Goal: Obtain resource: Download file/media

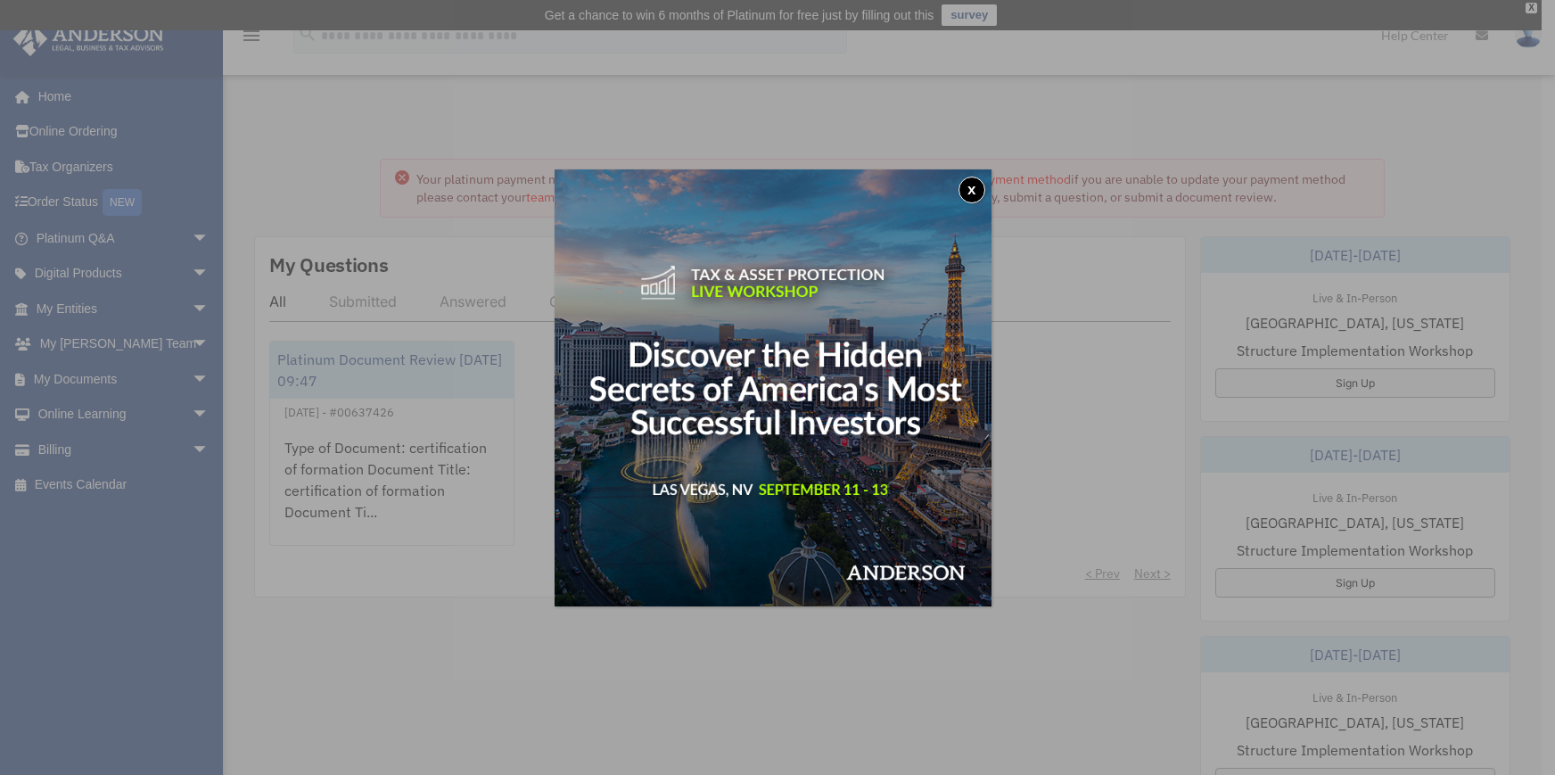
click at [969, 185] on button "x" at bounding box center [972, 190] width 27 height 27
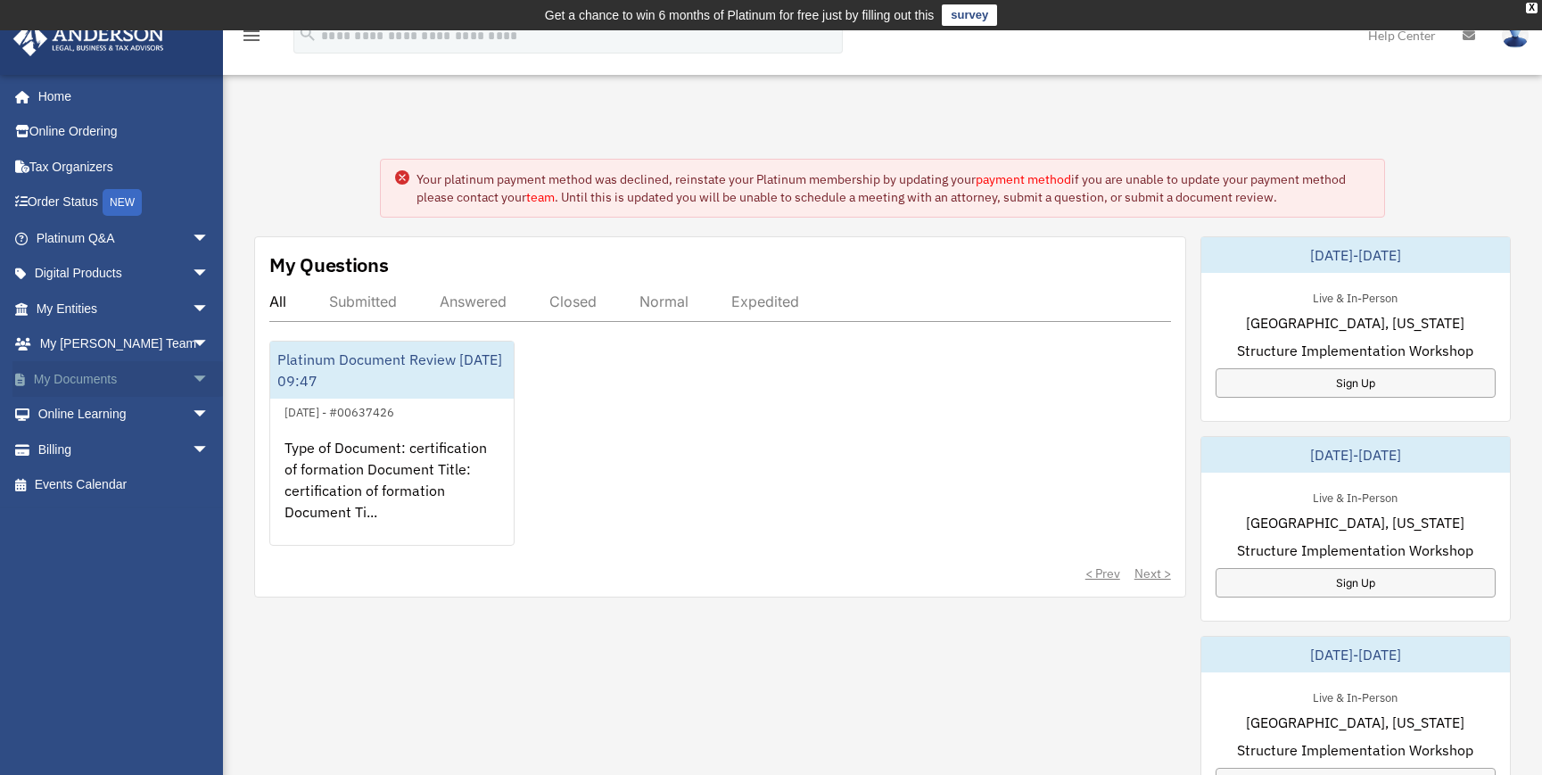
click at [92, 370] on link "My Documents arrow_drop_down" at bounding box center [124, 379] width 224 height 36
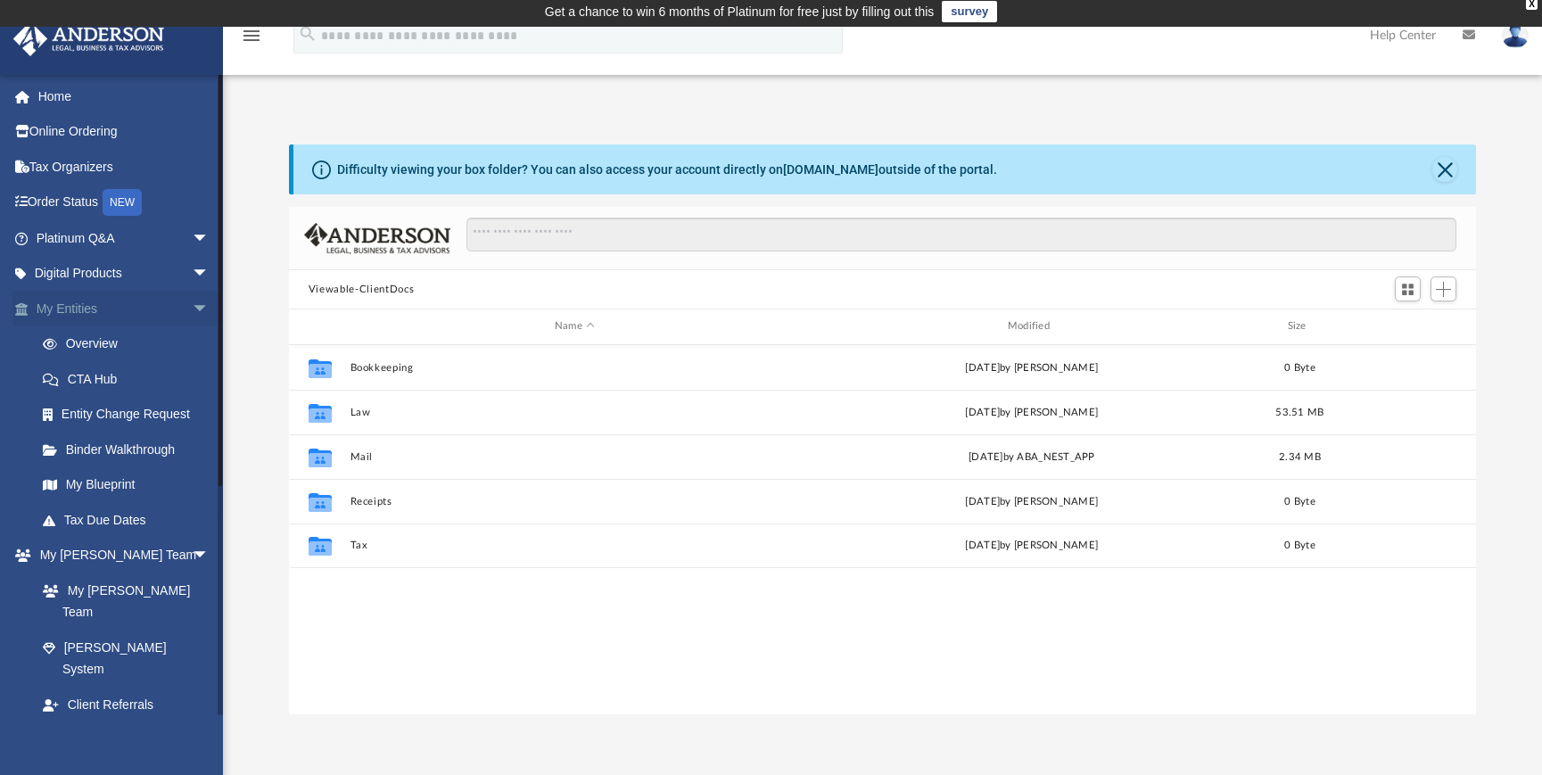
scroll to position [392, 1174]
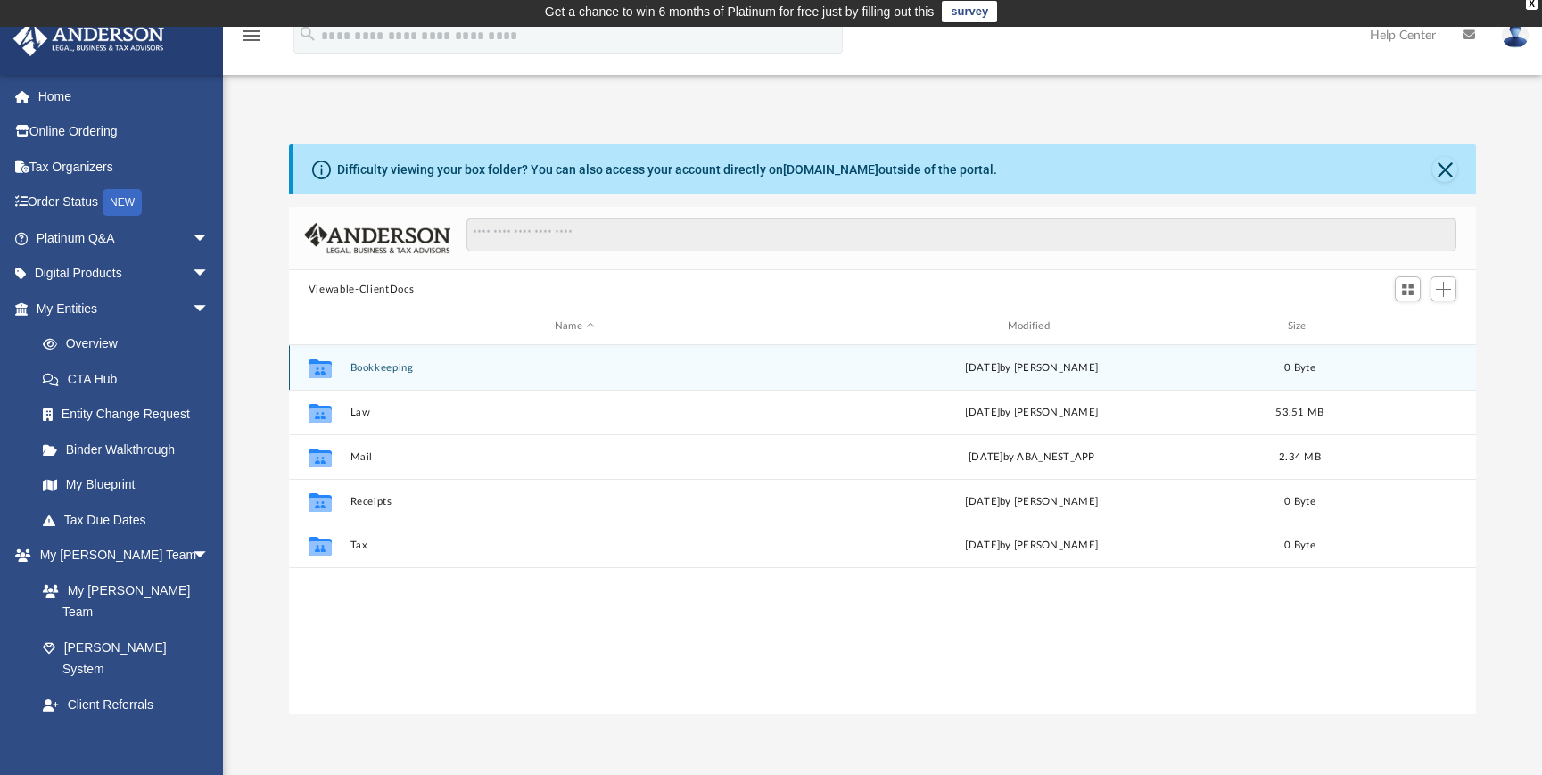
click at [393, 368] on button "Bookkeeping" at bounding box center [575, 368] width 450 height 12
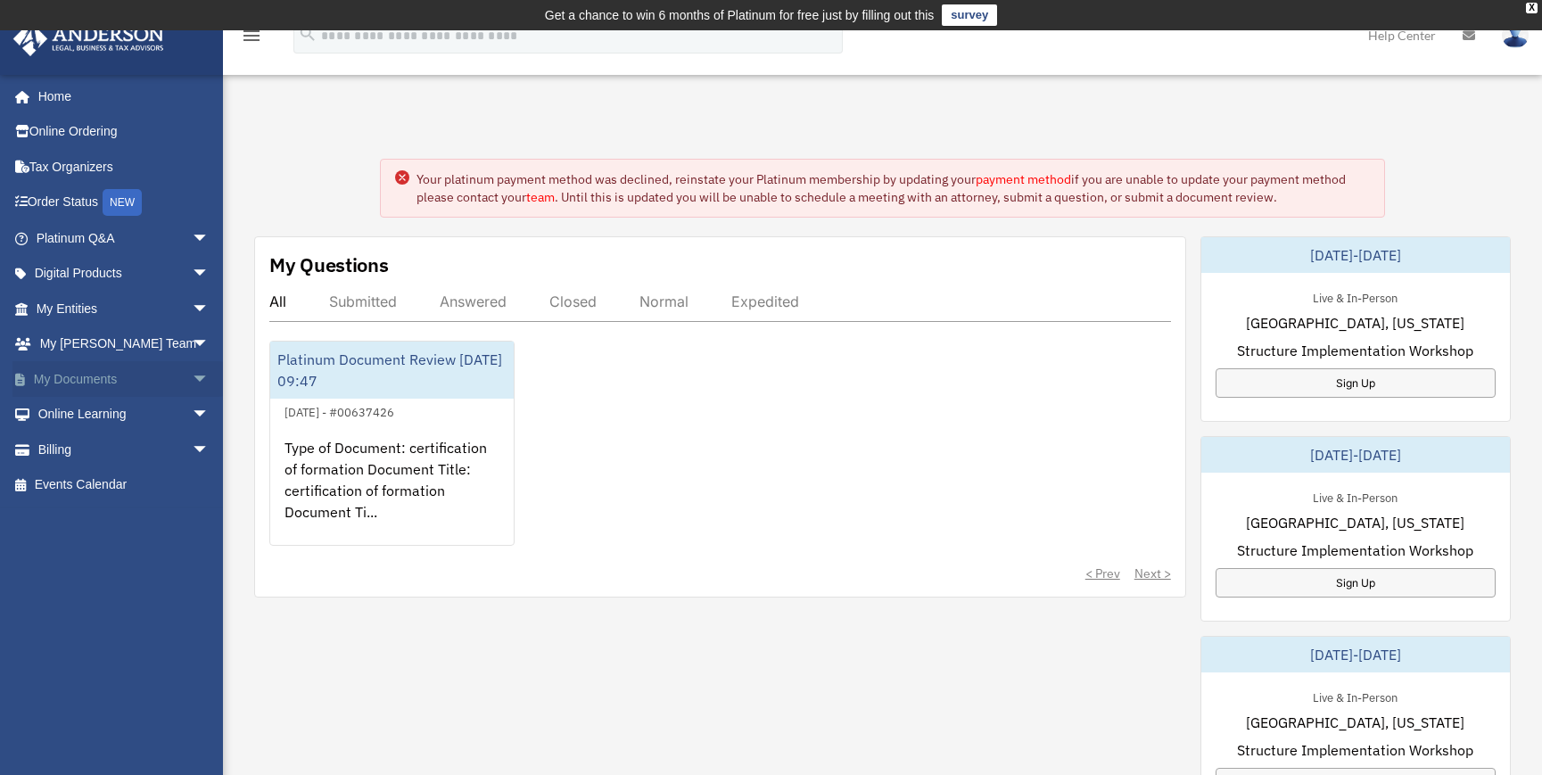
click at [76, 375] on link "My Documents arrow_drop_down" at bounding box center [124, 379] width 224 height 36
click at [192, 375] on span "arrow_drop_down" at bounding box center [210, 379] width 36 height 37
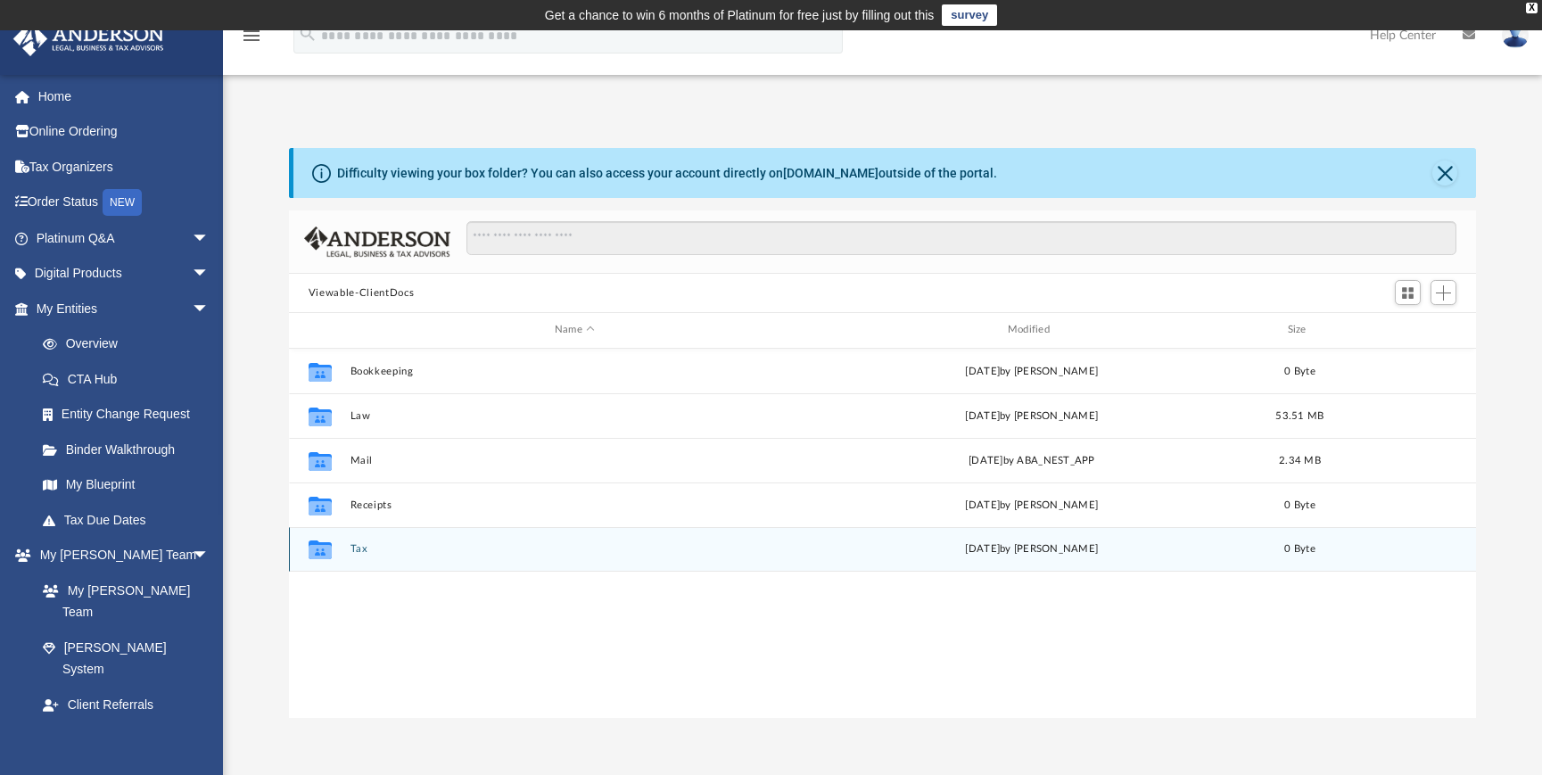
scroll to position [21, 0]
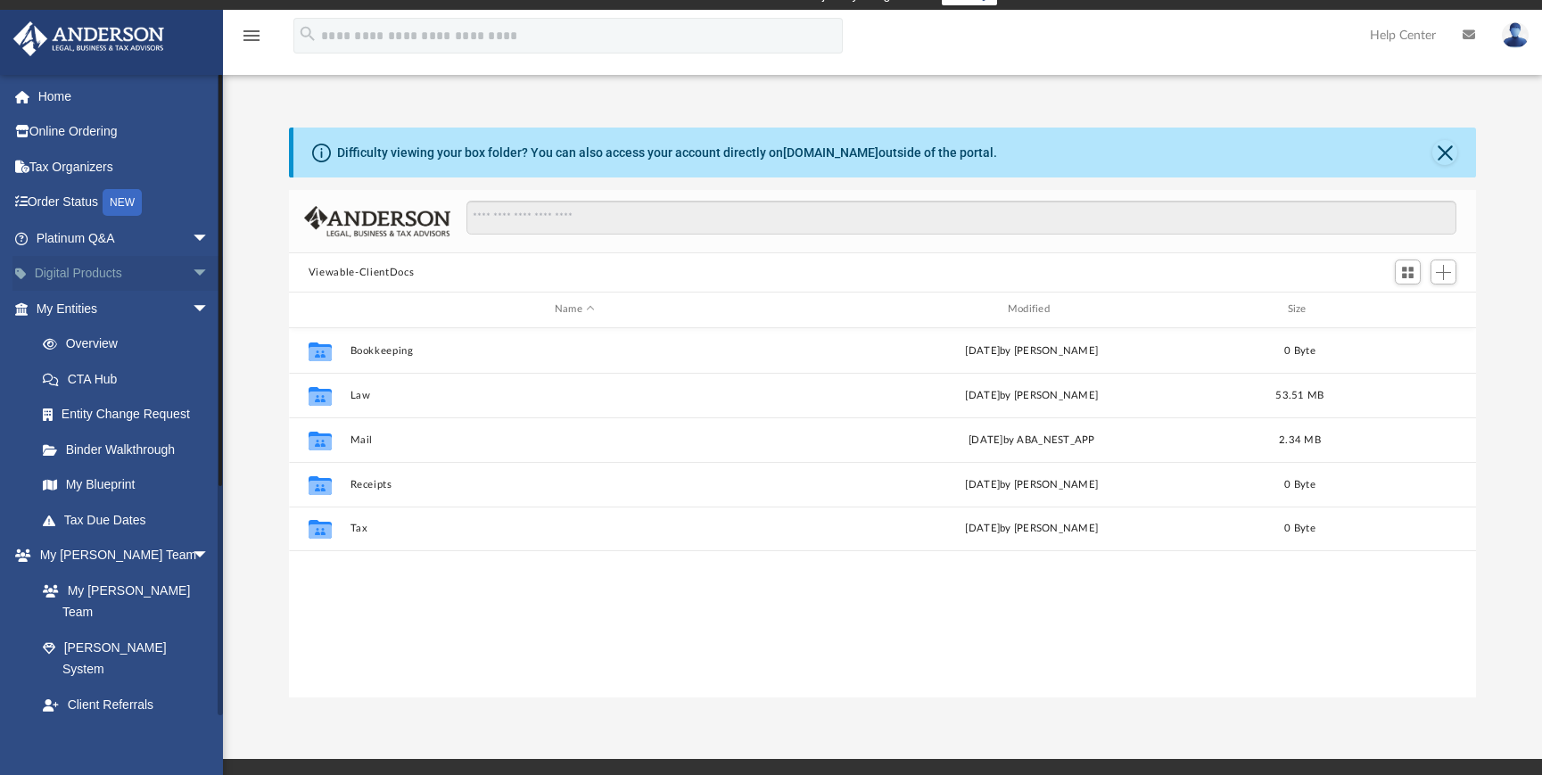
click at [192, 268] on span "arrow_drop_down" at bounding box center [210, 274] width 36 height 37
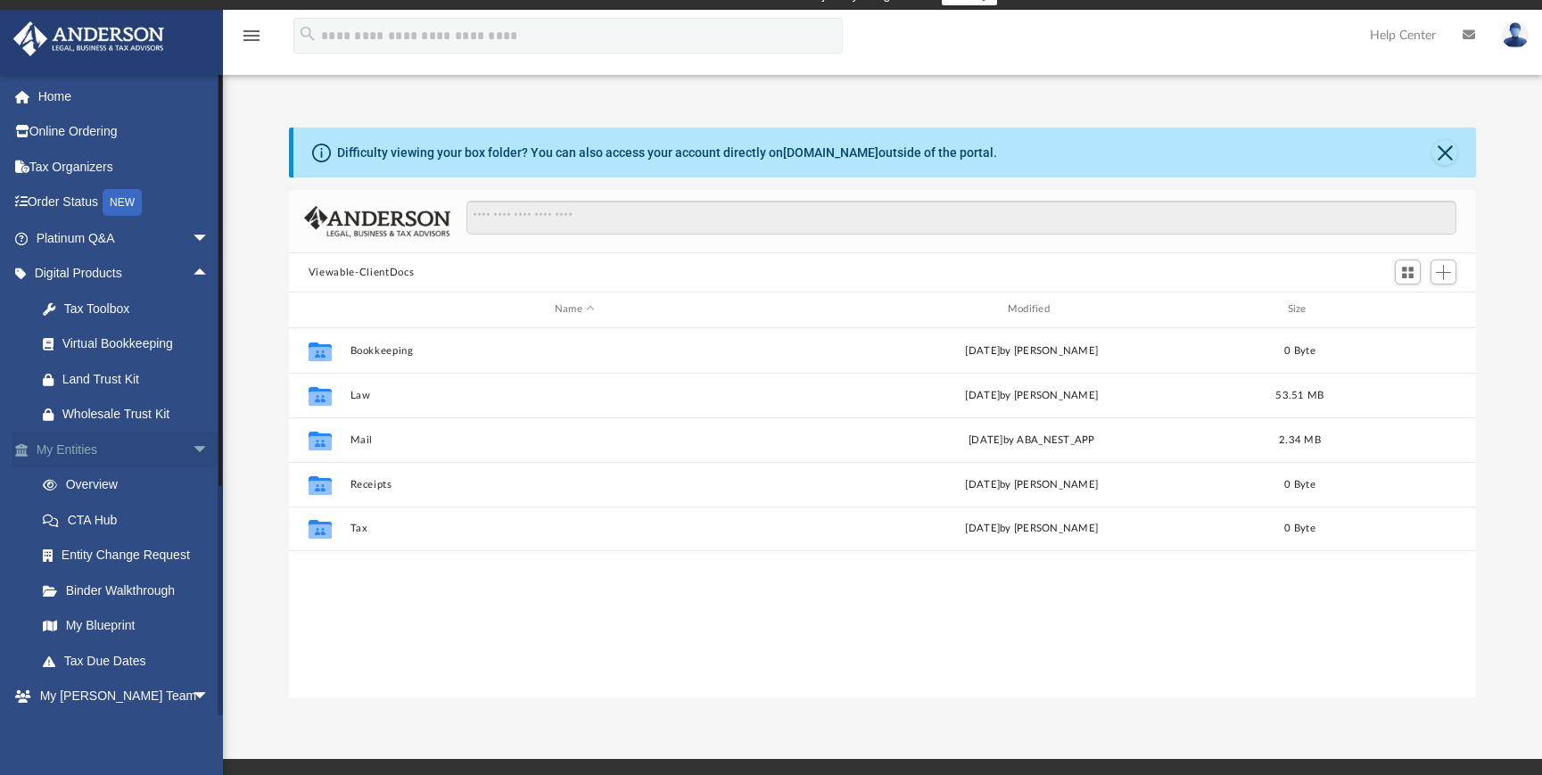
click at [193, 438] on span "arrow_drop_down" at bounding box center [210, 450] width 36 height 37
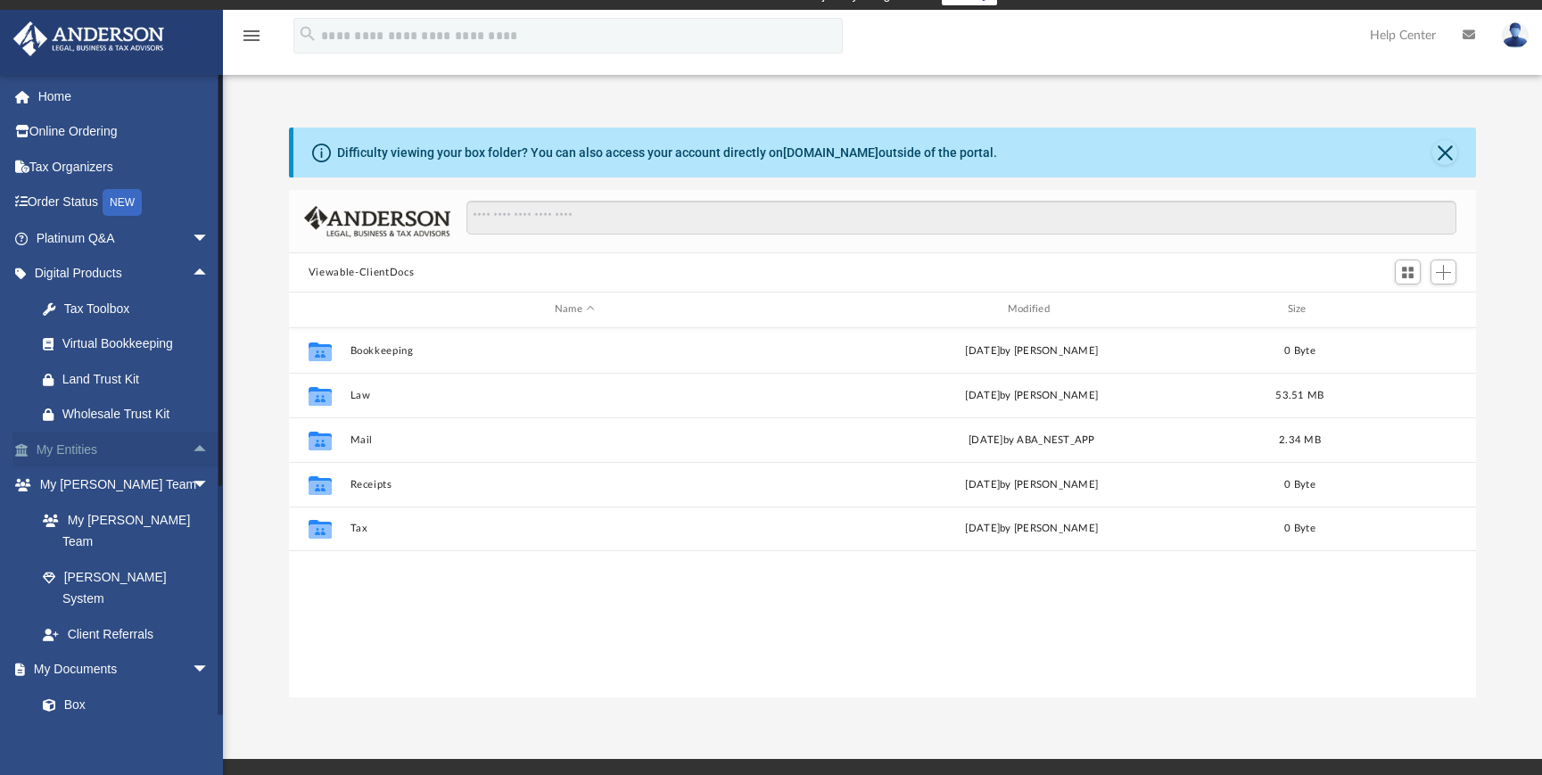
click at [192, 442] on span "arrow_drop_up" at bounding box center [210, 450] width 36 height 37
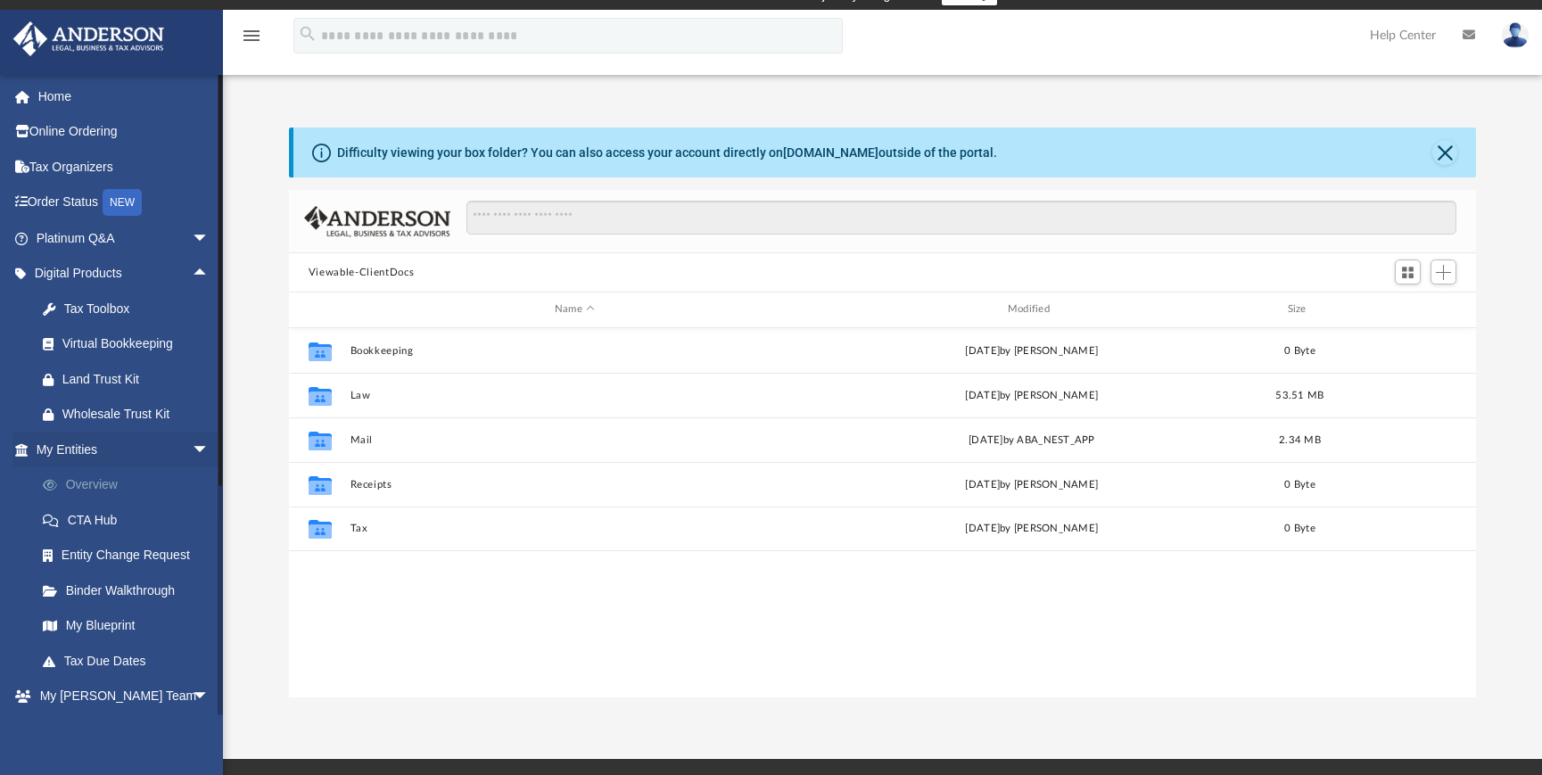
click at [113, 481] on link "Overview" at bounding box center [130, 485] width 211 height 36
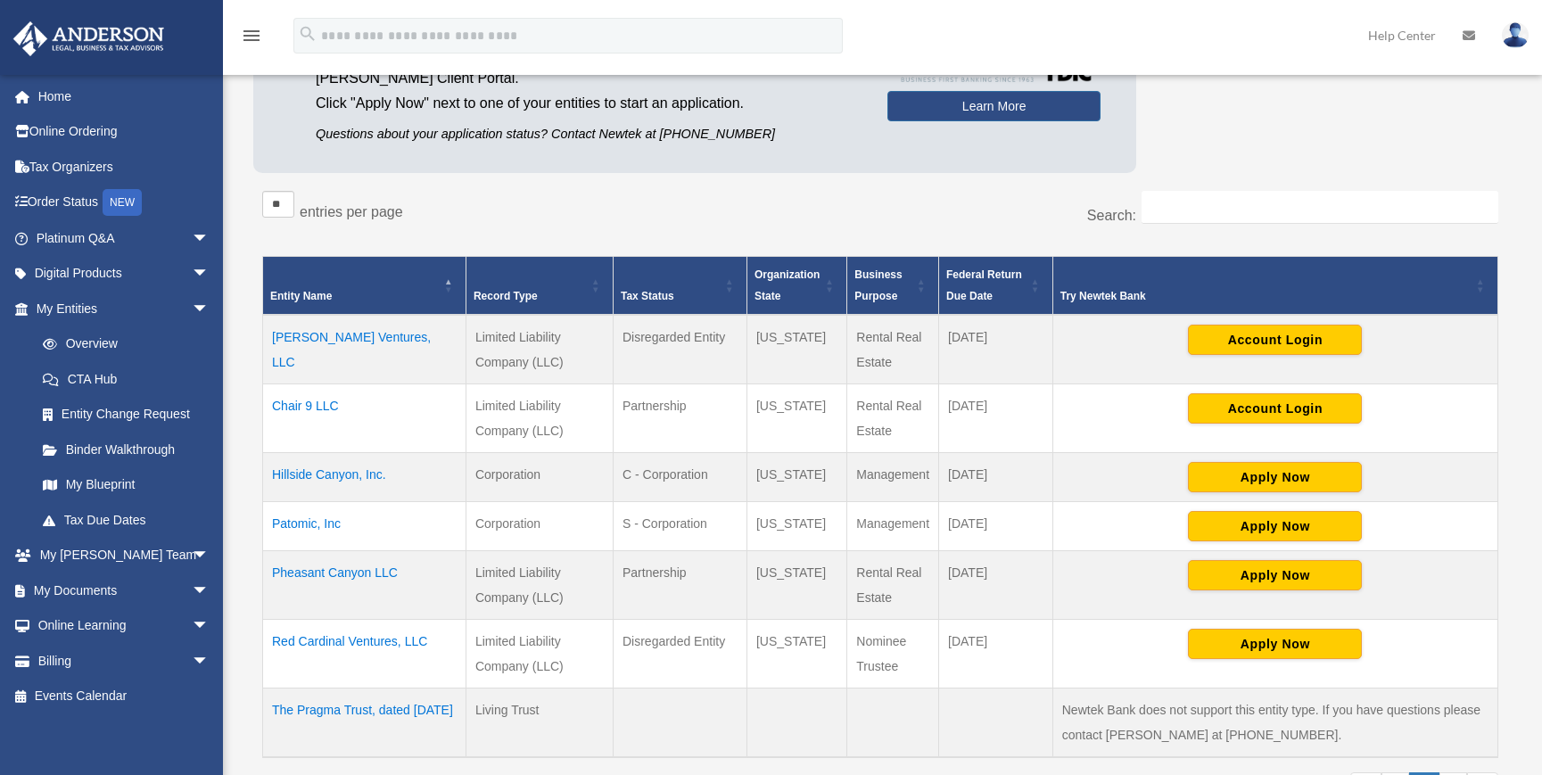
scroll to position [279, 0]
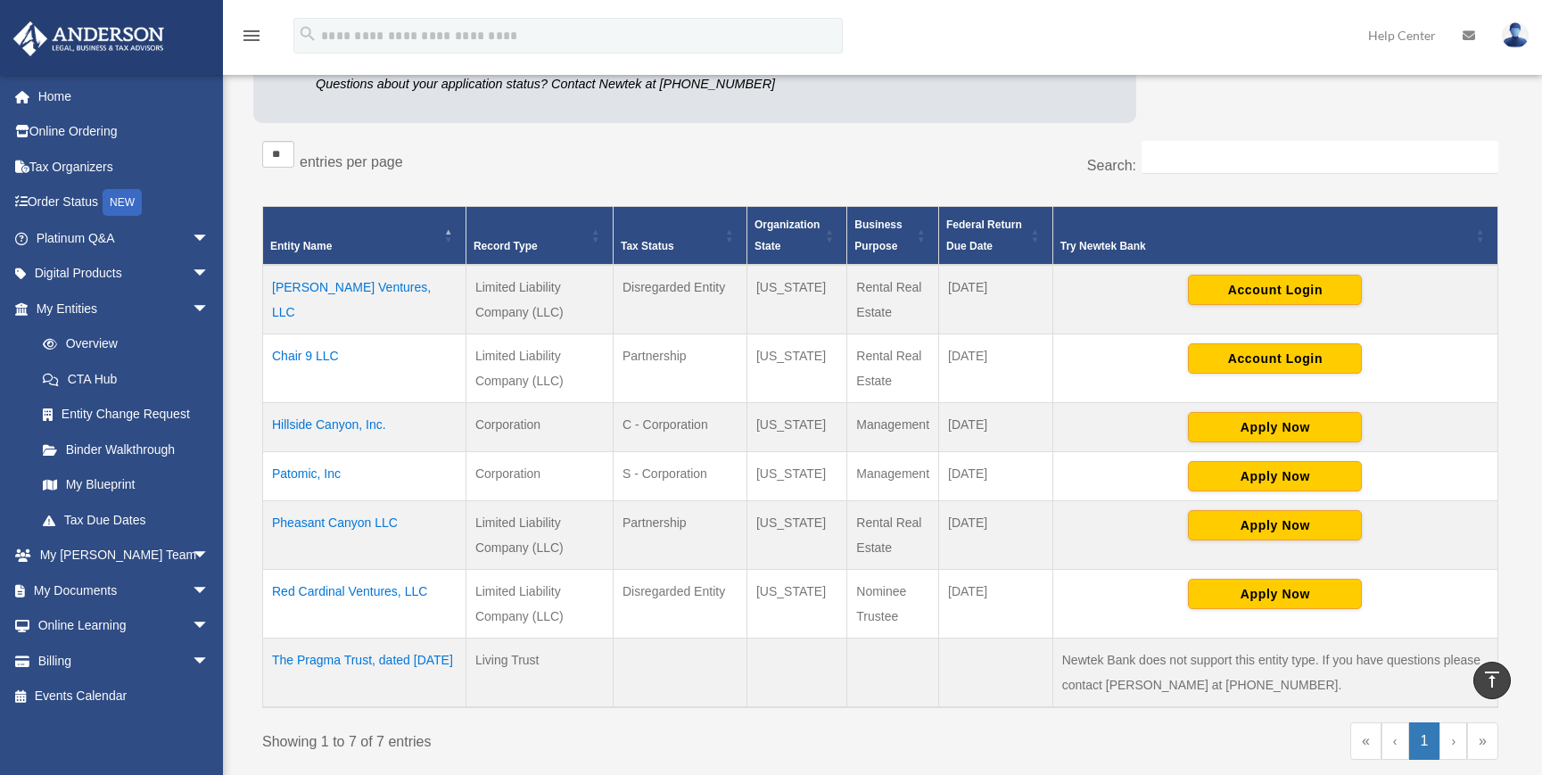
click at [338, 520] on td "Pheasant Canyon LLC" at bounding box center [364, 535] width 203 height 69
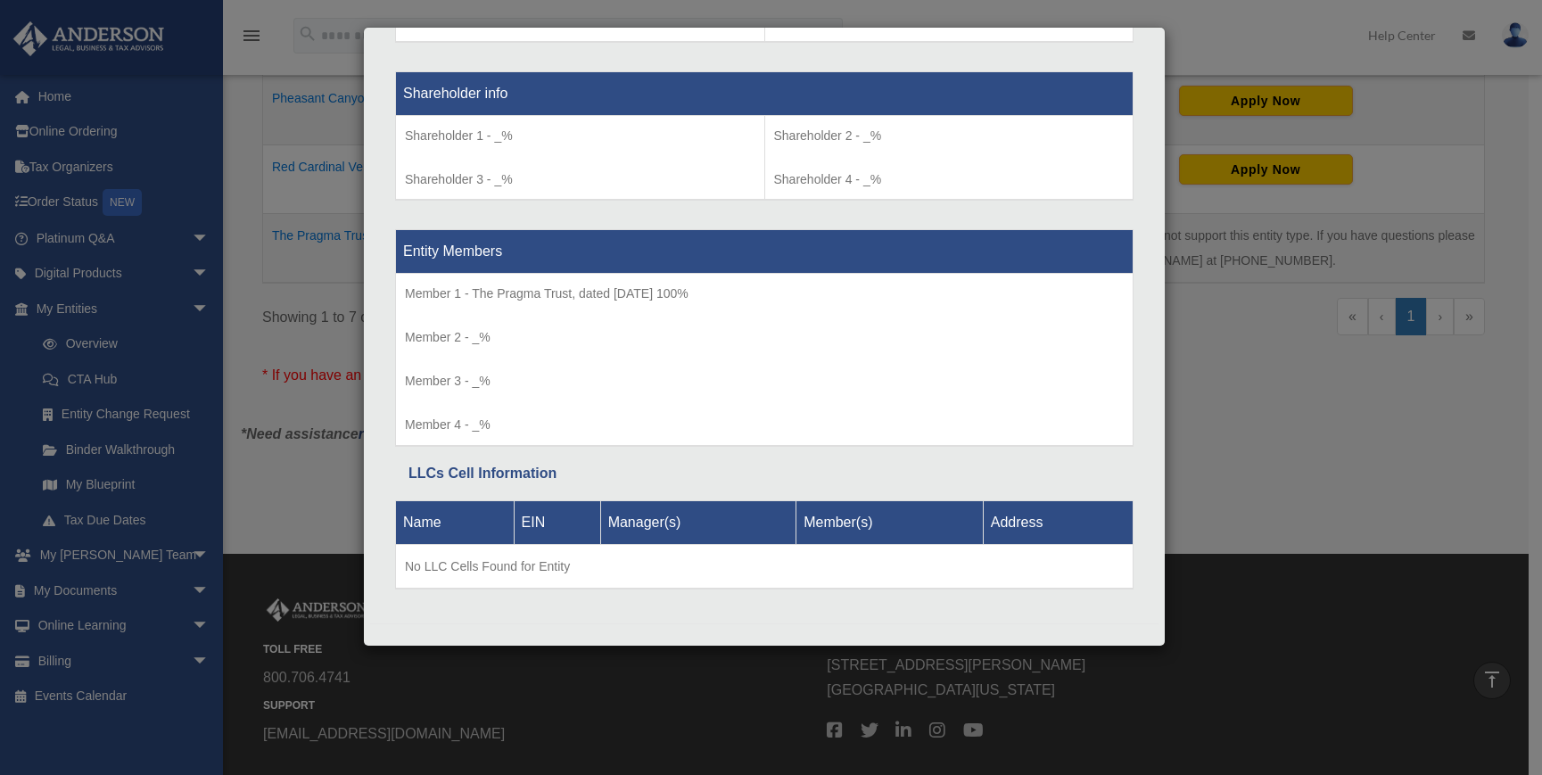
scroll to position [700, 0]
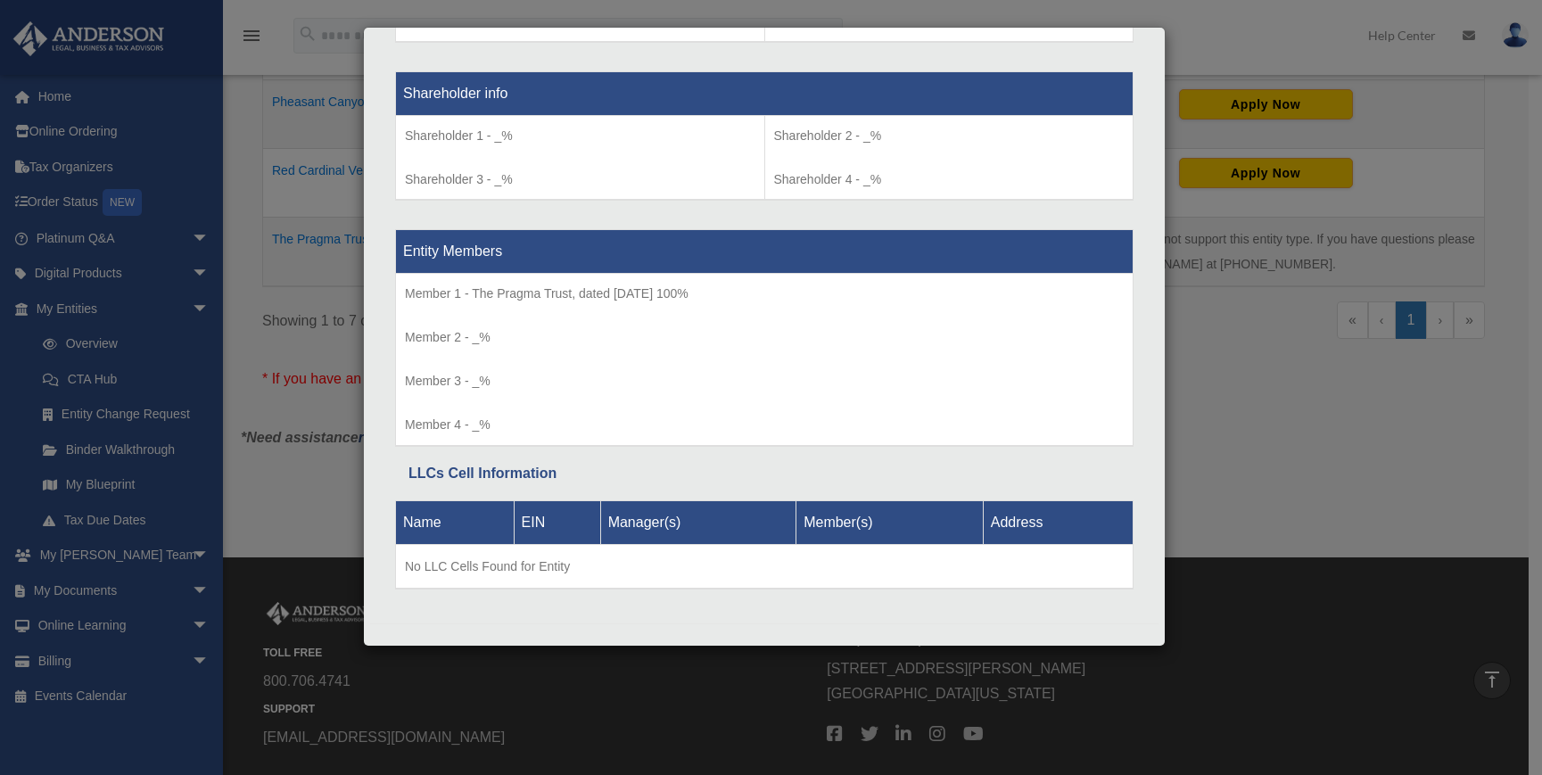
click at [266, 177] on div "Details × Articles Sent Organizational Date" at bounding box center [771, 387] width 1542 height 775
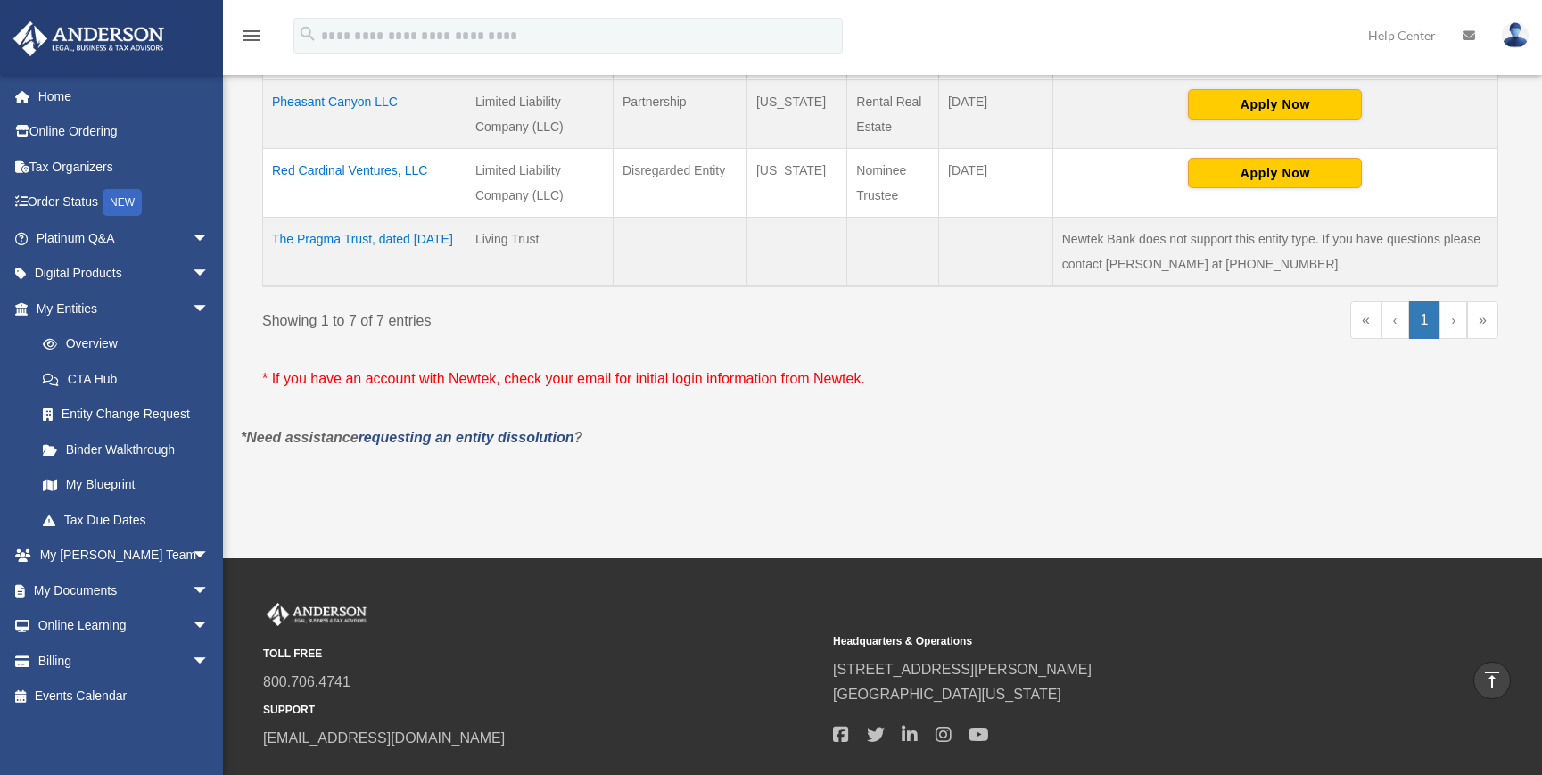
scroll to position [578, 0]
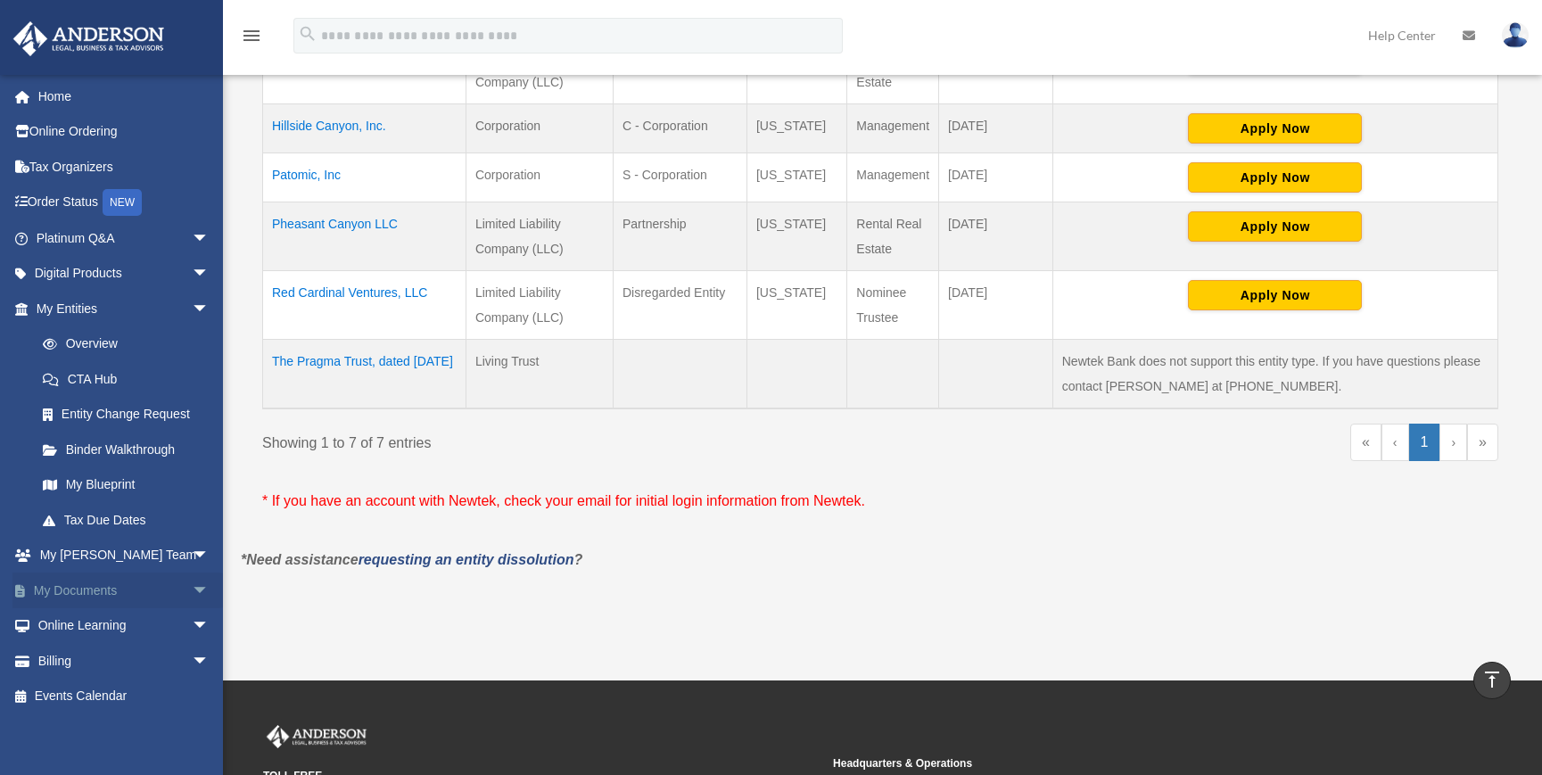
click at [149, 584] on link "My Documents arrow_drop_down" at bounding box center [124, 591] width 224 height 36
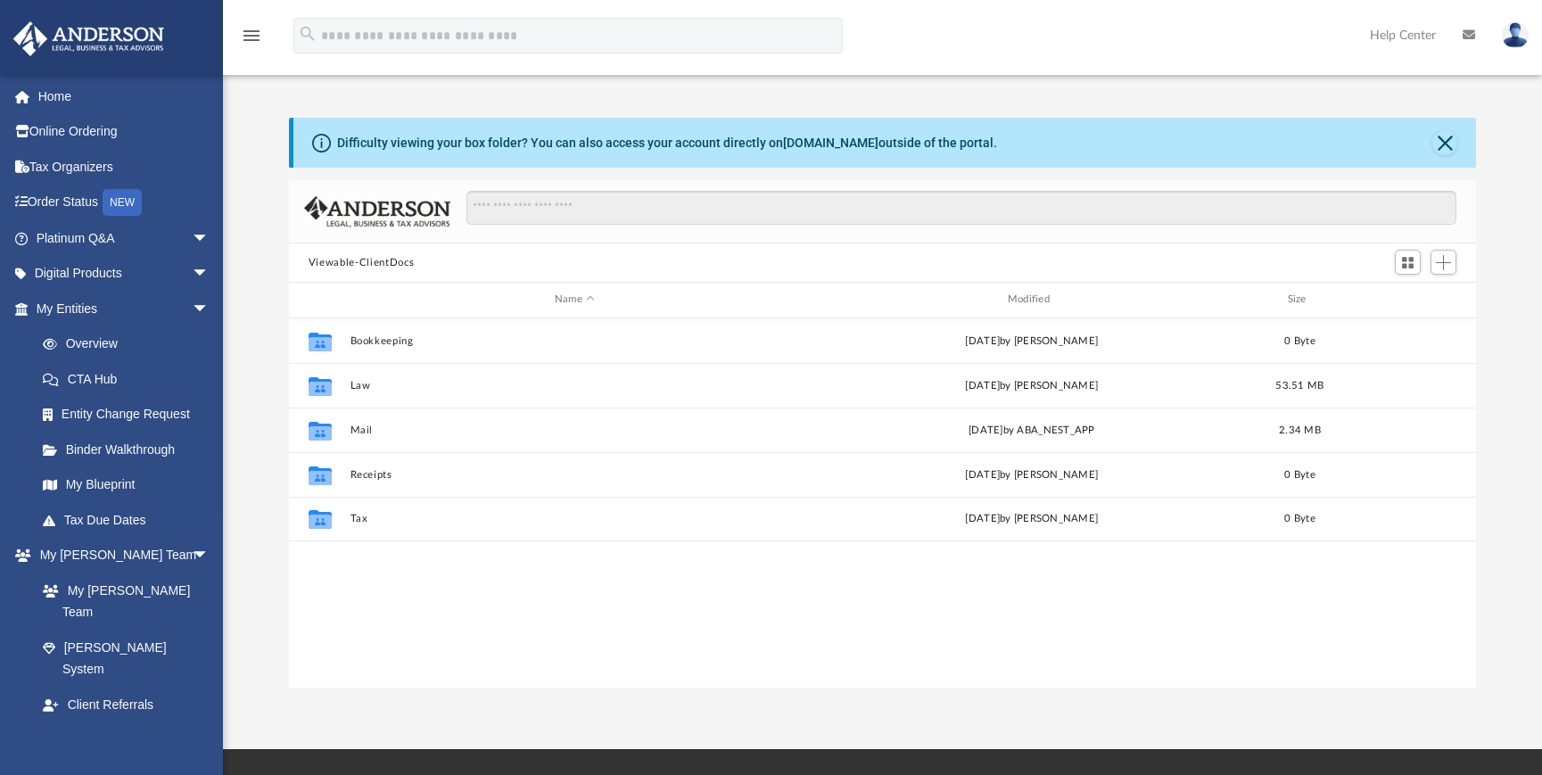
scroll to position [14, 14]
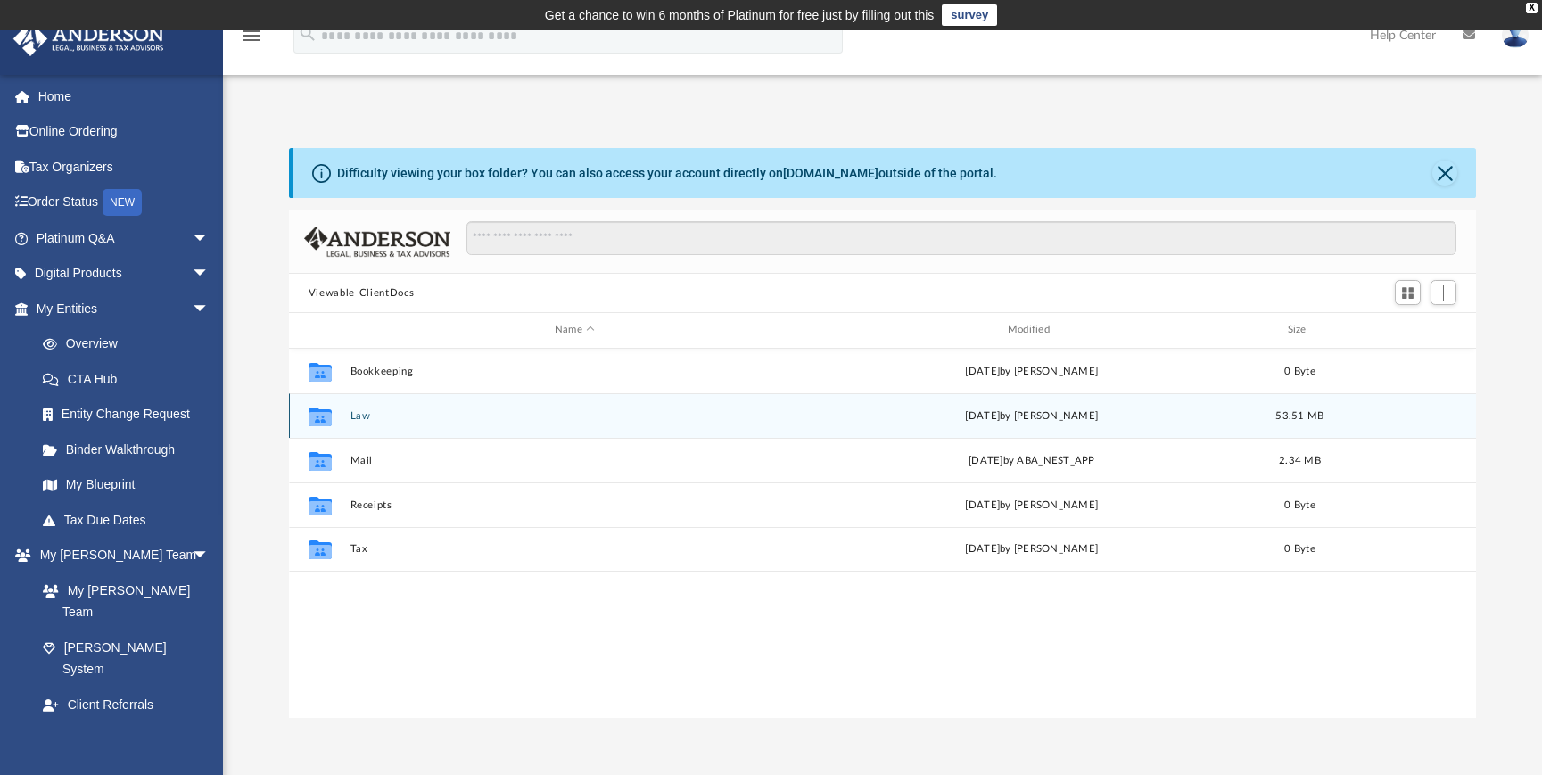
click at [362, 417] on button "Law" at bounding box center [575, 416] width 450 height 12
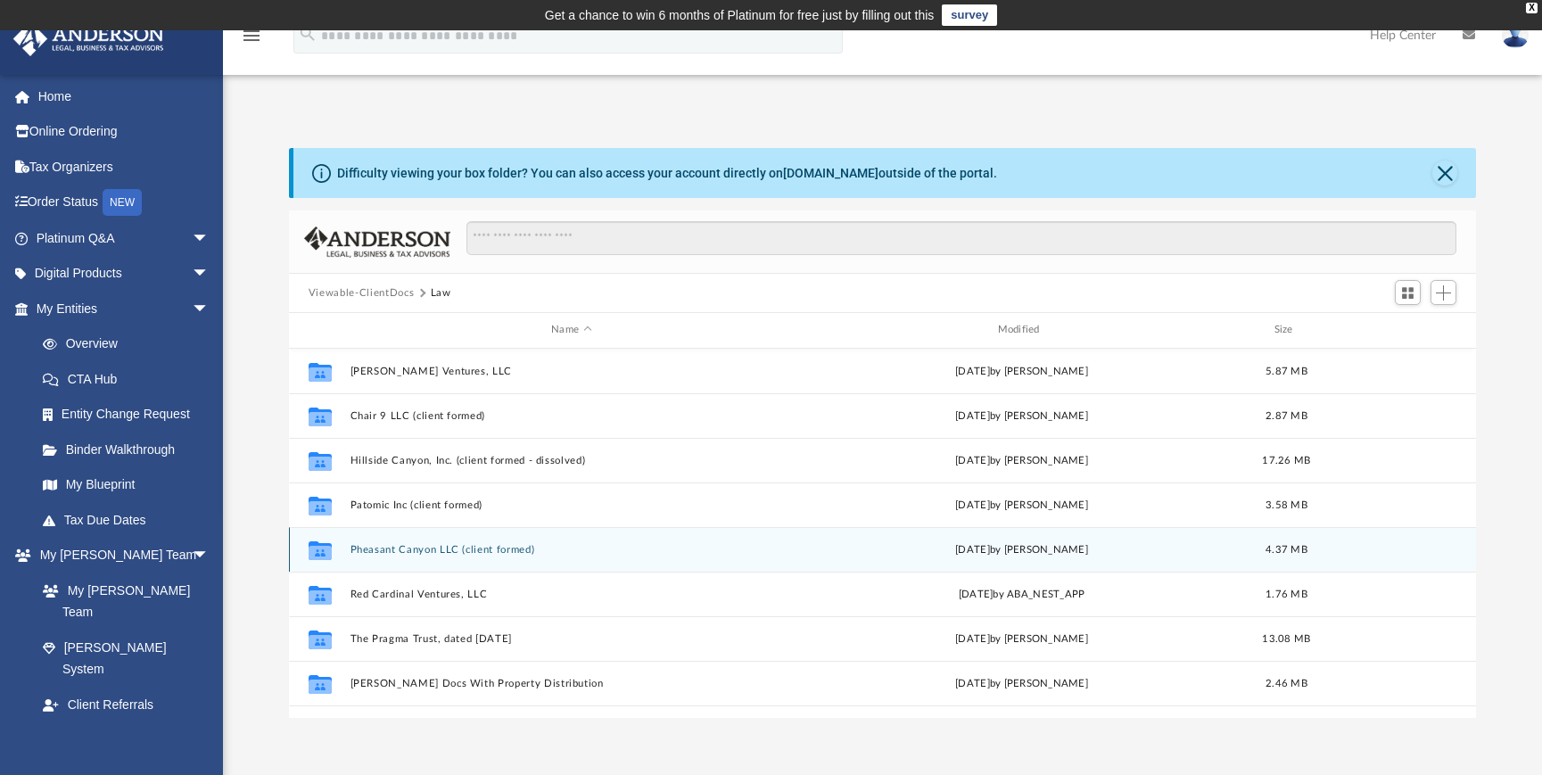
click at [406, 549] on button "Pheasant Canyon LLC (client formed)" at bounding box center [571, 550] width 442 height 12
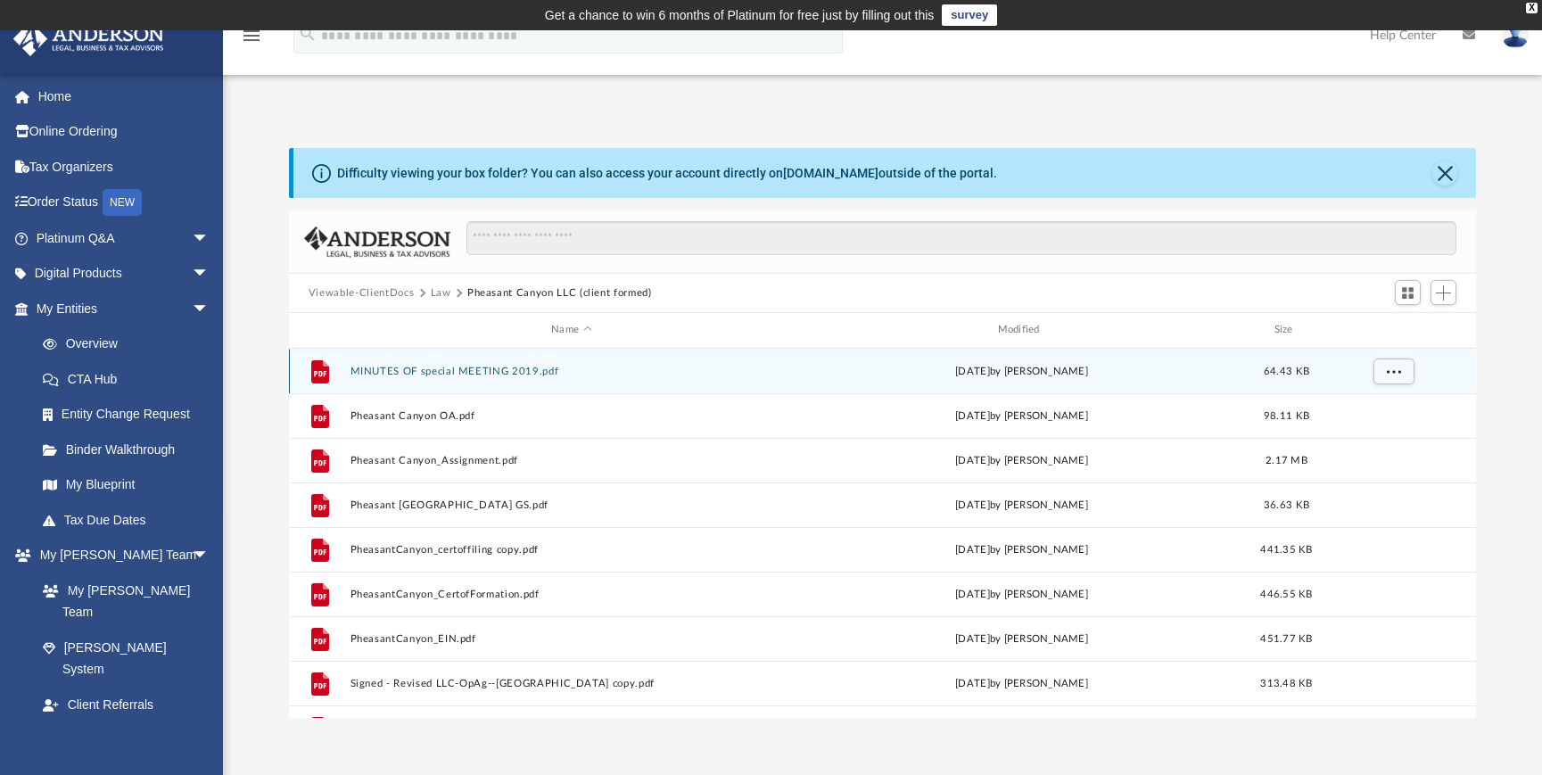
click at [521, 361] on div "File MINUTES OF special MEETING 2019.pdf [DATE] by [PERSON_NAME] 64.43 KB" at bounding box center [882, 371] width 1187 height 45
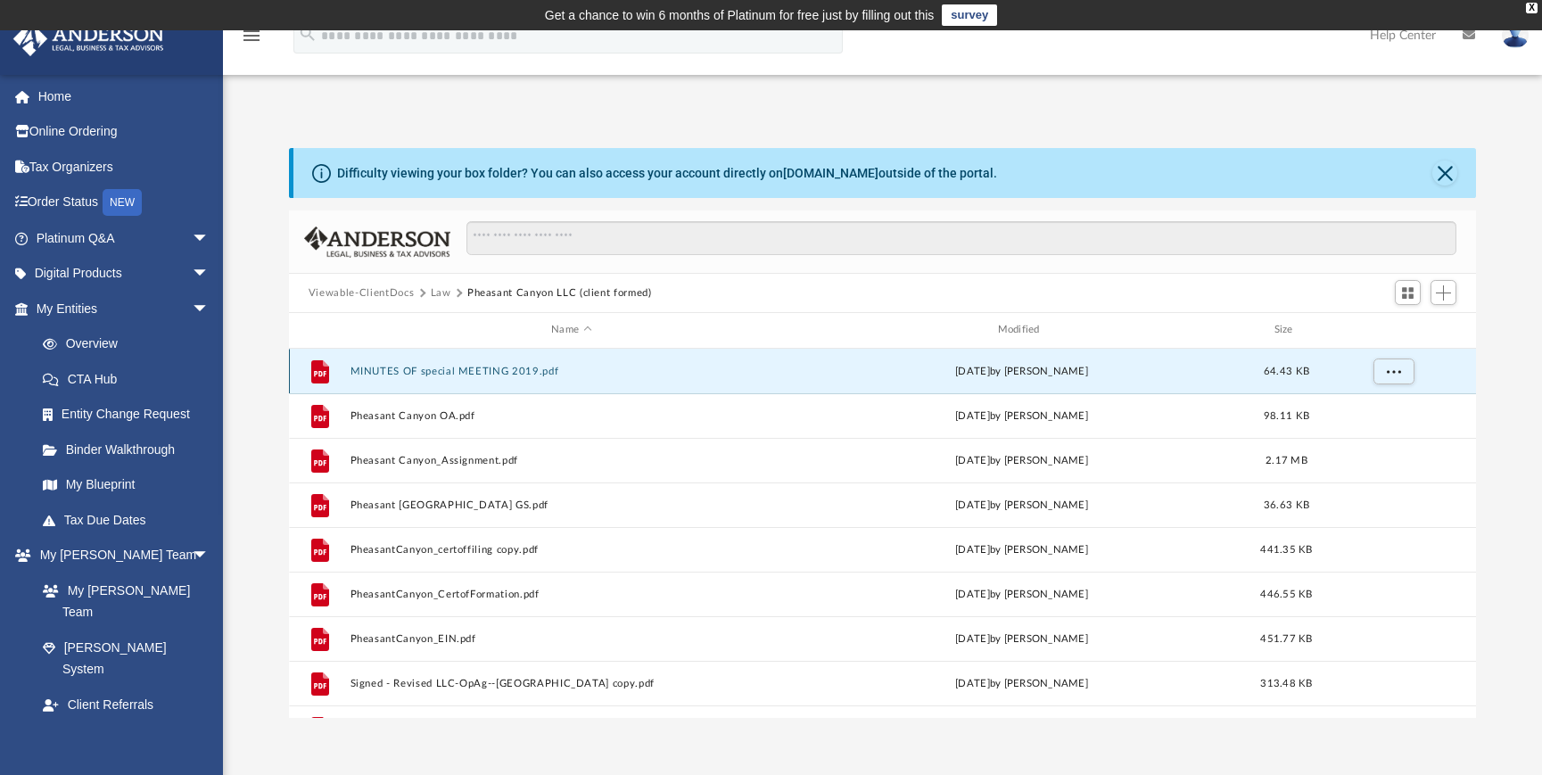
click at [518, 371] on button "MINUTES OF special MEETING 2019.pdf" at bounding box center [571, 372] width 442 height 12
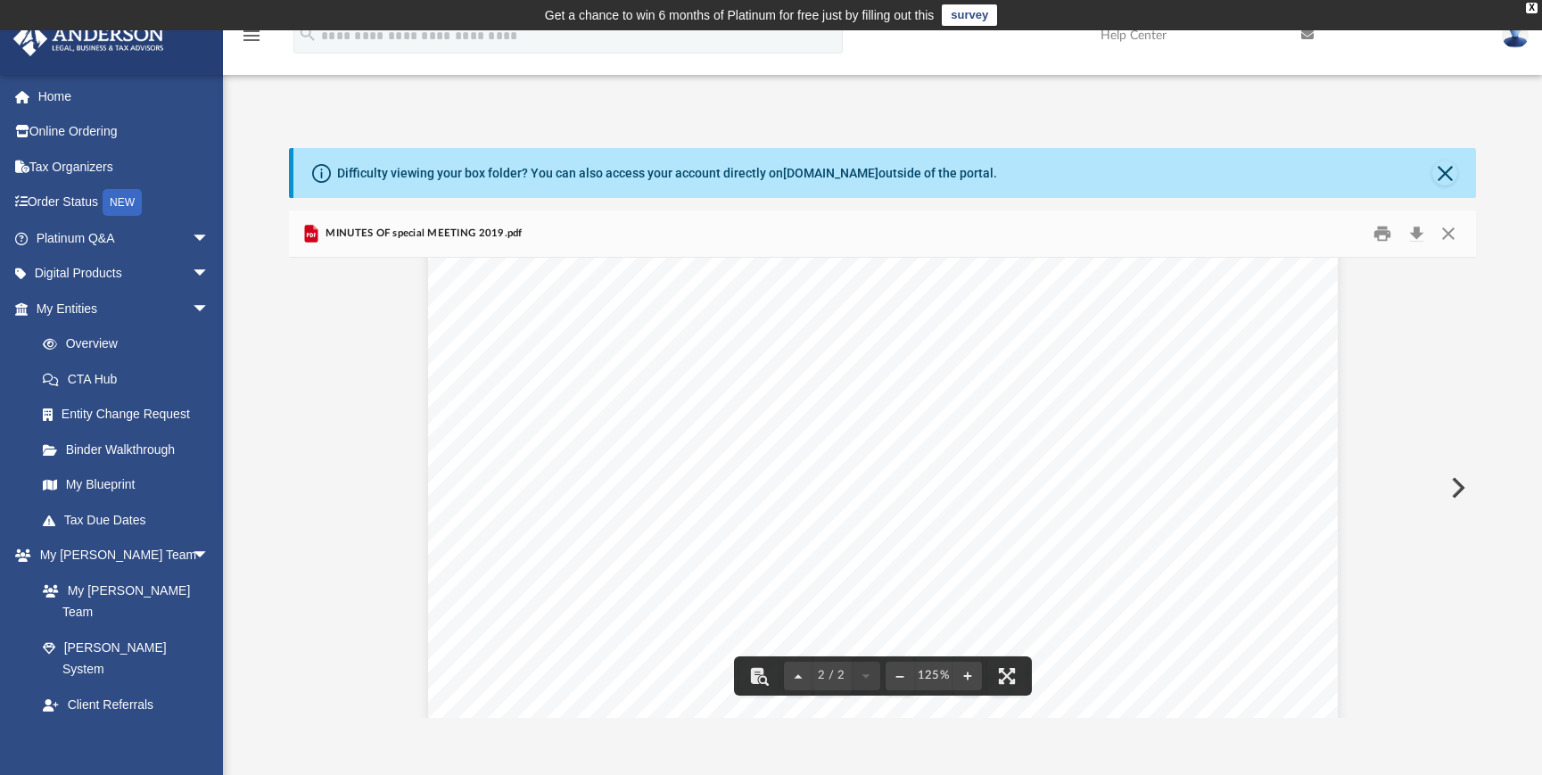
scroll to position [1807, 0]
click at [1419, 235] on button "Download" at bounding box center [1416, 234] width 32 height 28
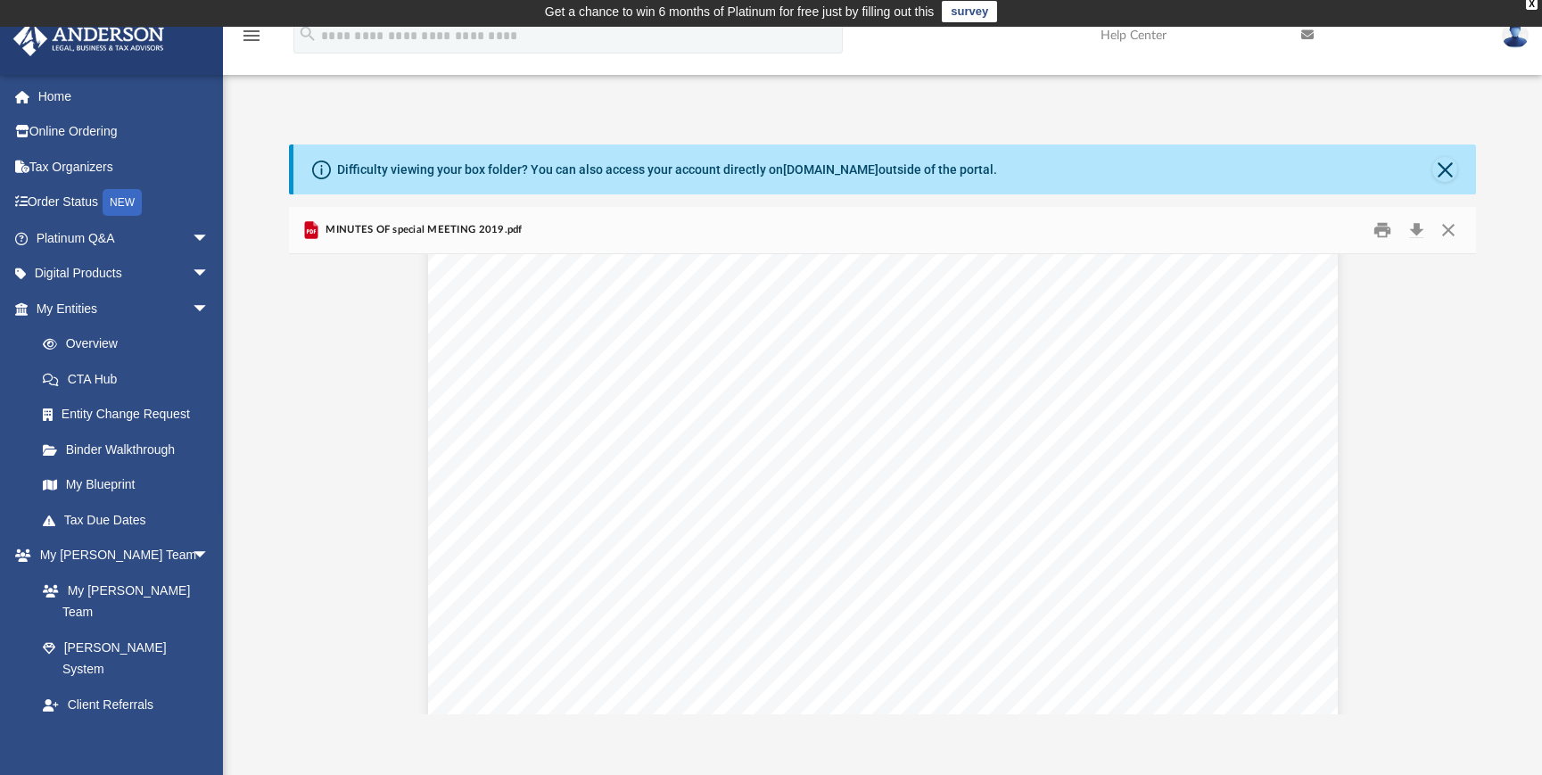
scroll to position [0, 0]
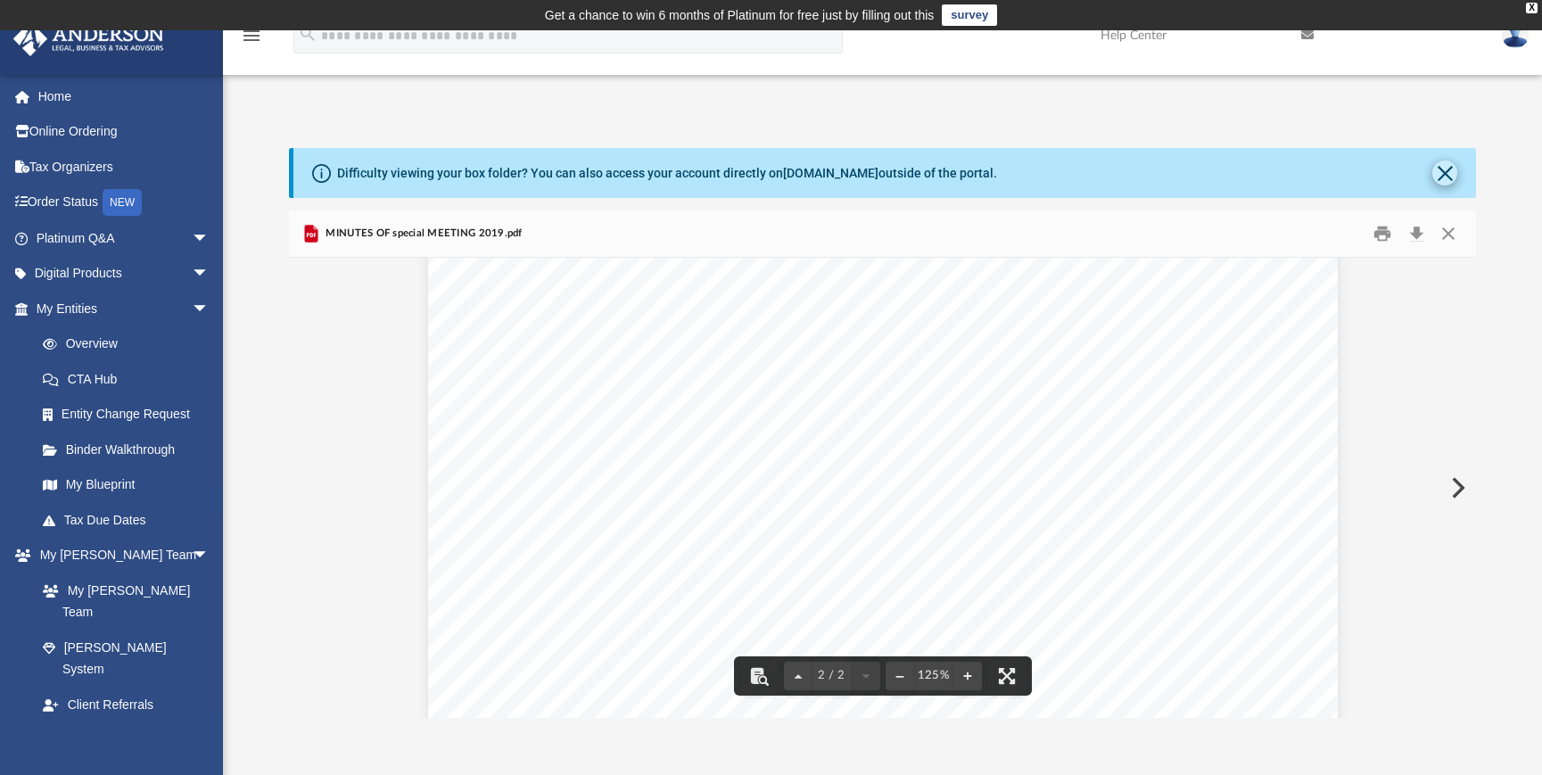
click at [1452, 170] on button "Close" at bounding box center [1444, 173] width 25 height 25
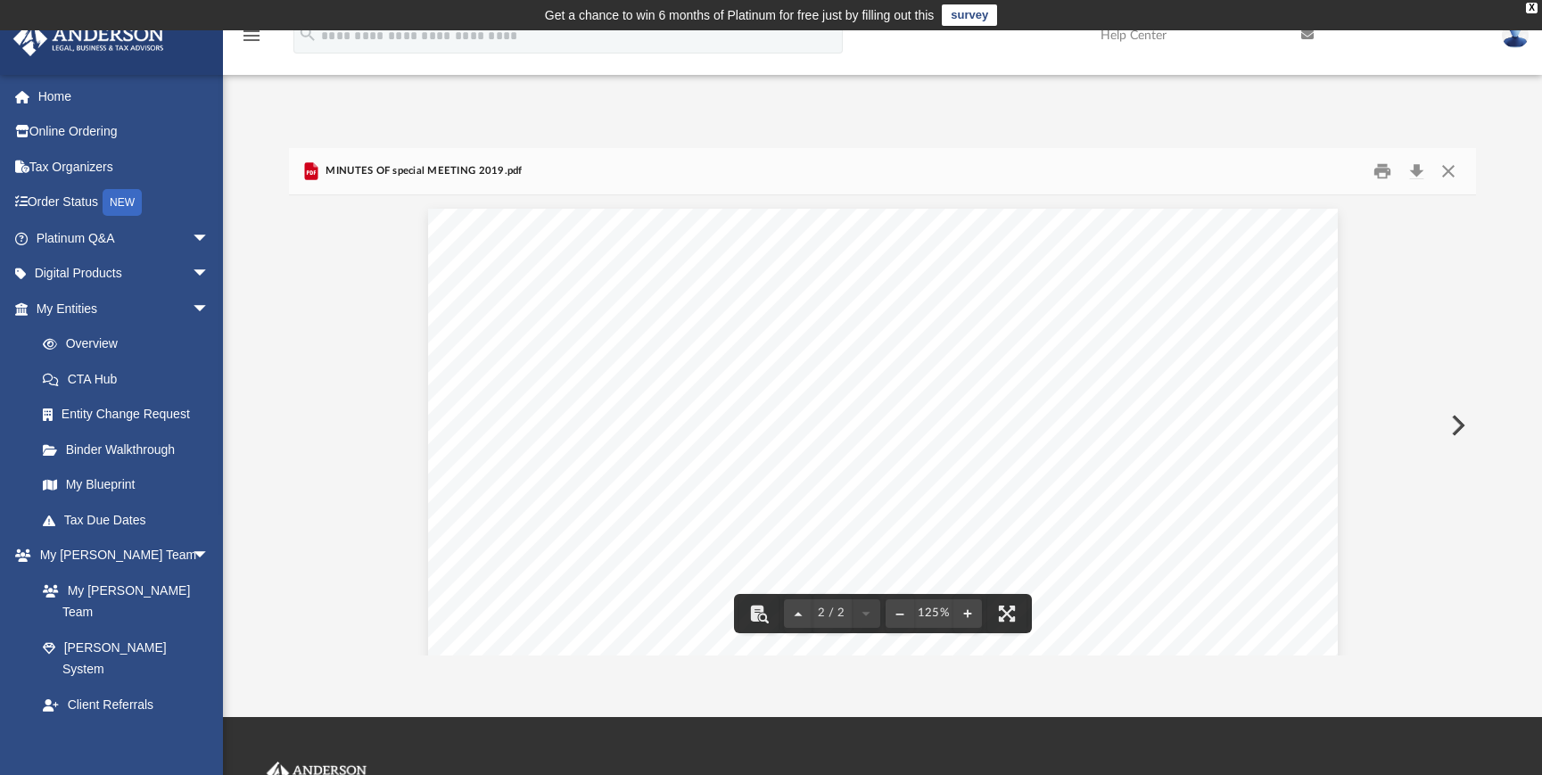
scroll to position [868, 0]
click at [1448, 173] on button "Close" at bounding box center [1448, 172] width 32 height 28
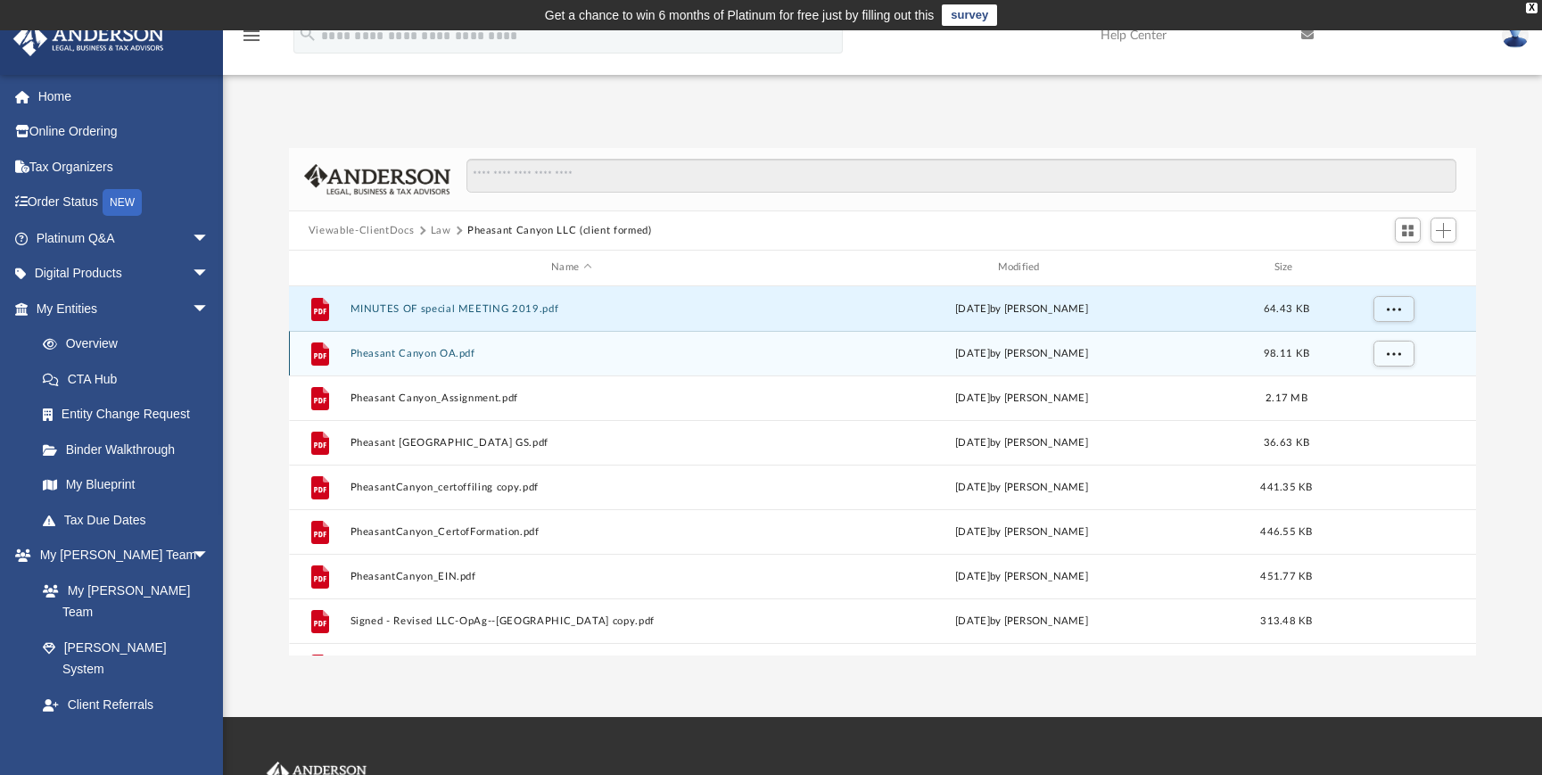
click at [455, 351] on button "Pheasant Canyon OA.pdf" at bounding box center [571, 354] width 442 height 12
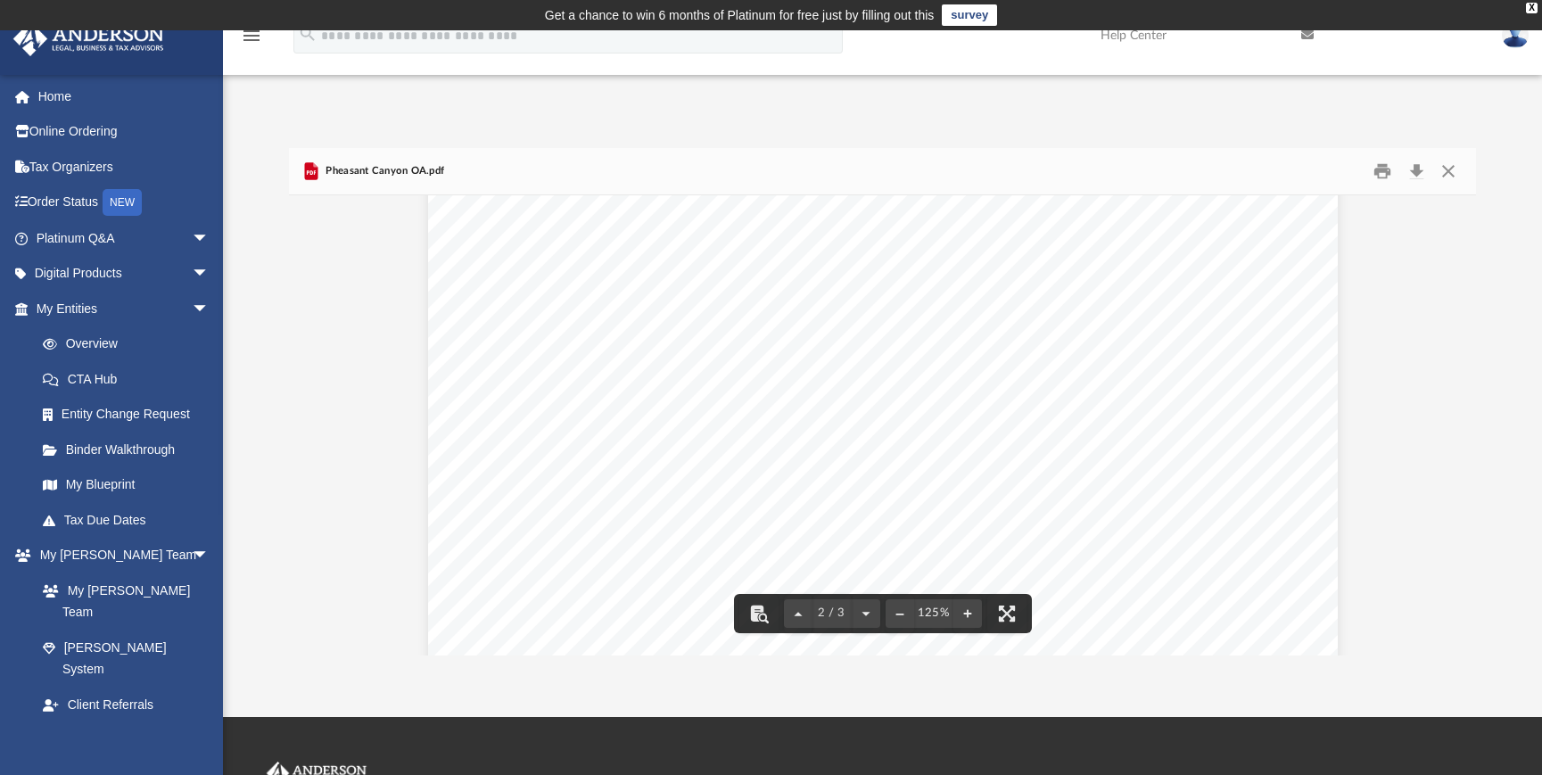
scroll to position [1541, 0]
click at [1420, 168] on button "Download" at bounding box center [1416, 172] width 32 height 28
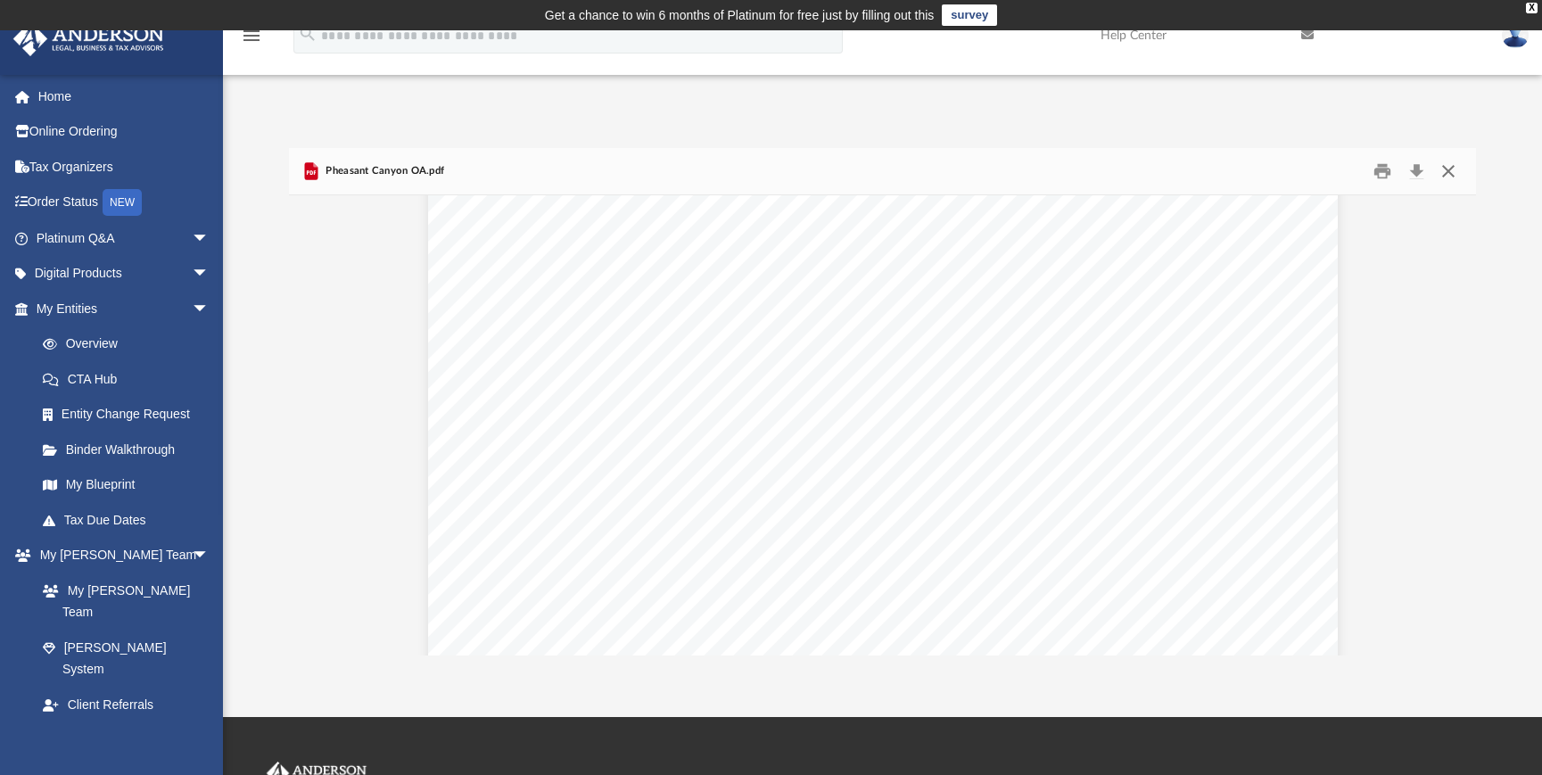
click at [1450, 169] on button "Close" at bounding box center [1448, 172] width 32 height 28
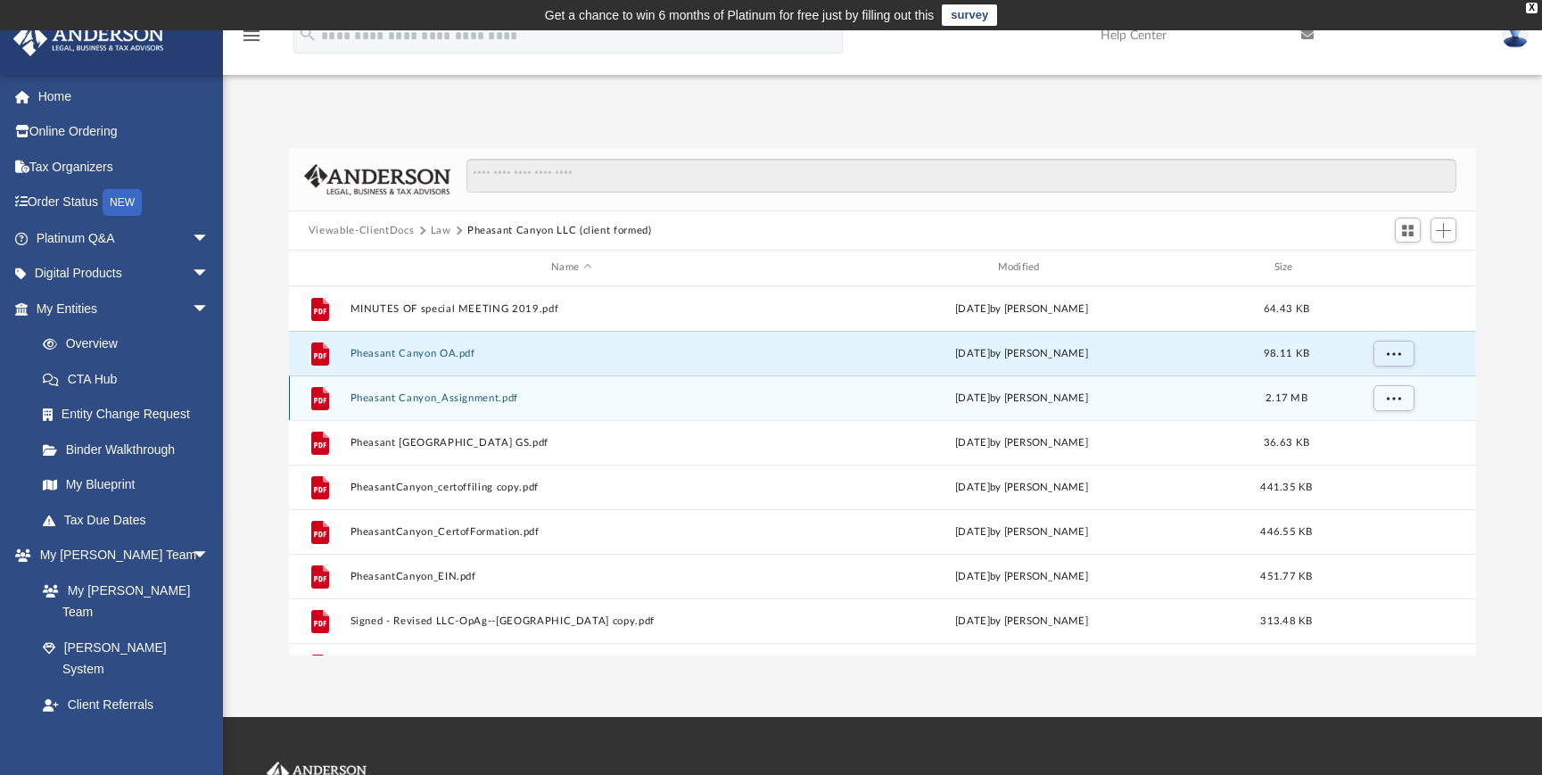
click at [431, 396] on button "Pheasant Canyon_Assignment.pdf" at bounding box center [571, 398] width 442 height 12
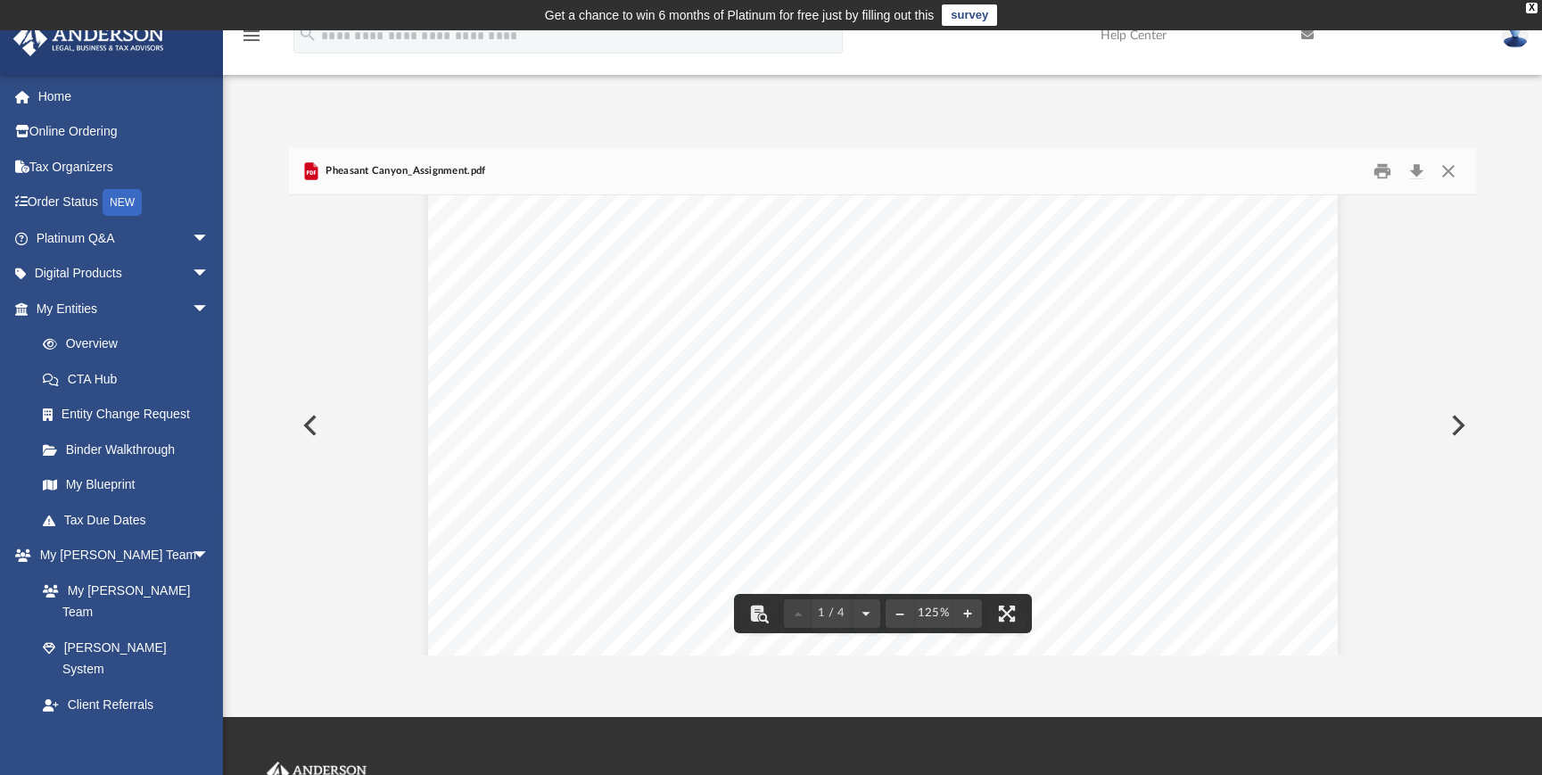
scroll to position [49, 0]
click at [1448, 170] on button "Close" at bounding box center [1448, 172] width 32 height 28
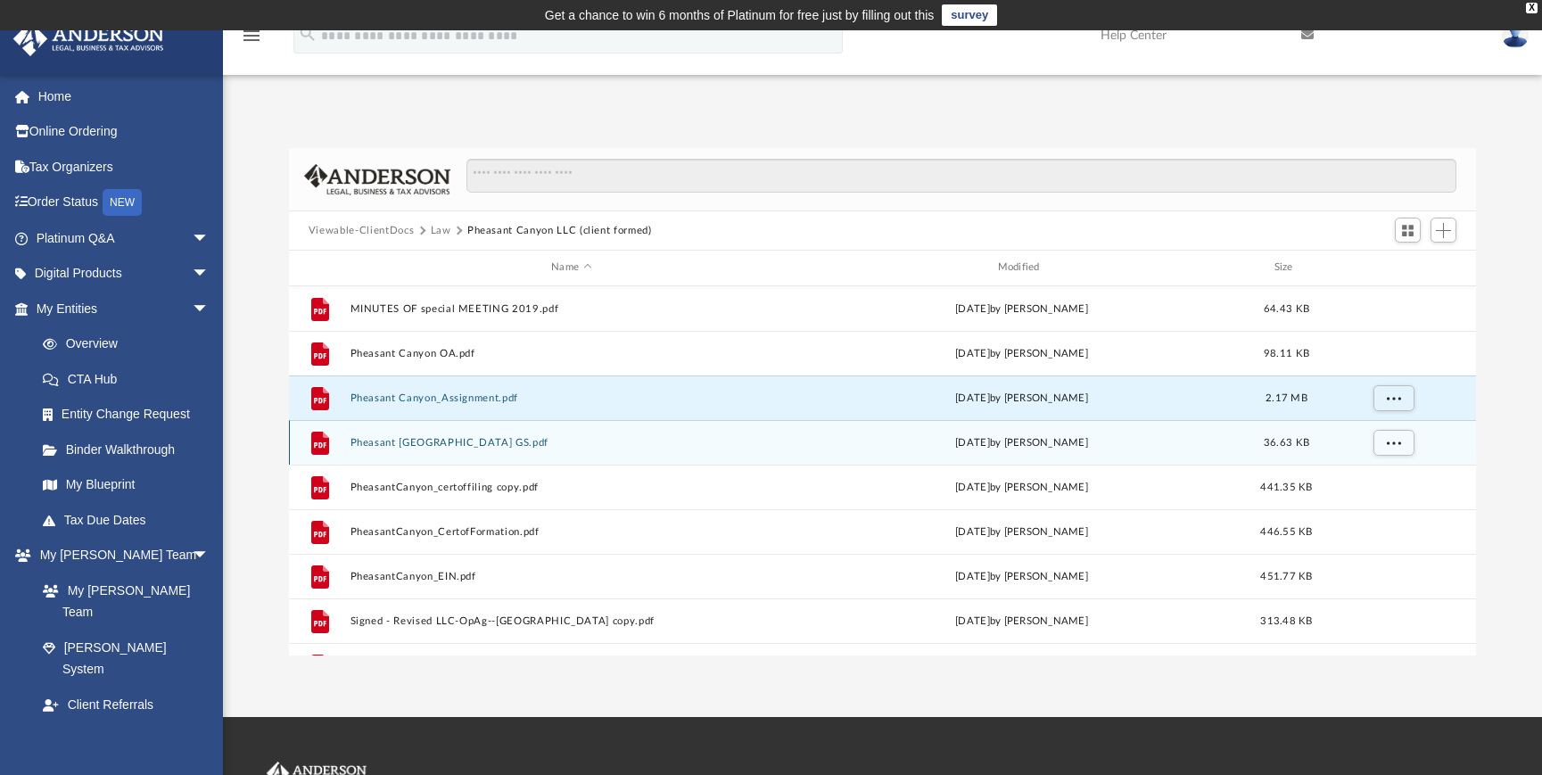
click at [376, 442] on button "Pheasant [GEOGRAPHIC_DATA] GS.pdf" at bounding box center [571, 443] width 442 height 12
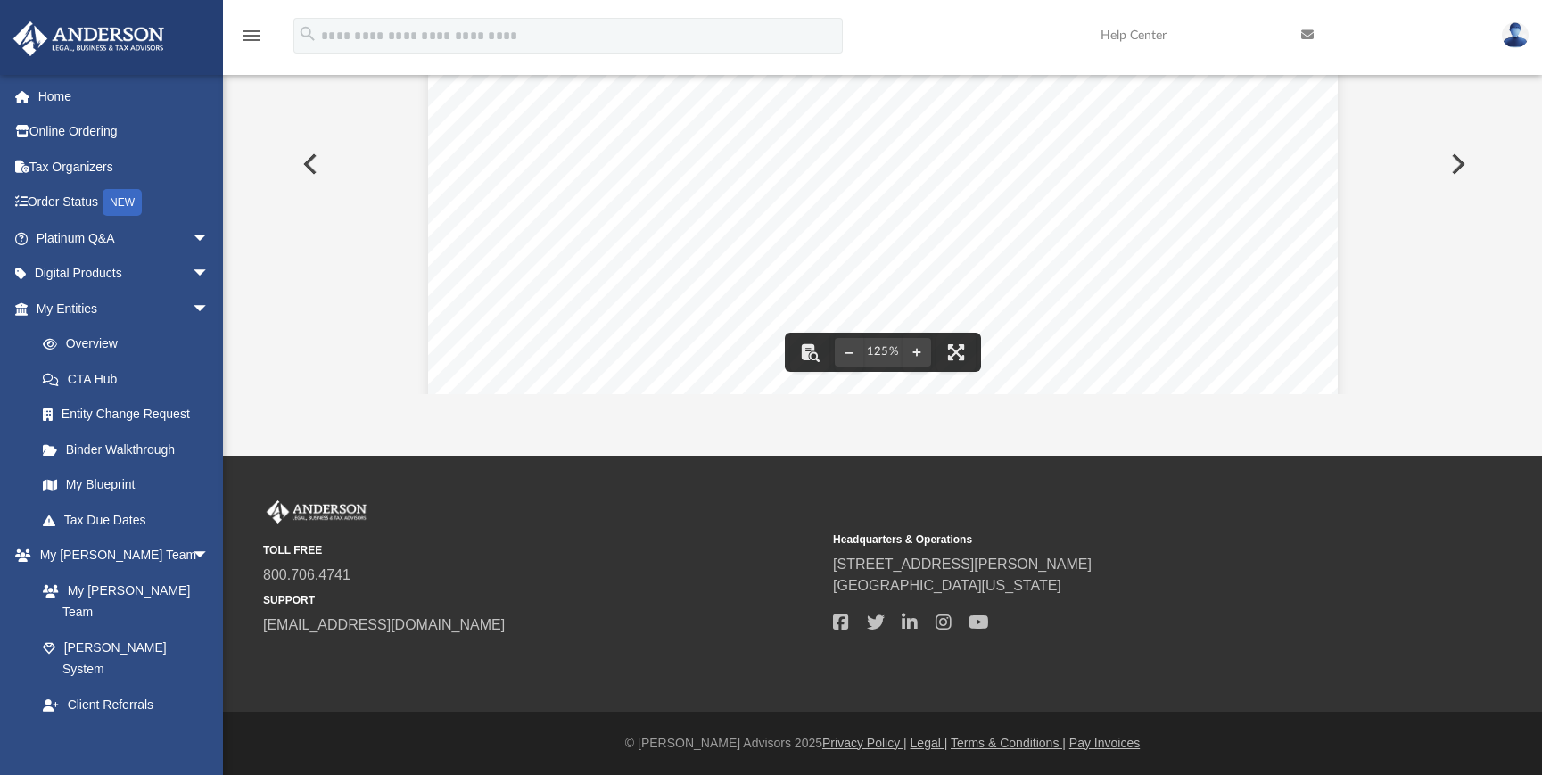
scroll to position [0, 0]
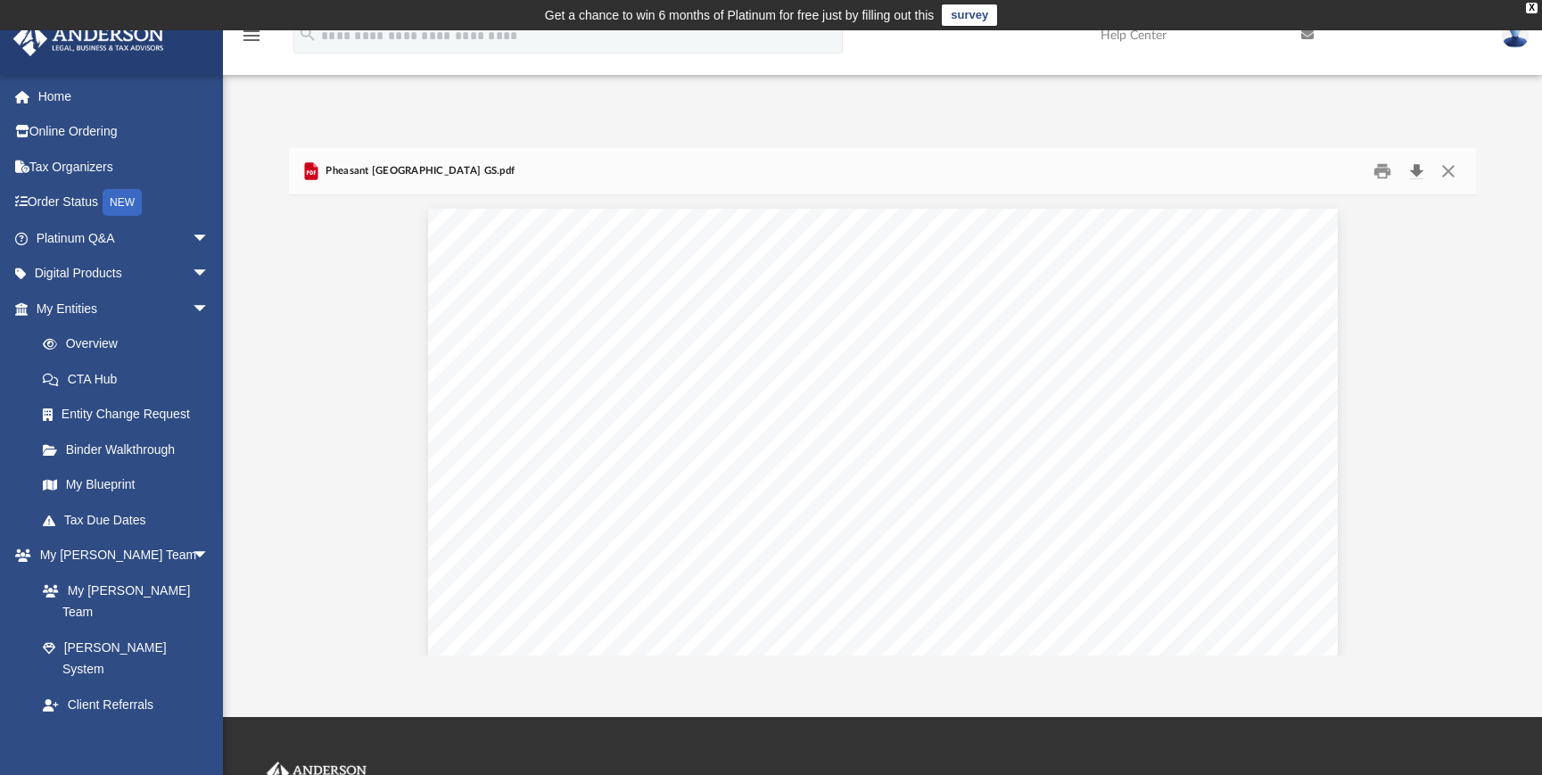
click at [1419, 169] on button "Download" at bounding box center [1416, 172] width 32 height 28
click at [1450, 171] on button "Close" at bounding box center [1448, 172] width 32 height 28
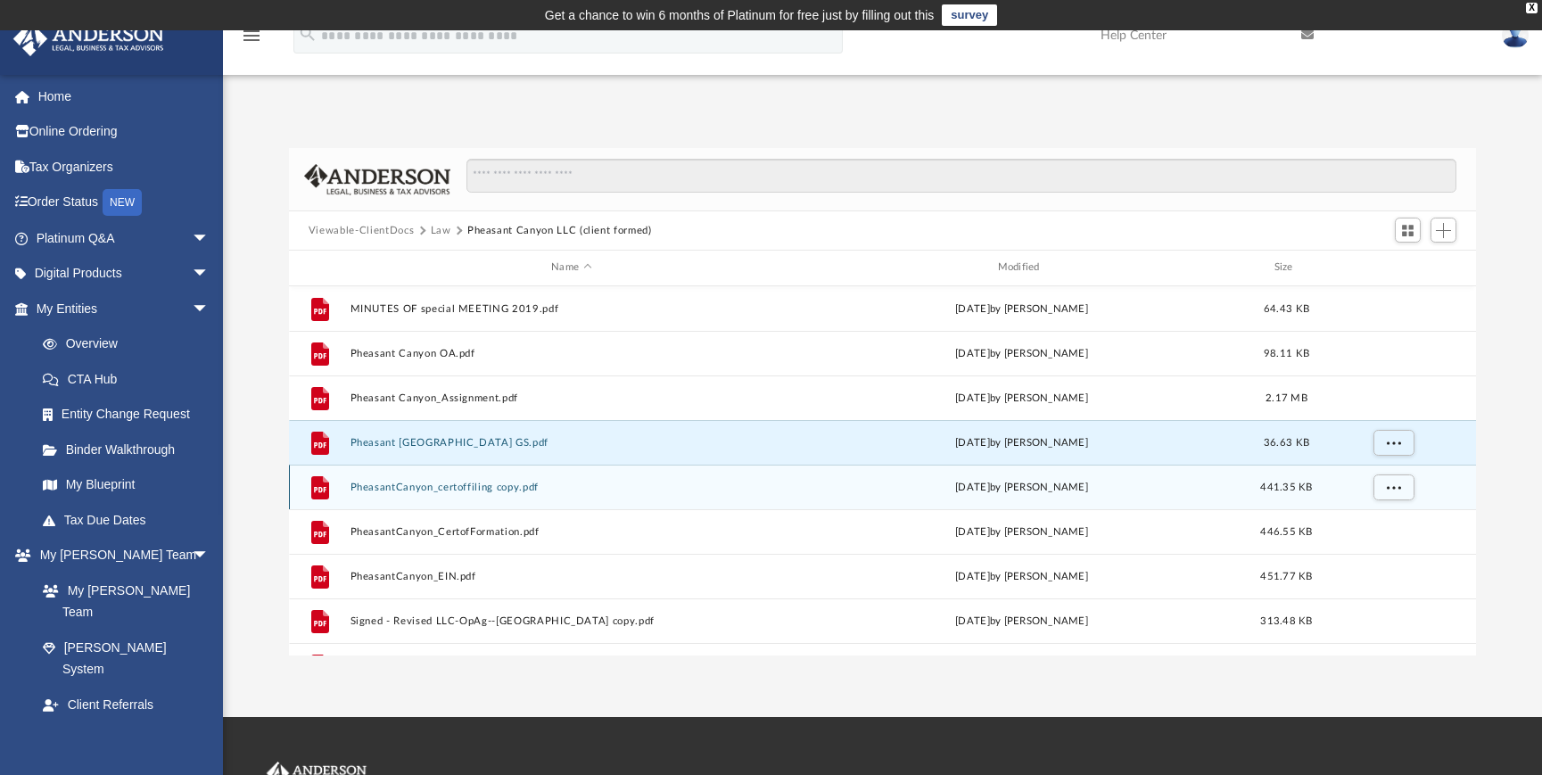
click at [462, 491] on button "PheasantCanyon_certoffiling copy.pdf" at bounding box center [571, 488] width 442 height 12
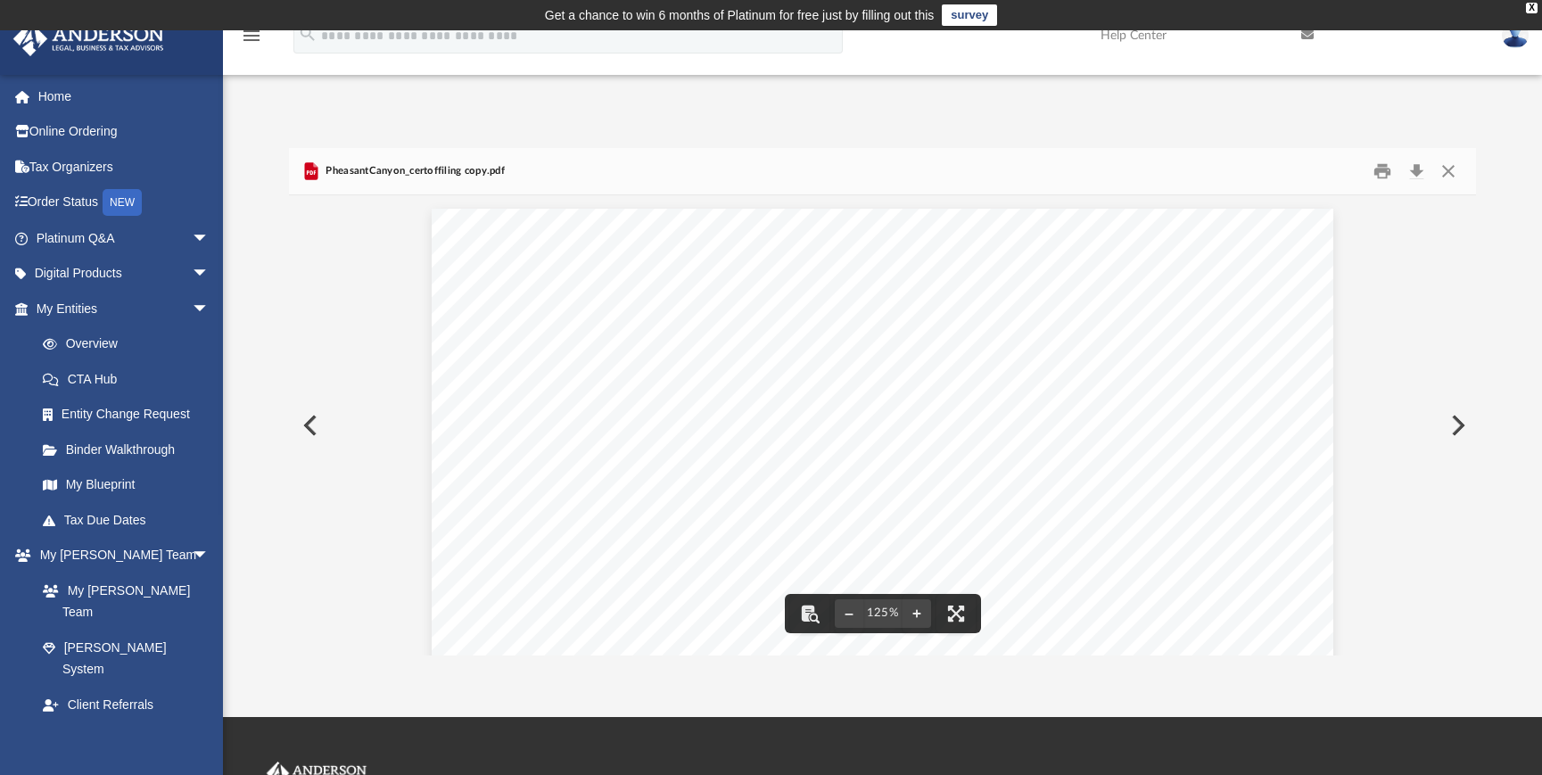
scroll to position [4, 0]
click at [1449, 172] on button "Close" at bounding box center [1448, 172] width 32 height 28
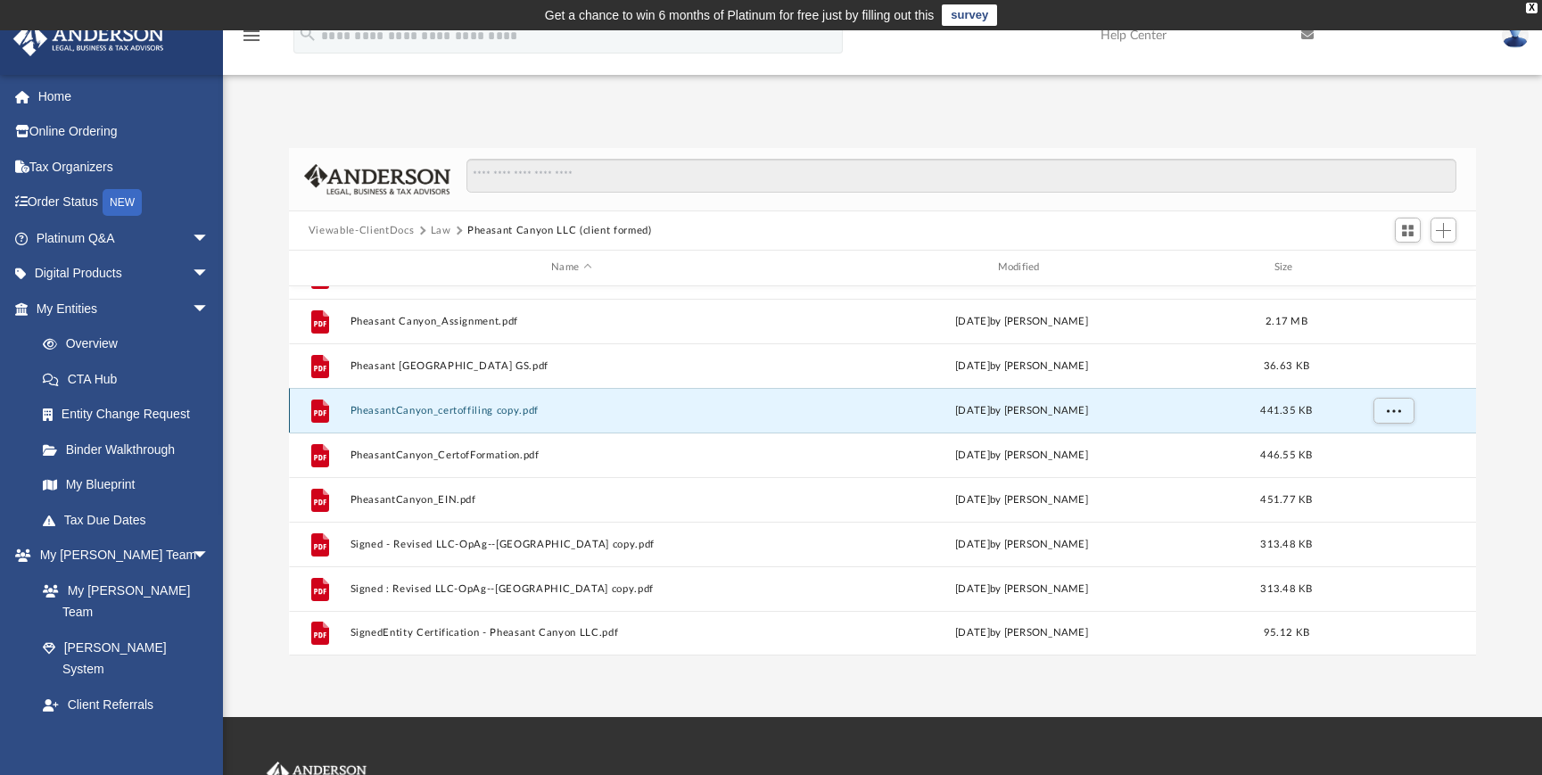
scroll to position [92, 0]
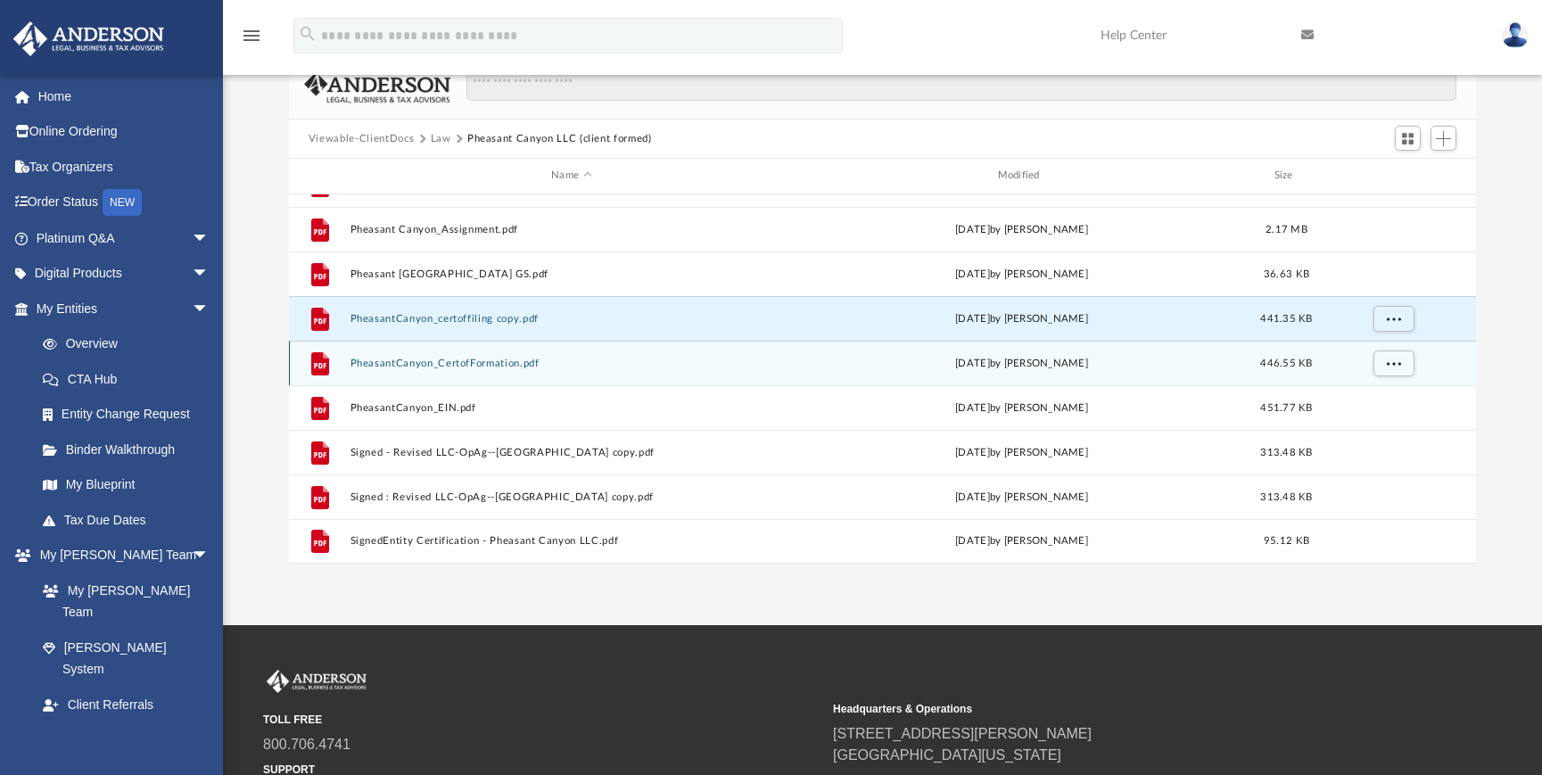
click at [461, 365] on button "PheasantCanyon_CertofFormation.pdf" at bounding box center [571, 364] width 442 height 12
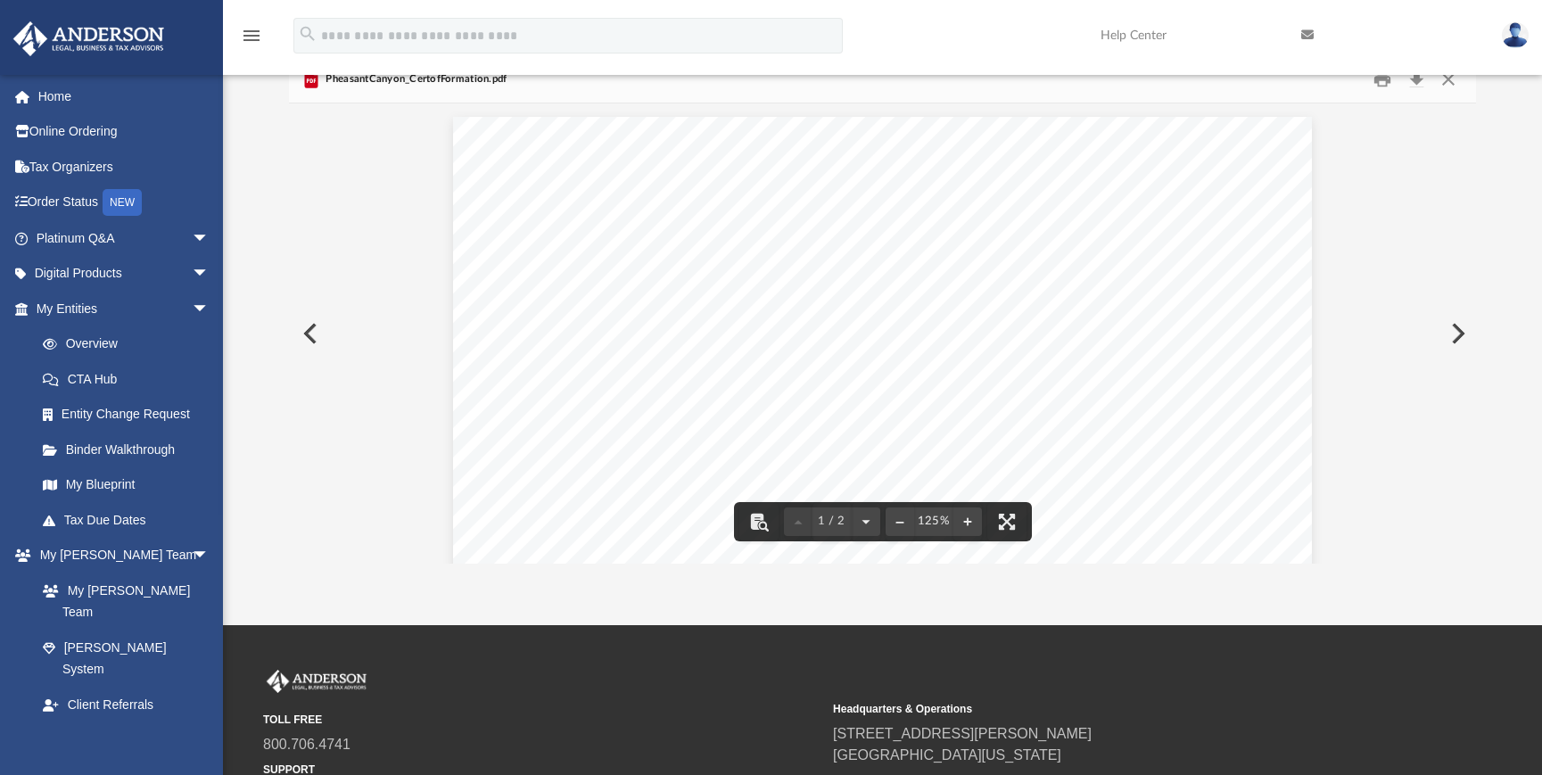
scroll to position [21, 0]
click at [1445, 82] on button "Close" at bounding box center [1448, 80] width 32 height 28
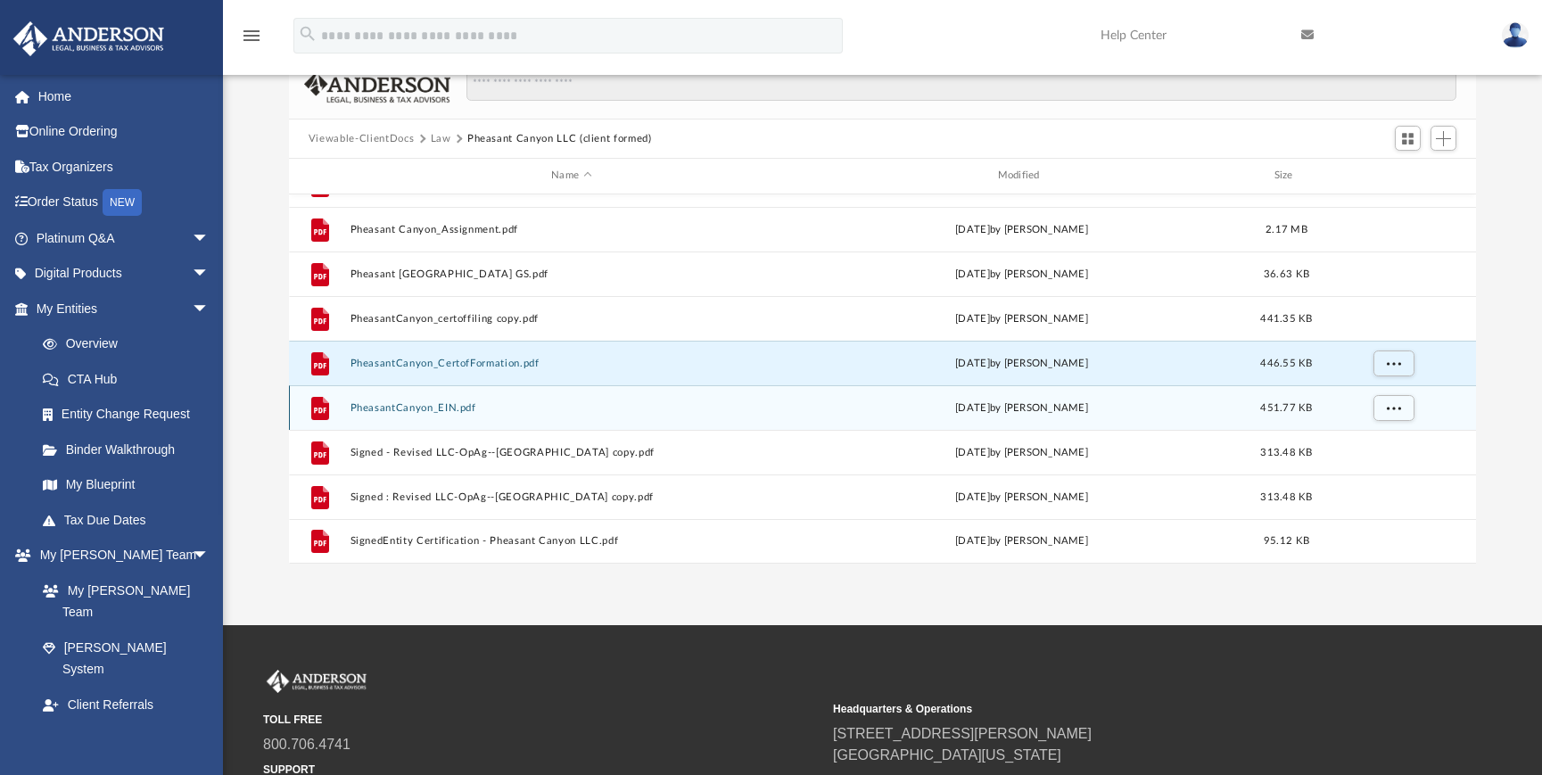
click at [408, 411] on button "PheasantCanyon_EIN.pdf" at bounding box center [571, 408] width 442 height 12
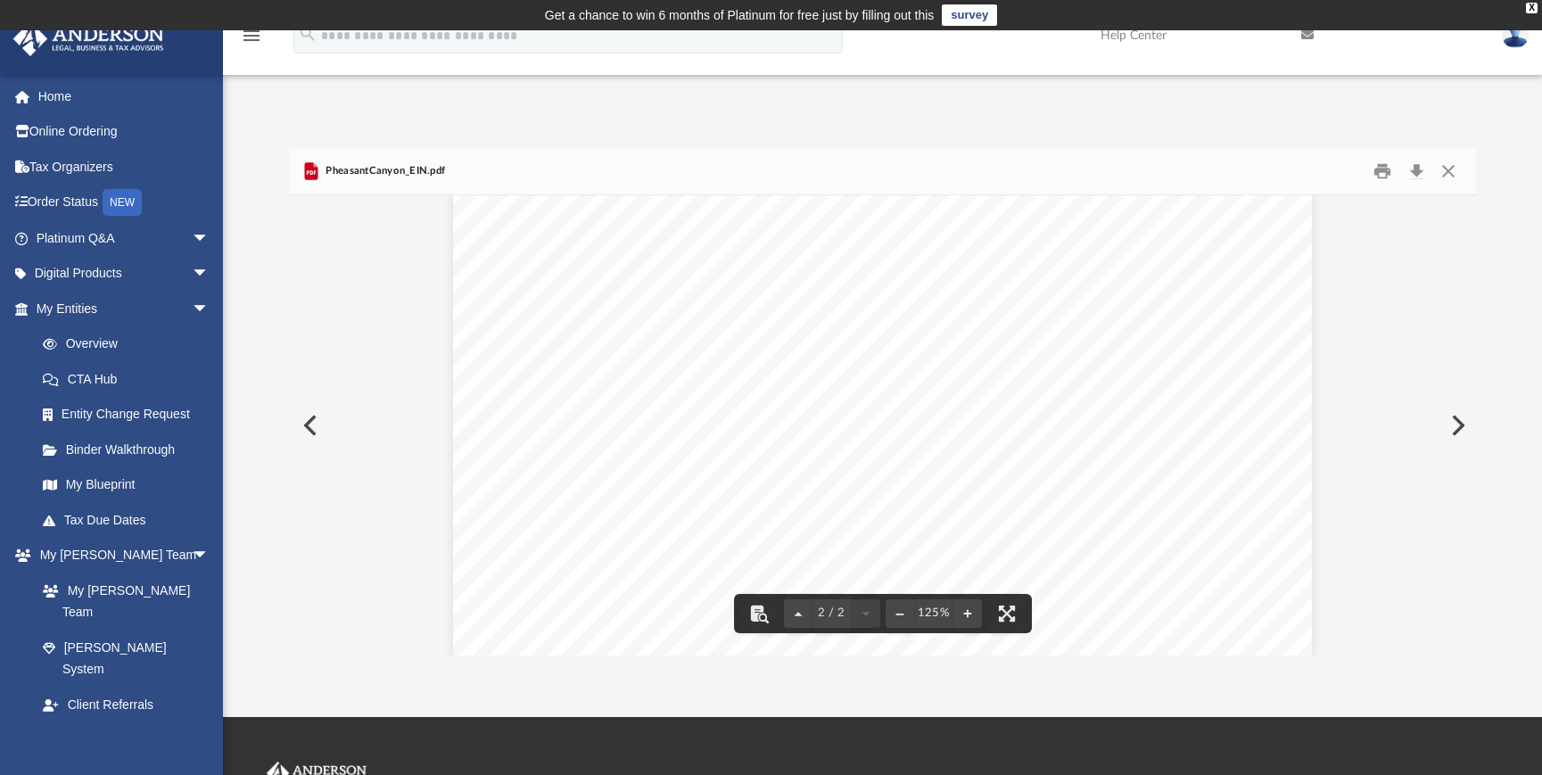
scroll to position [498, 0]
click at [1446, 169] on button "Close" at bounding box center [1448, 172] width 32 height 28
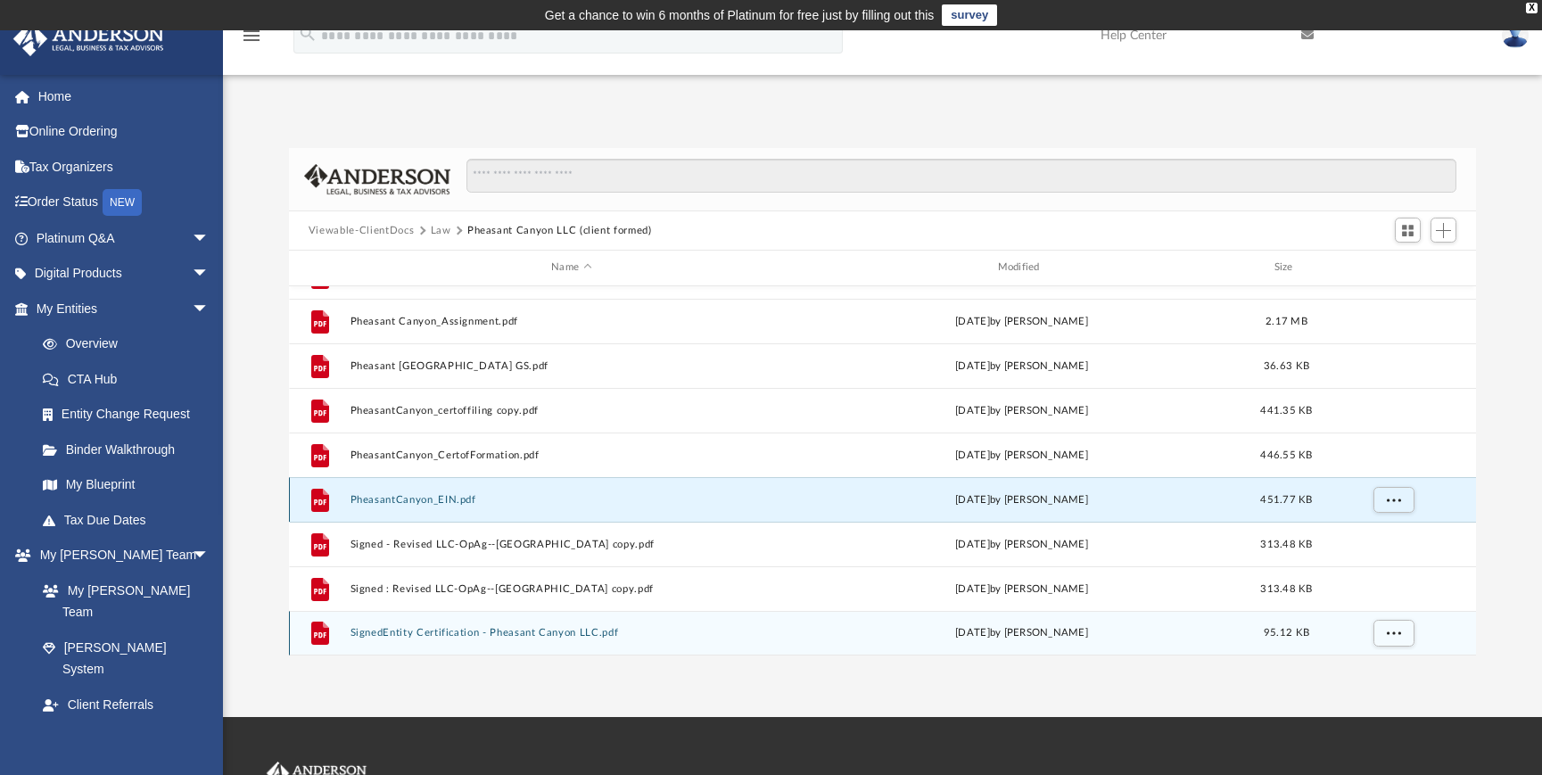
scroll to position [154, 0]
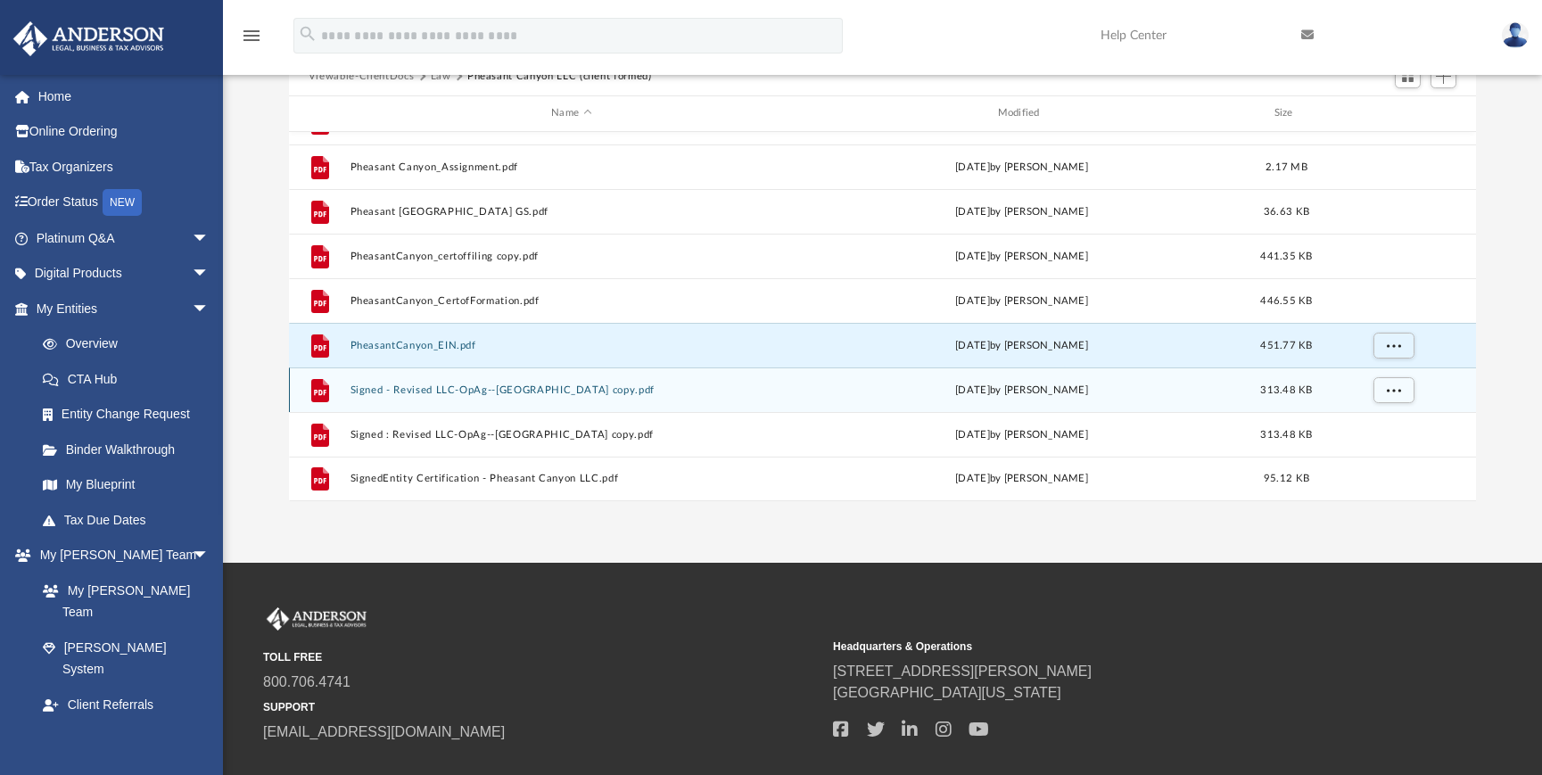
click at [497, 391] on button "Signed - Revised LLC-OpAg--[GEOGRAPHIC_DATA] copy.pdf" at bounding box center [571, 390] width 442 height 12
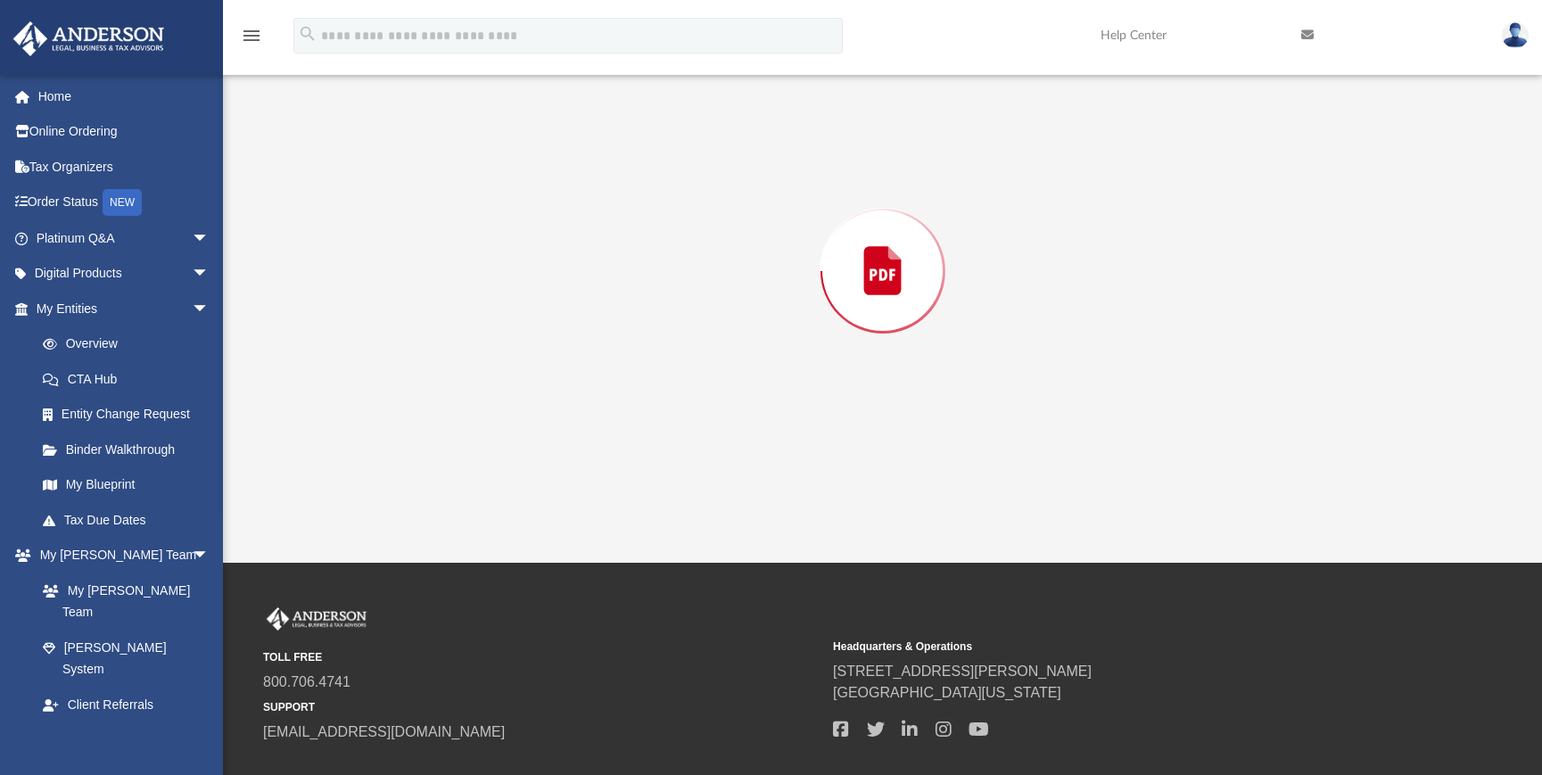
scroll to position [148, 0]
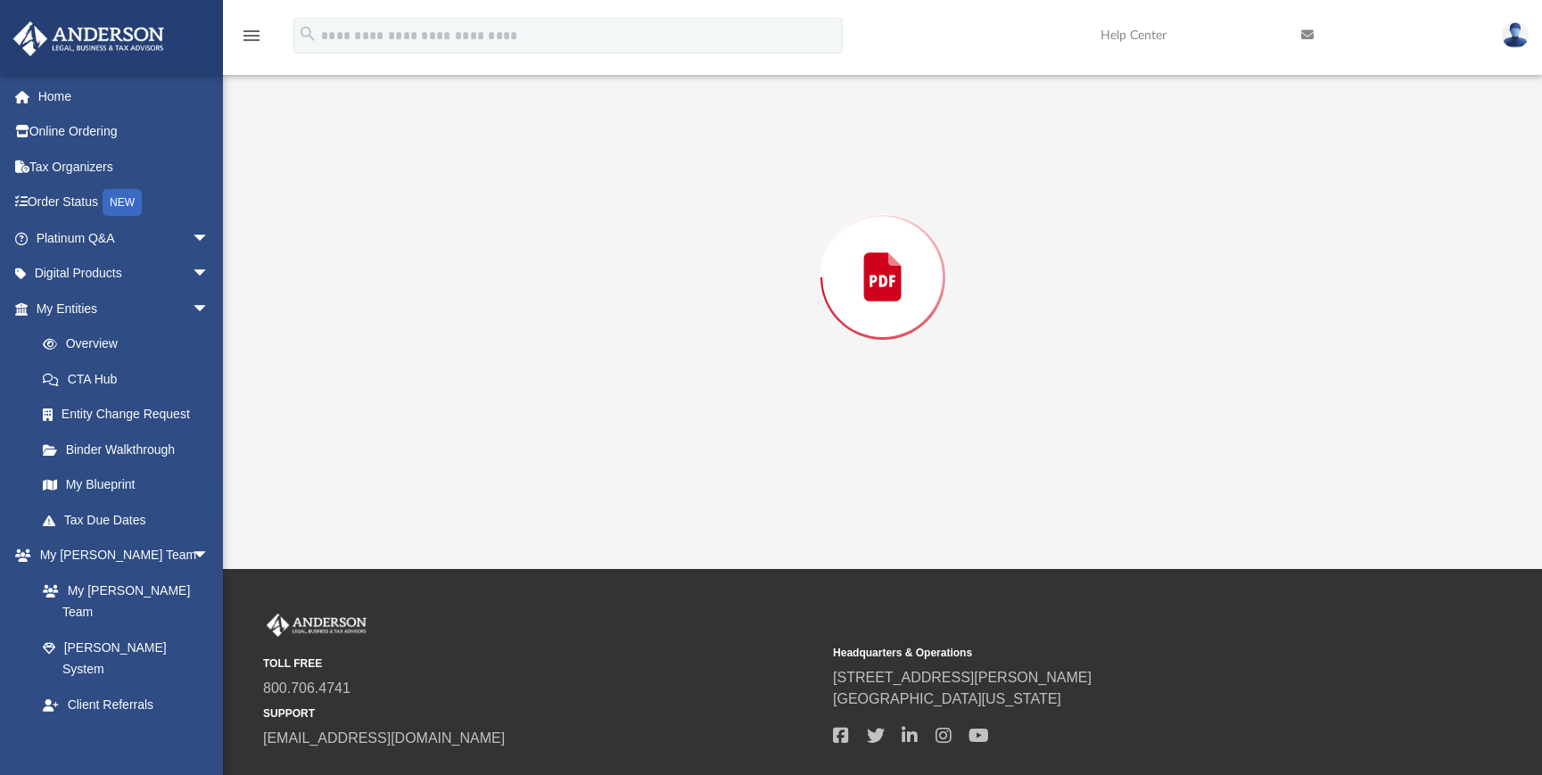
click at [497, 391] on div "Preview" at bounding box center [882, 277] width 1187 height 460
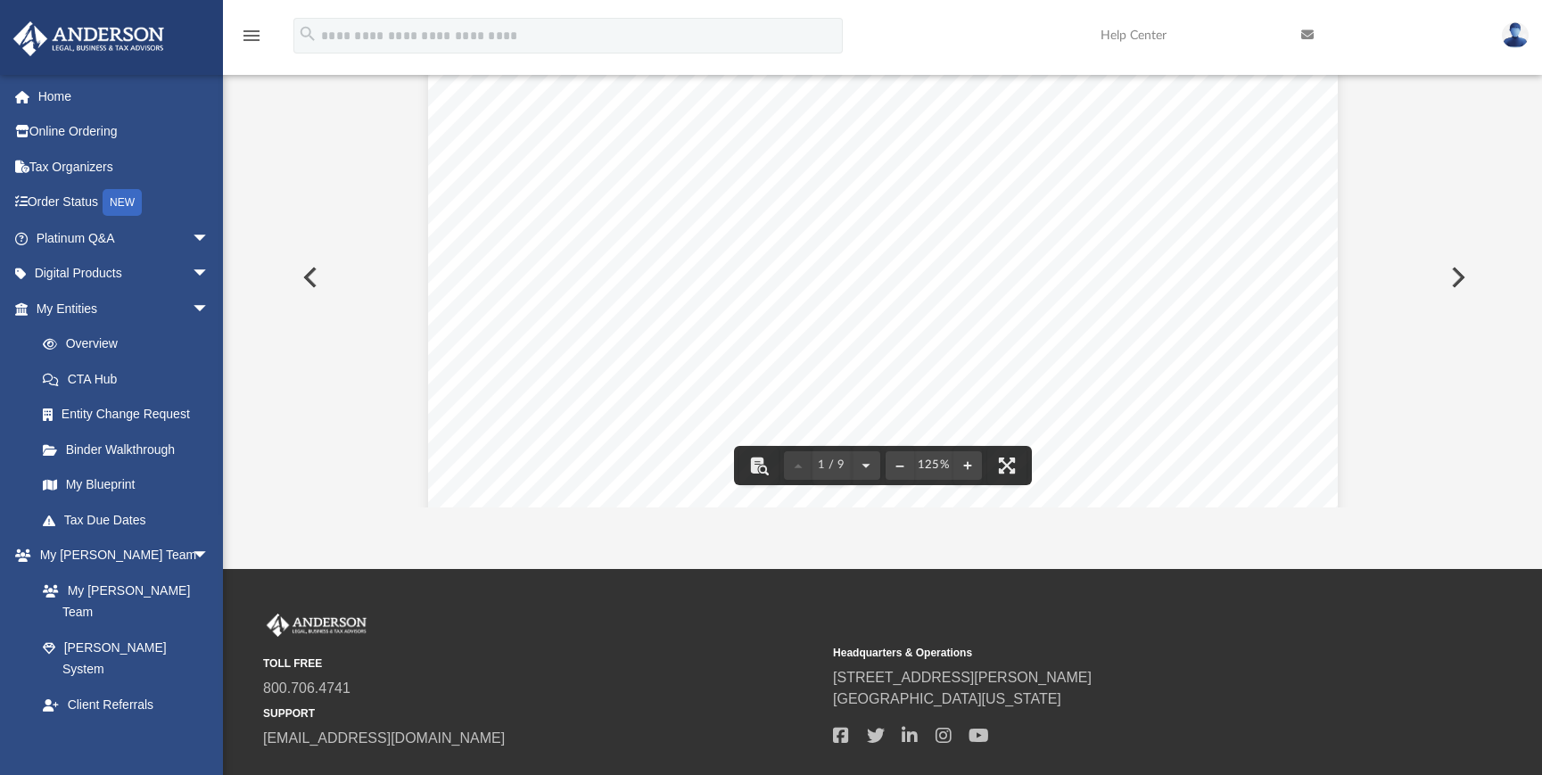
scroll to position [0, 0]
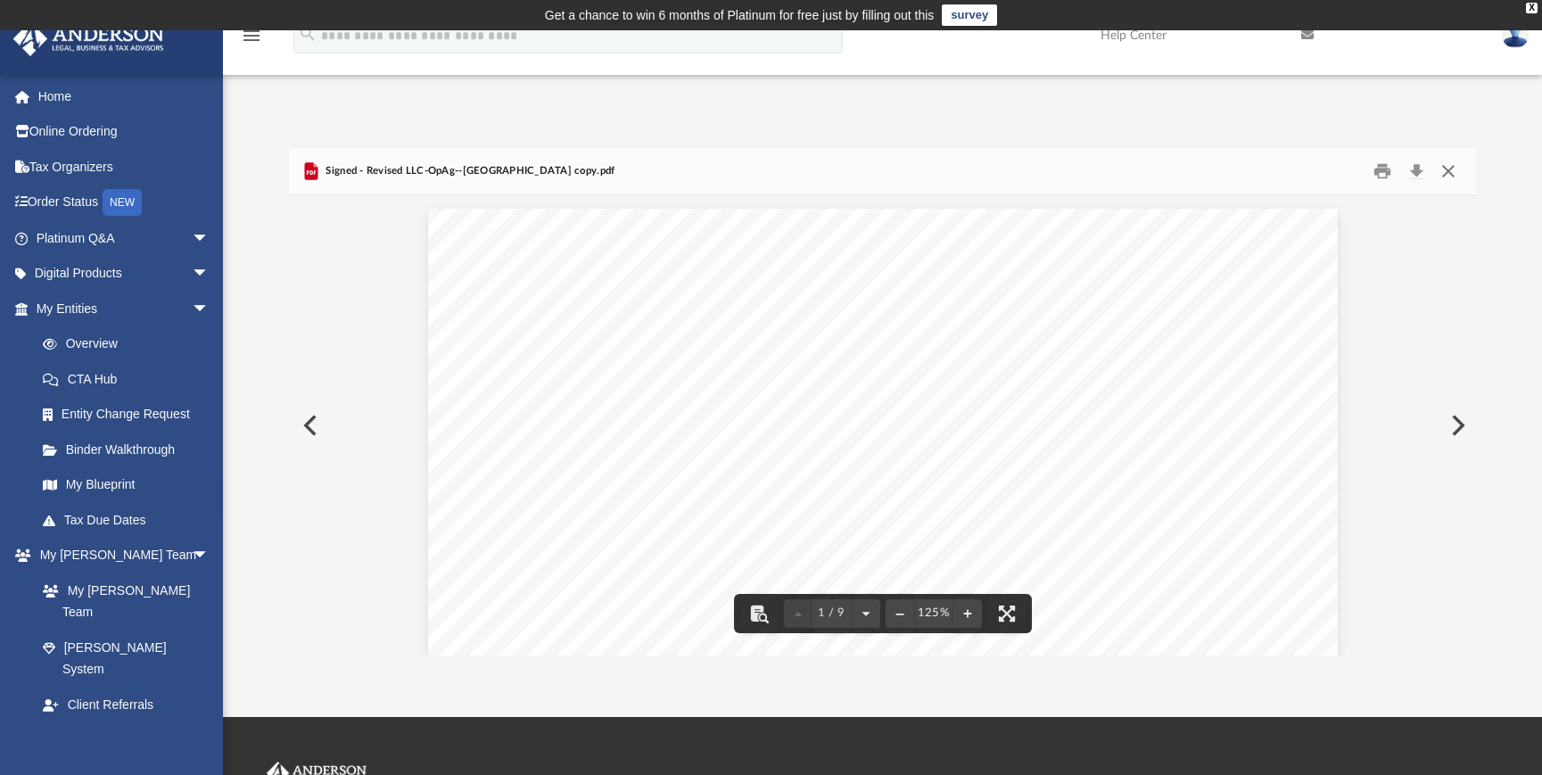
click at [1447, 174] on button "Close" at bounding box center [1448, 172] width 32 height 28
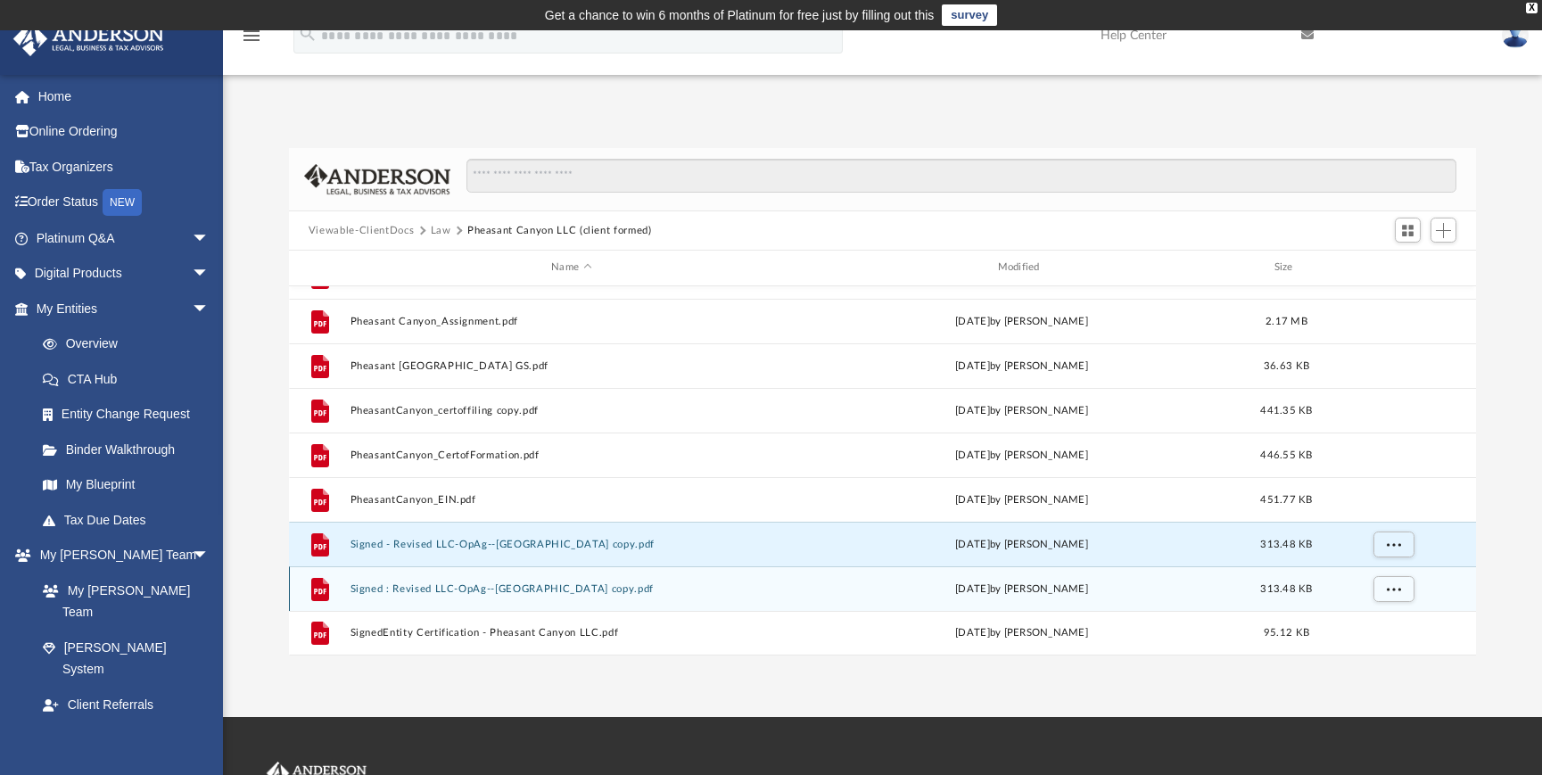
click at [423, 591] on button "Signed : Revised LLC-OpAg--[GEOGRAPHIC_DATA] copy.pdf" at bounding box center [571, 589] width 442 height 12
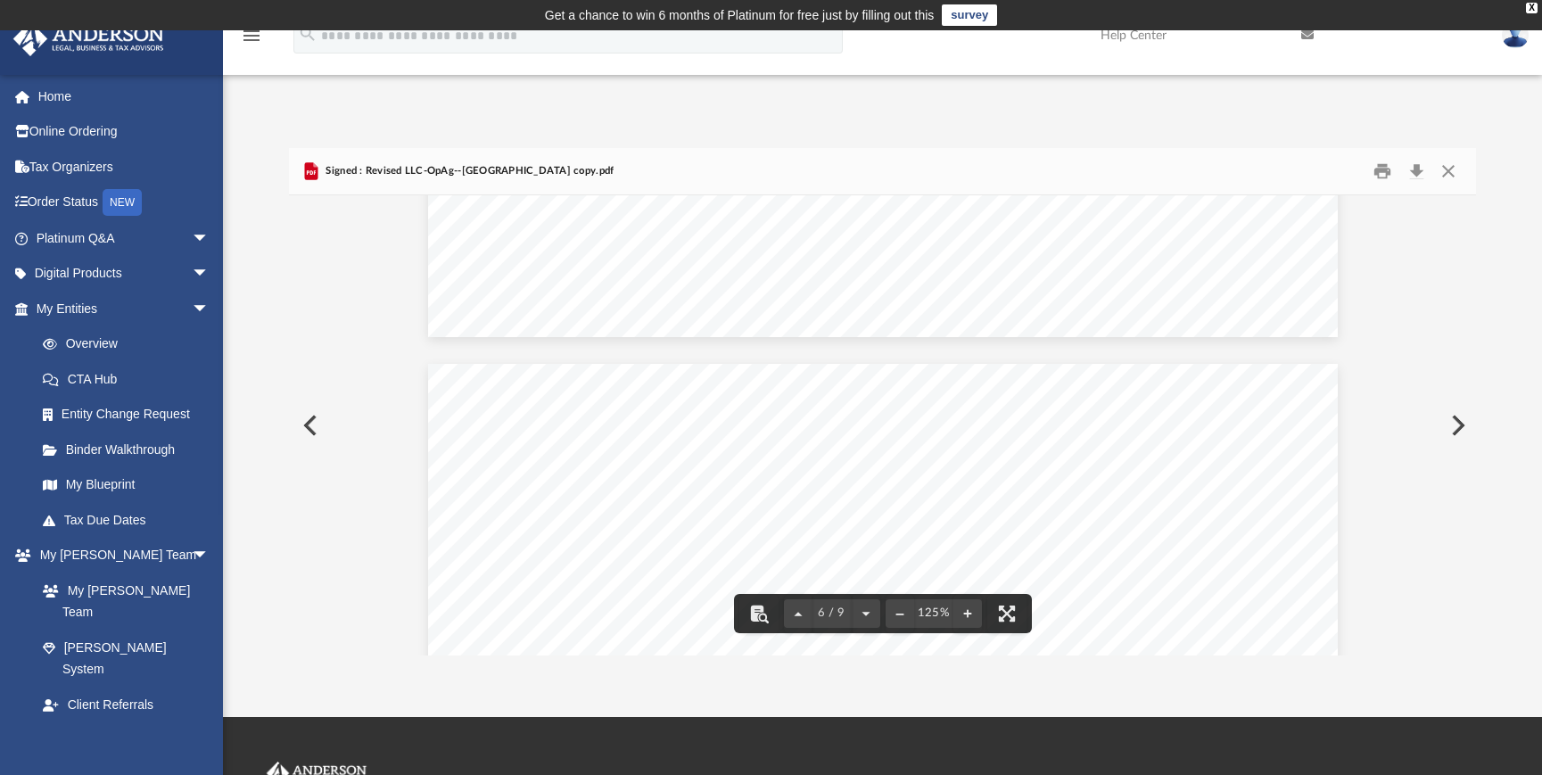
scroll to position [7667, 0]
click at [1448, 164] on button "Close" at bounding box center [1448, 172] width 32 height 28
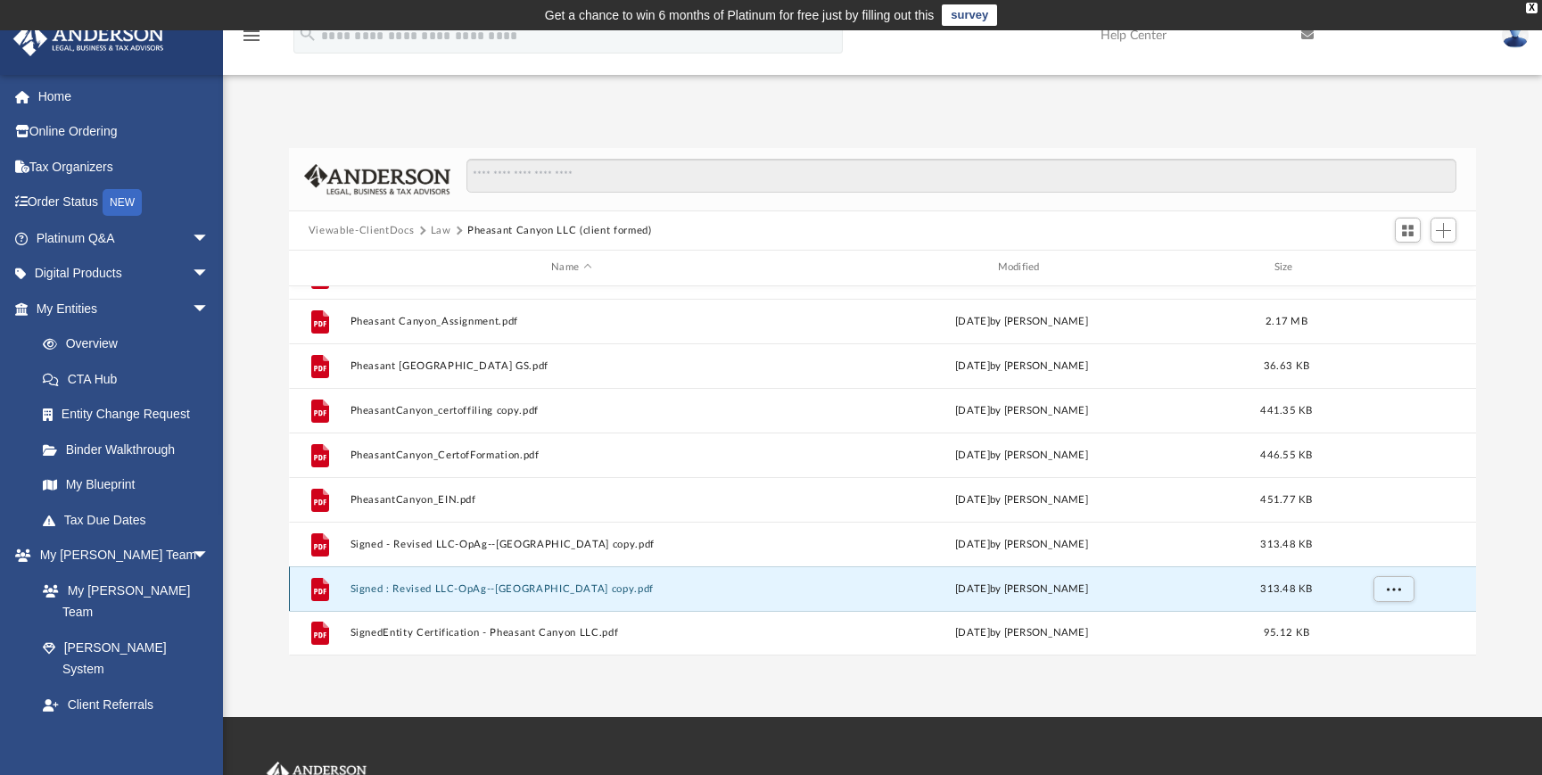
scroll to position [26, 0]
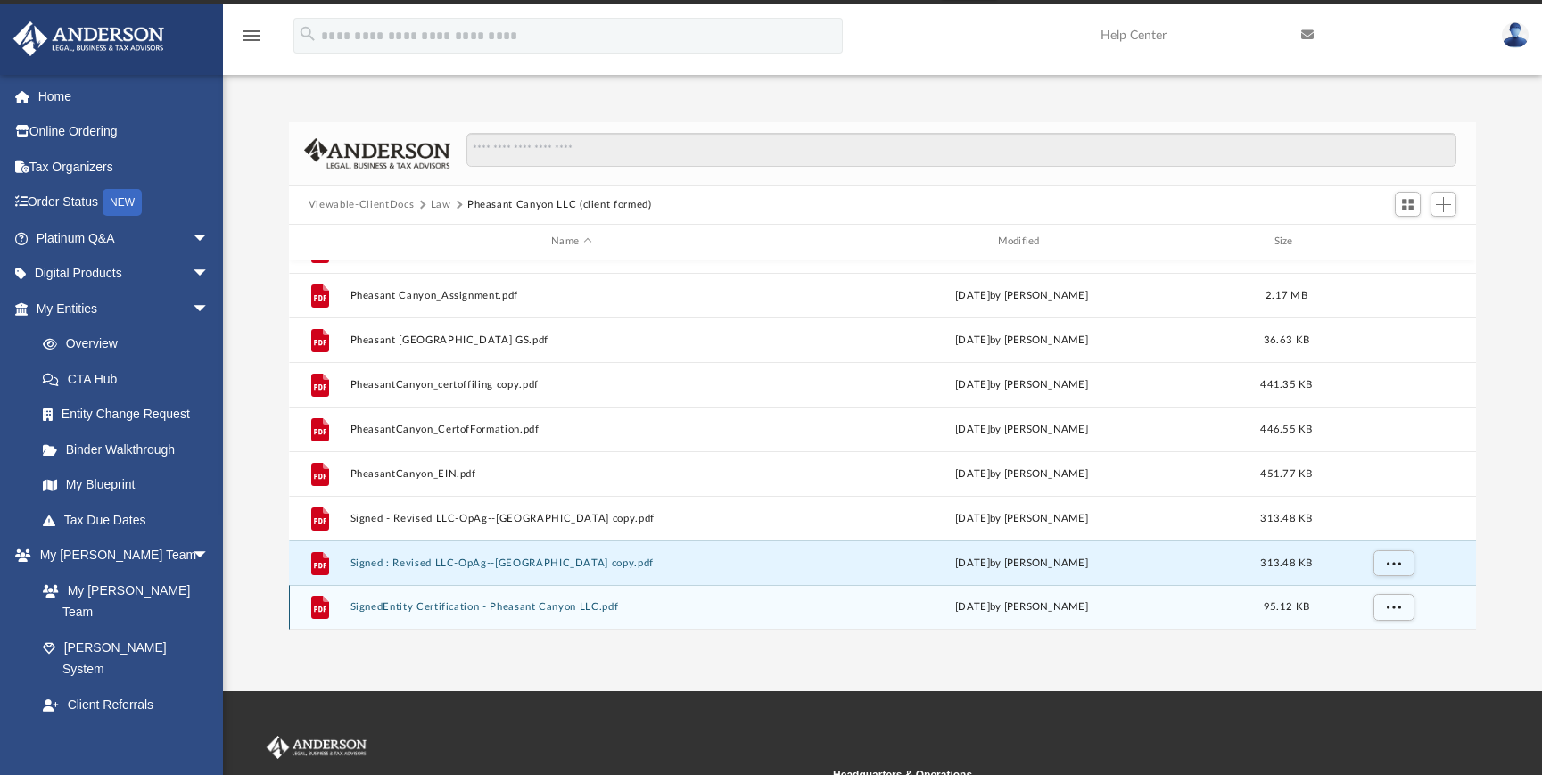
click at [445, 607] on button "SignedEntity Certification - Pheasant Canyon LLC.pdf" at bounding box center [571, 607] width 442 height 12
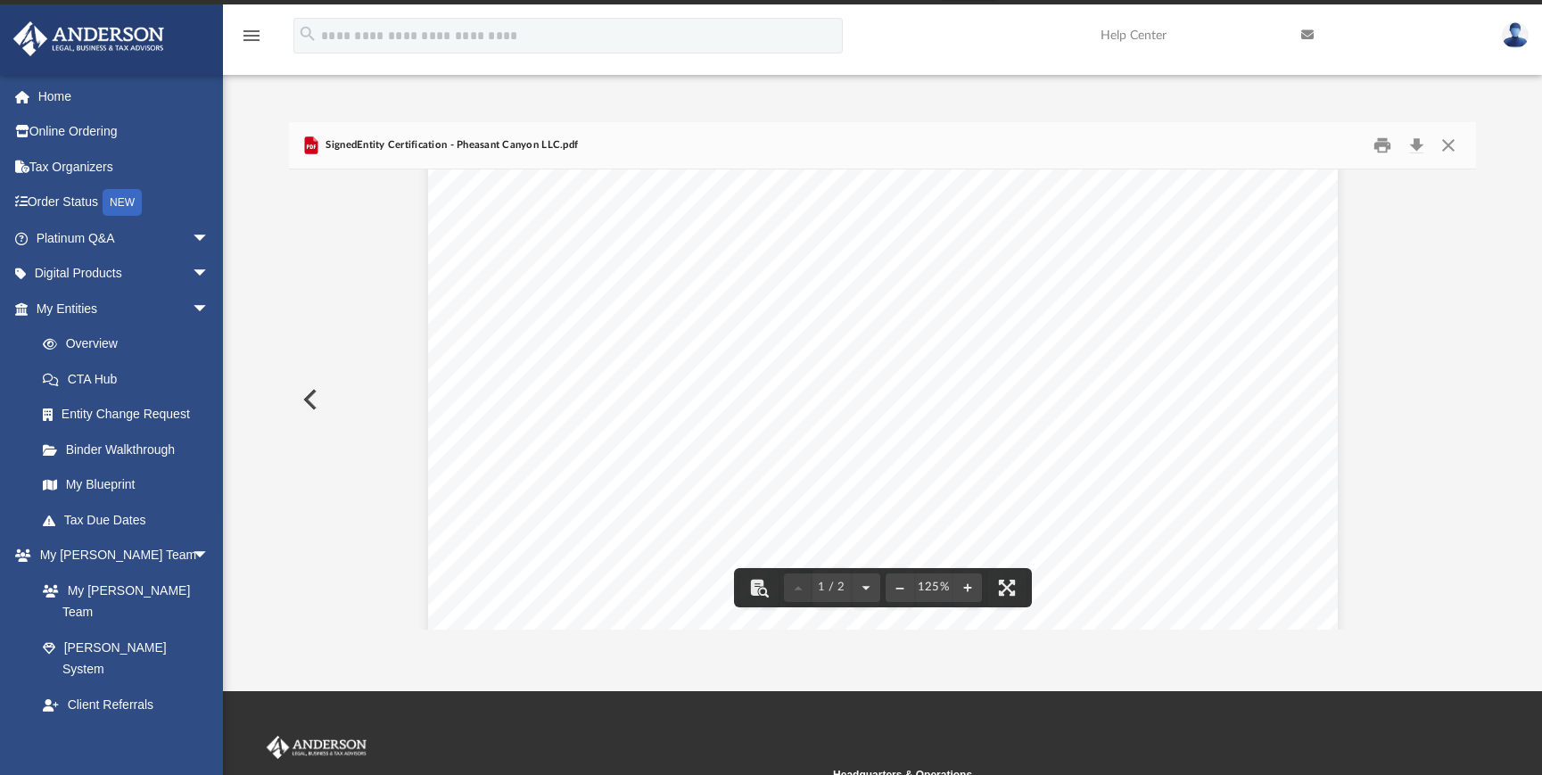
scroll to position [29, 0]
click at [1448, 137] on button "Close" at bounding box center [1448, 146] width 32 height 28
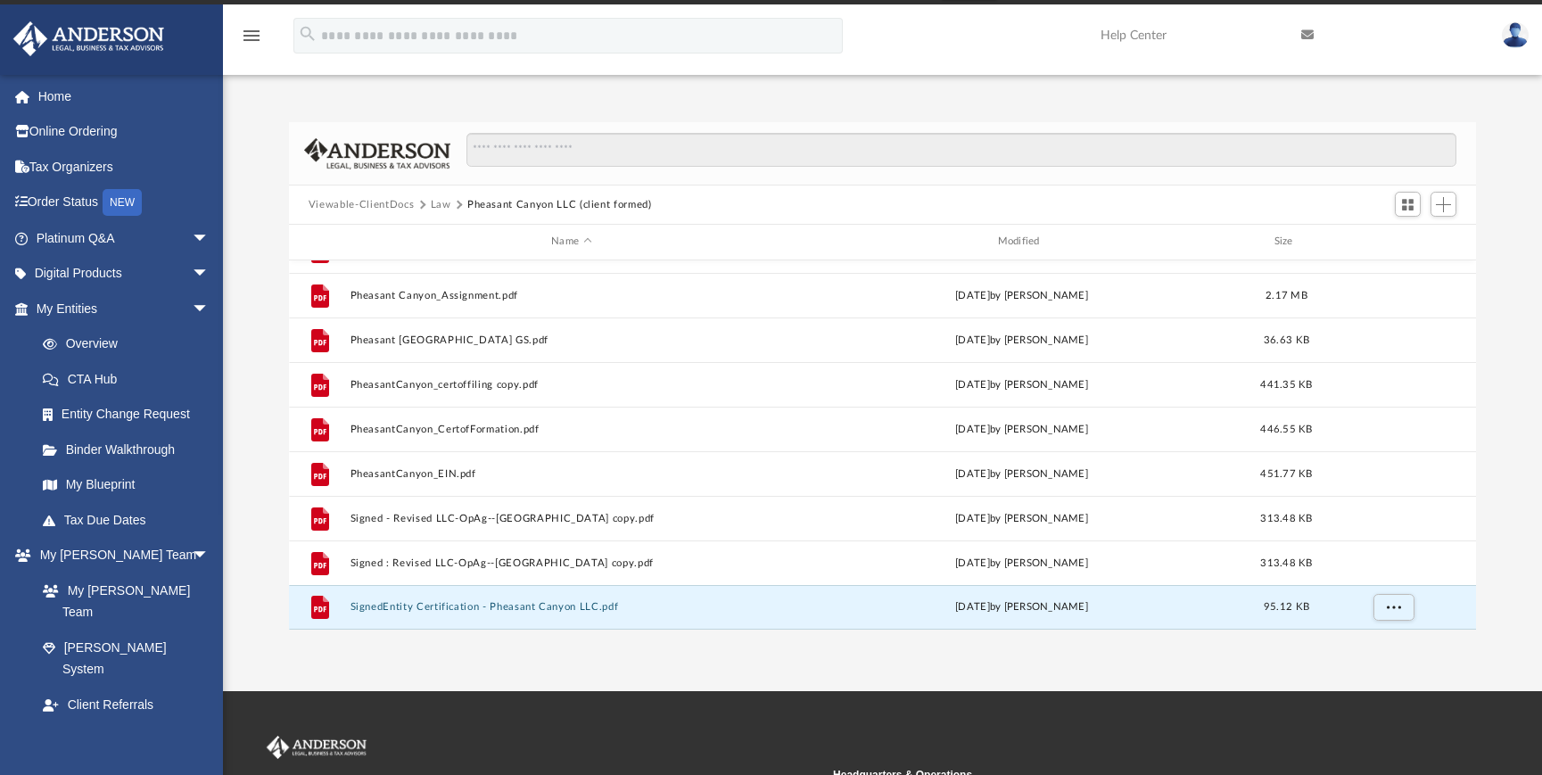
click at [368, 207] on button "Viewable-ClientDocs" at bounding box center [361, 205] width 105 height 16
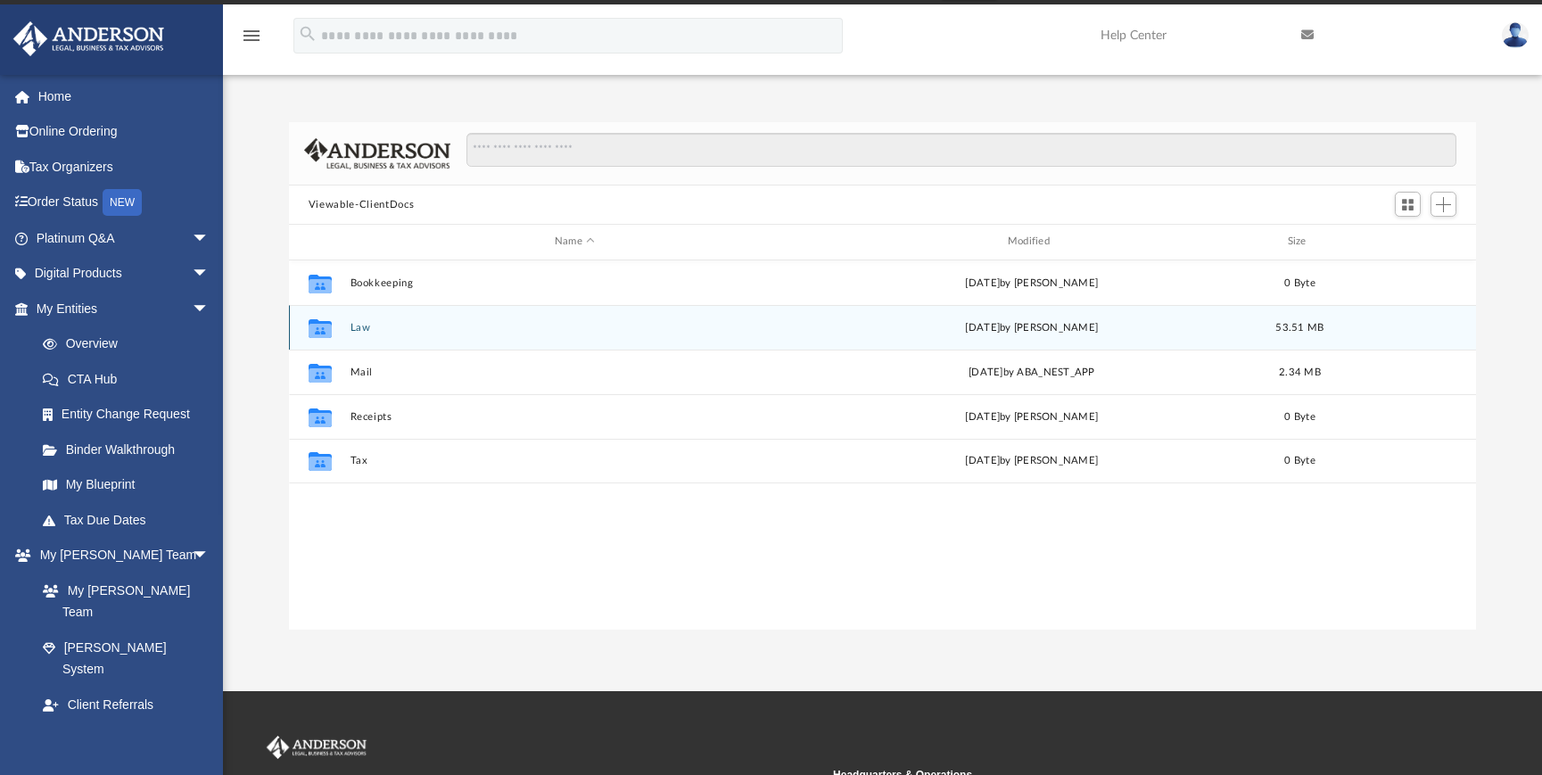
click at [360, 327] on button "Law" at bounding box center [575, 328] width 450 height 12
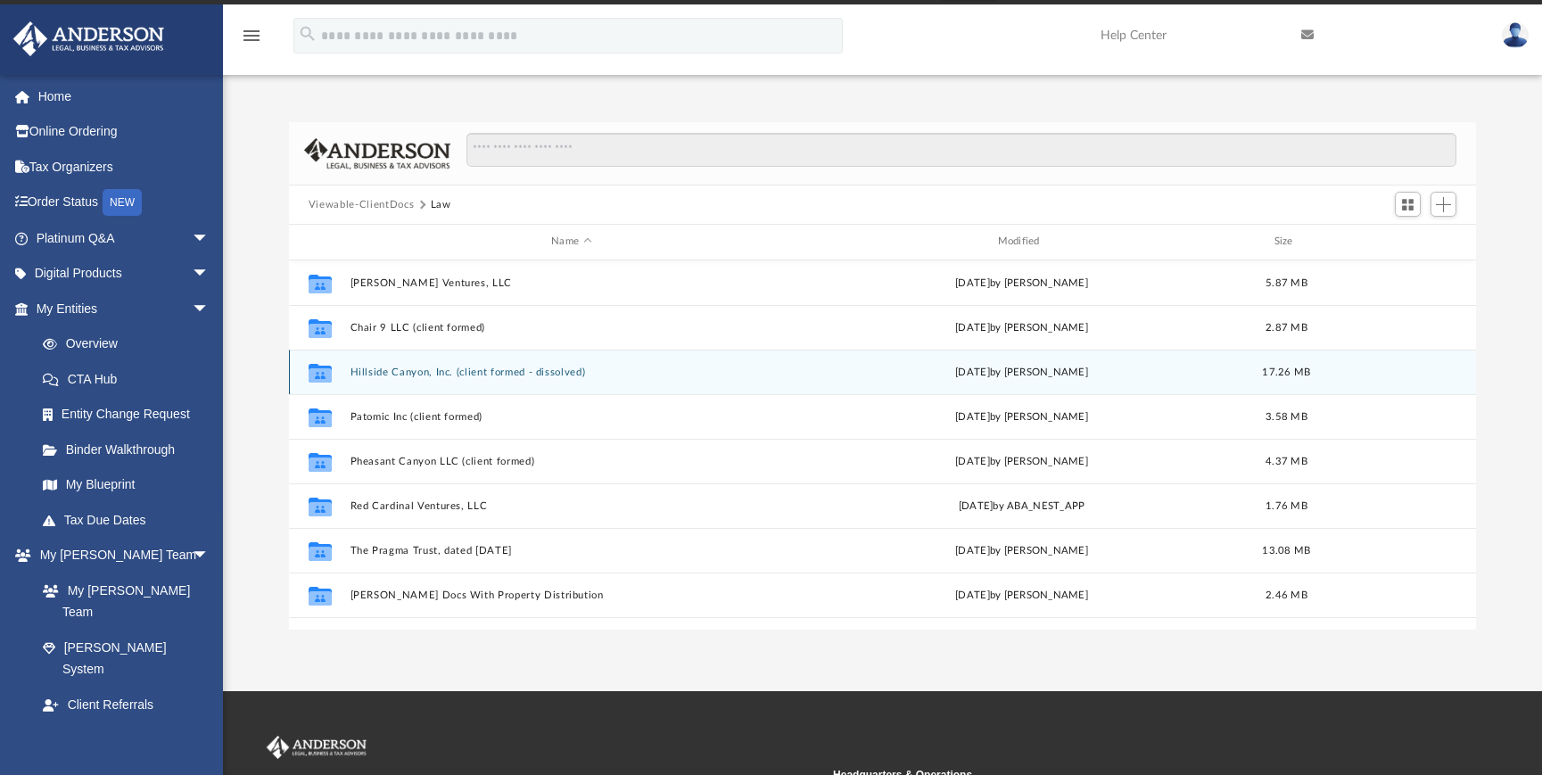
click at [416, 370] on button "Hillside Canyon, Inc. (client formed - dissolved)" at bounding box center [571, 373] width 442 height 12
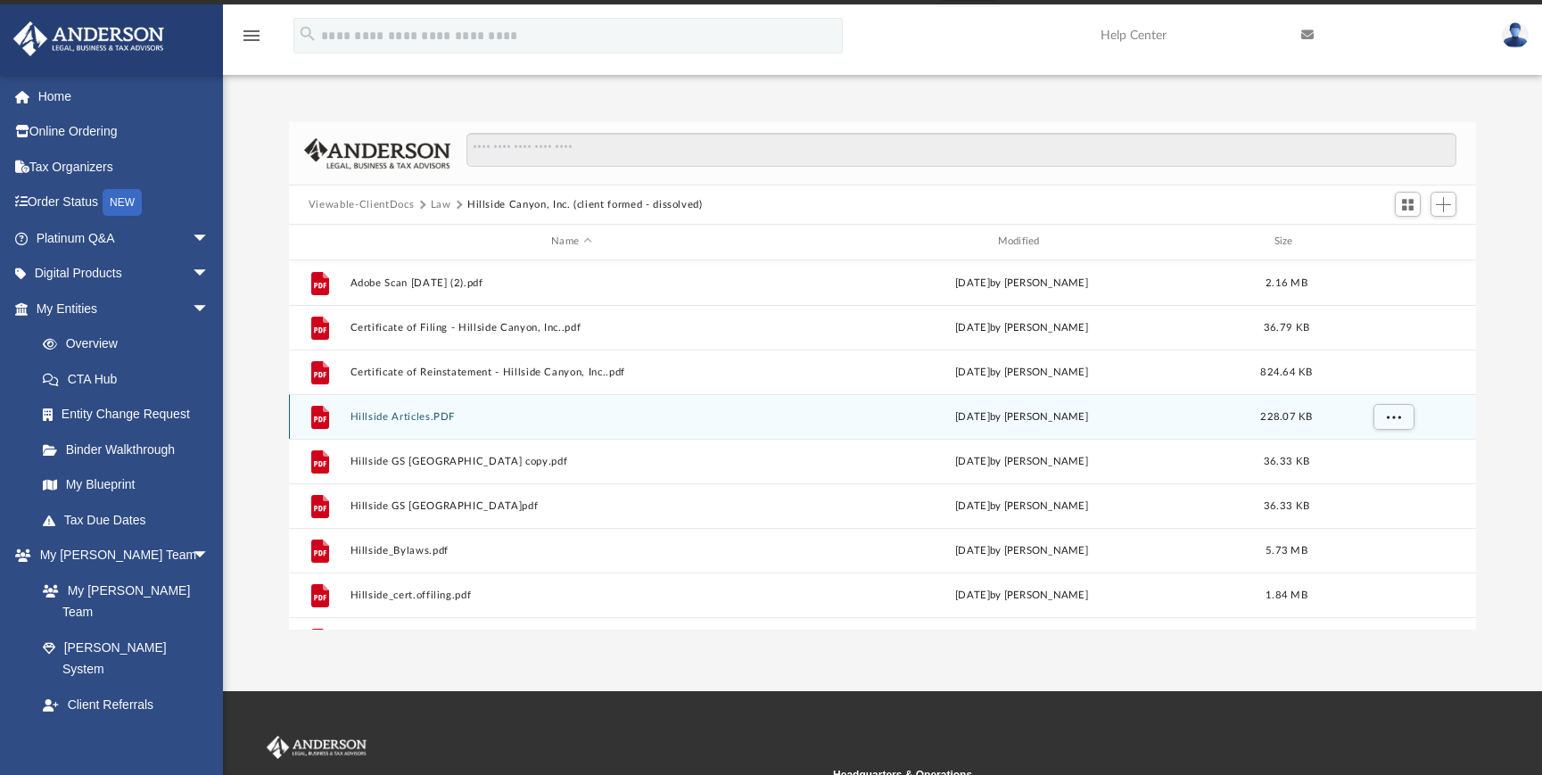
click at [404, 416] on button "Hillside Articles.PDF" at bounding box center [571, 417] width 442 height 12
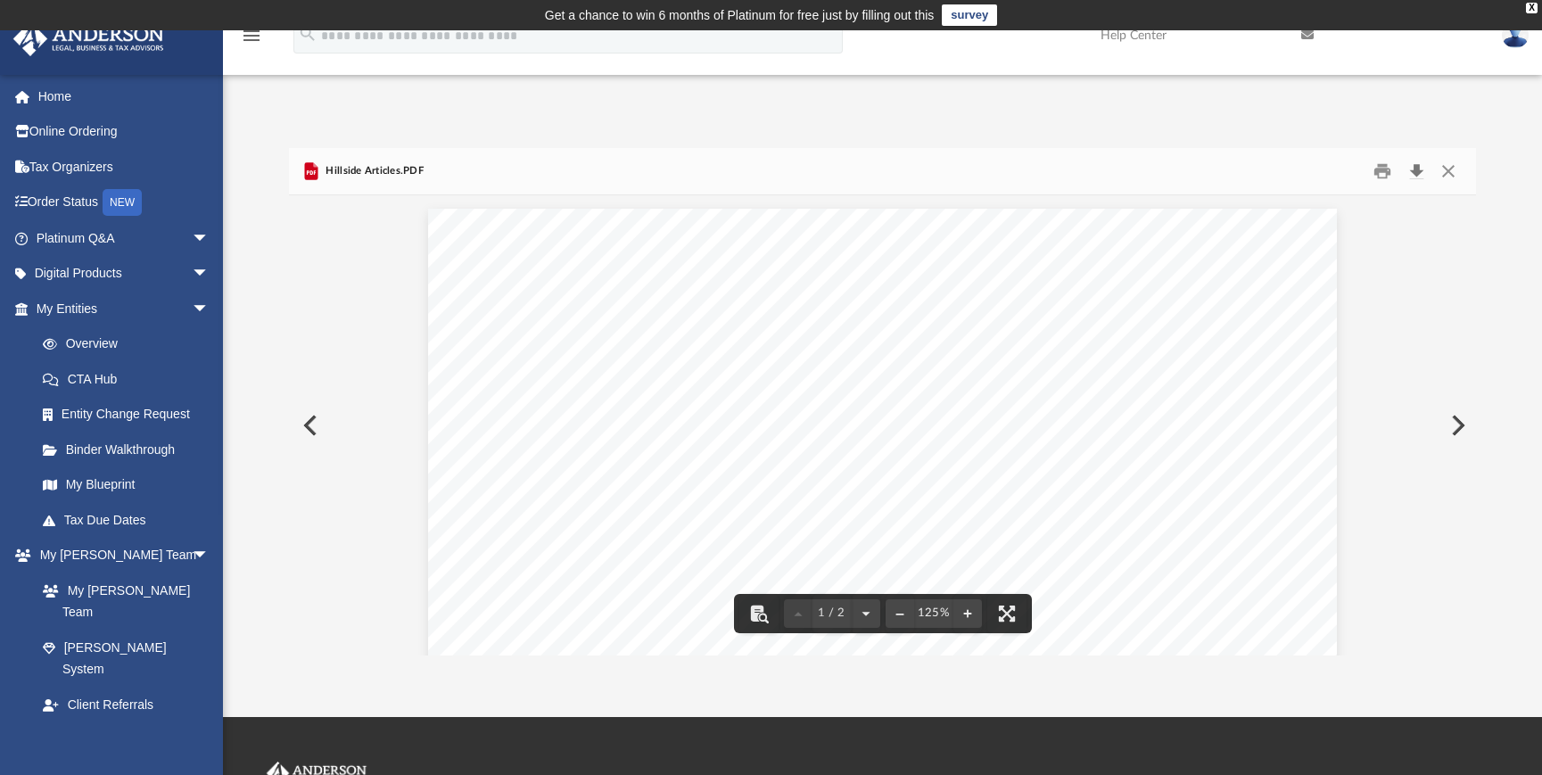
click at [1415, 171] on button "Download" at bounding box center [1416, 172] width 32 height 28
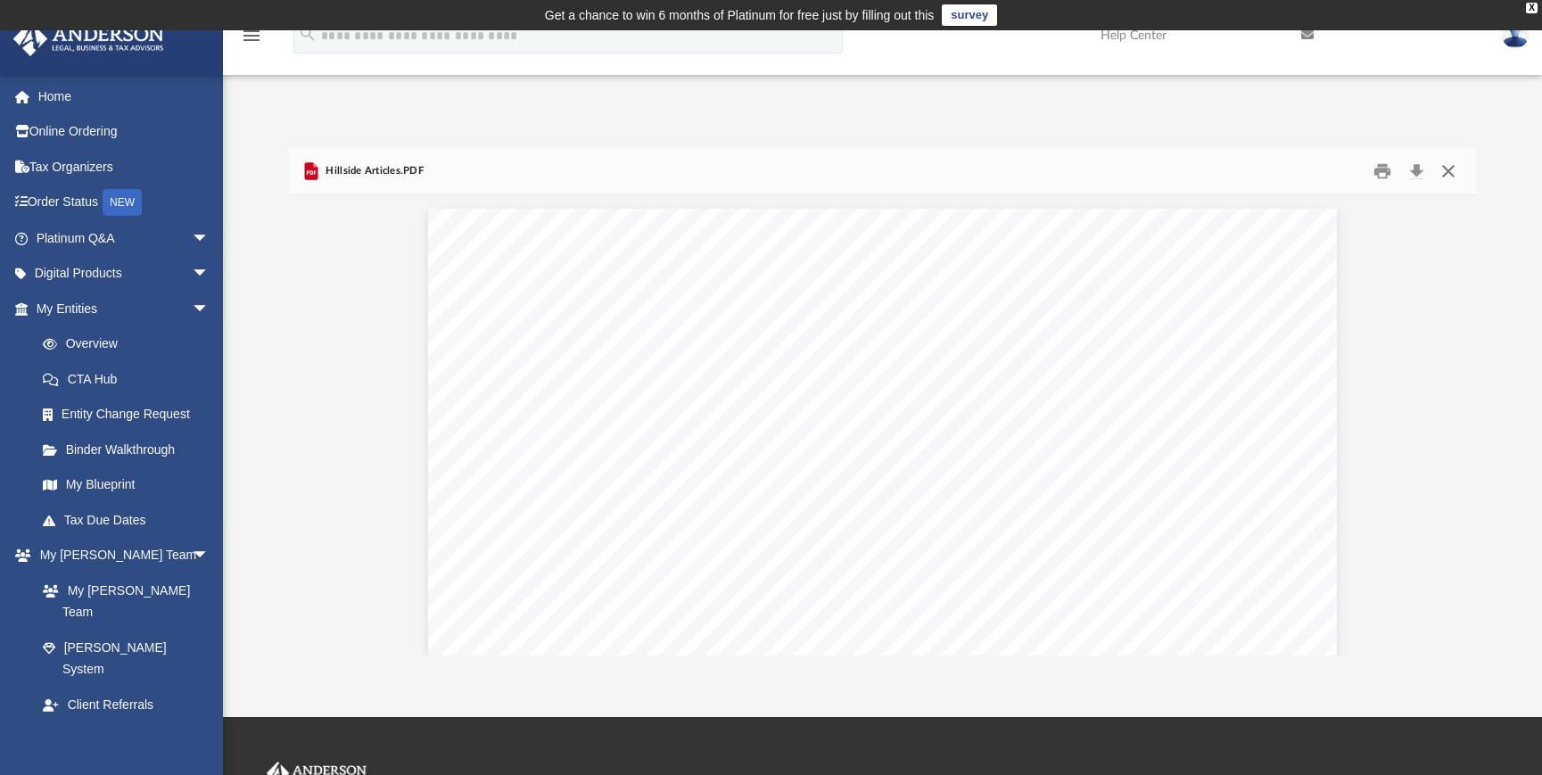
click at [1448, 169] on button "Close" at bounding box center [1448, 172] width 32 height 28
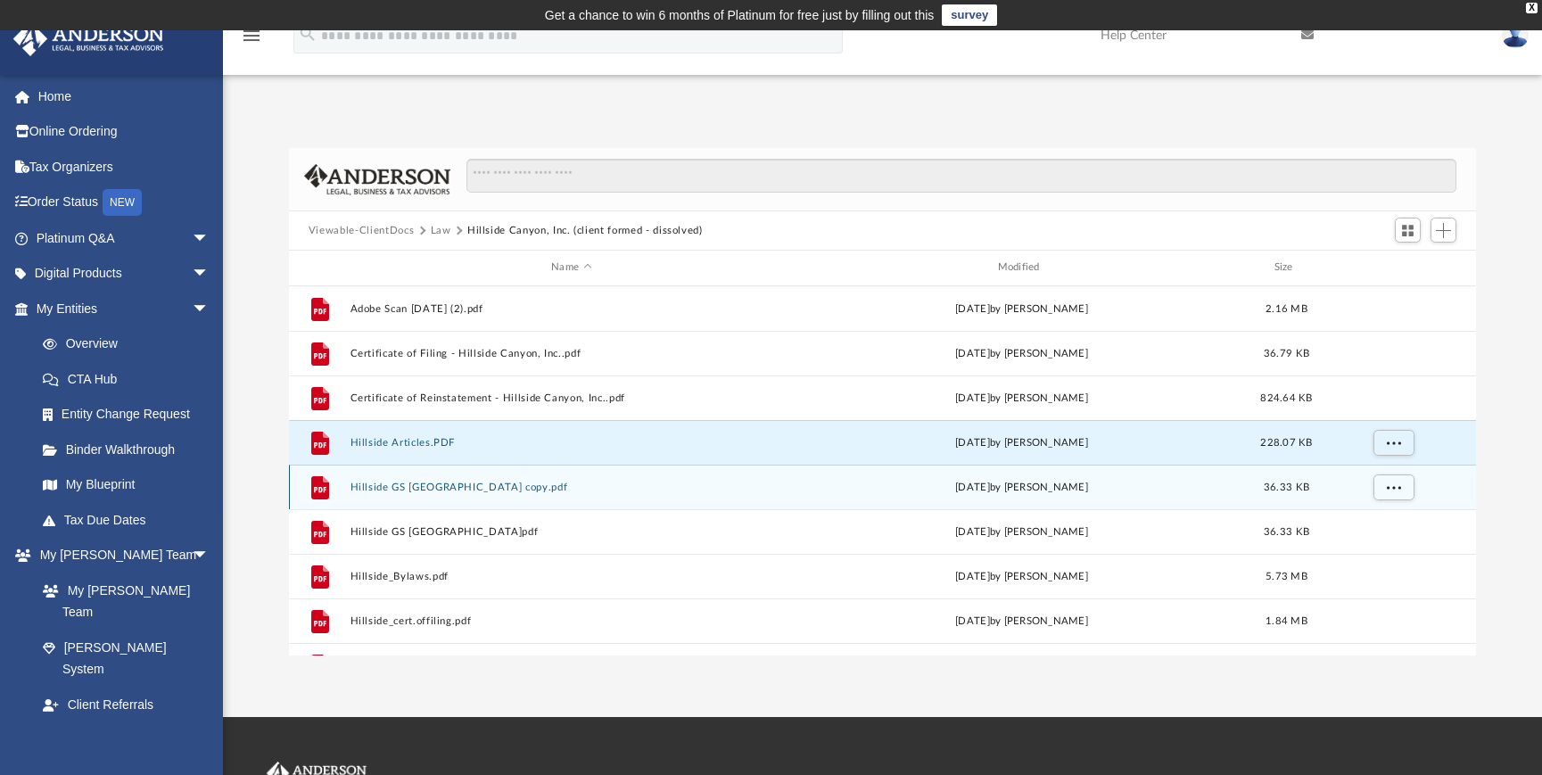
click at [391, 488] on button "Hillside GS [GEOGRAPHIC_DATA] copy.pdf" at bounding box center [571, 488] width 442 height 12
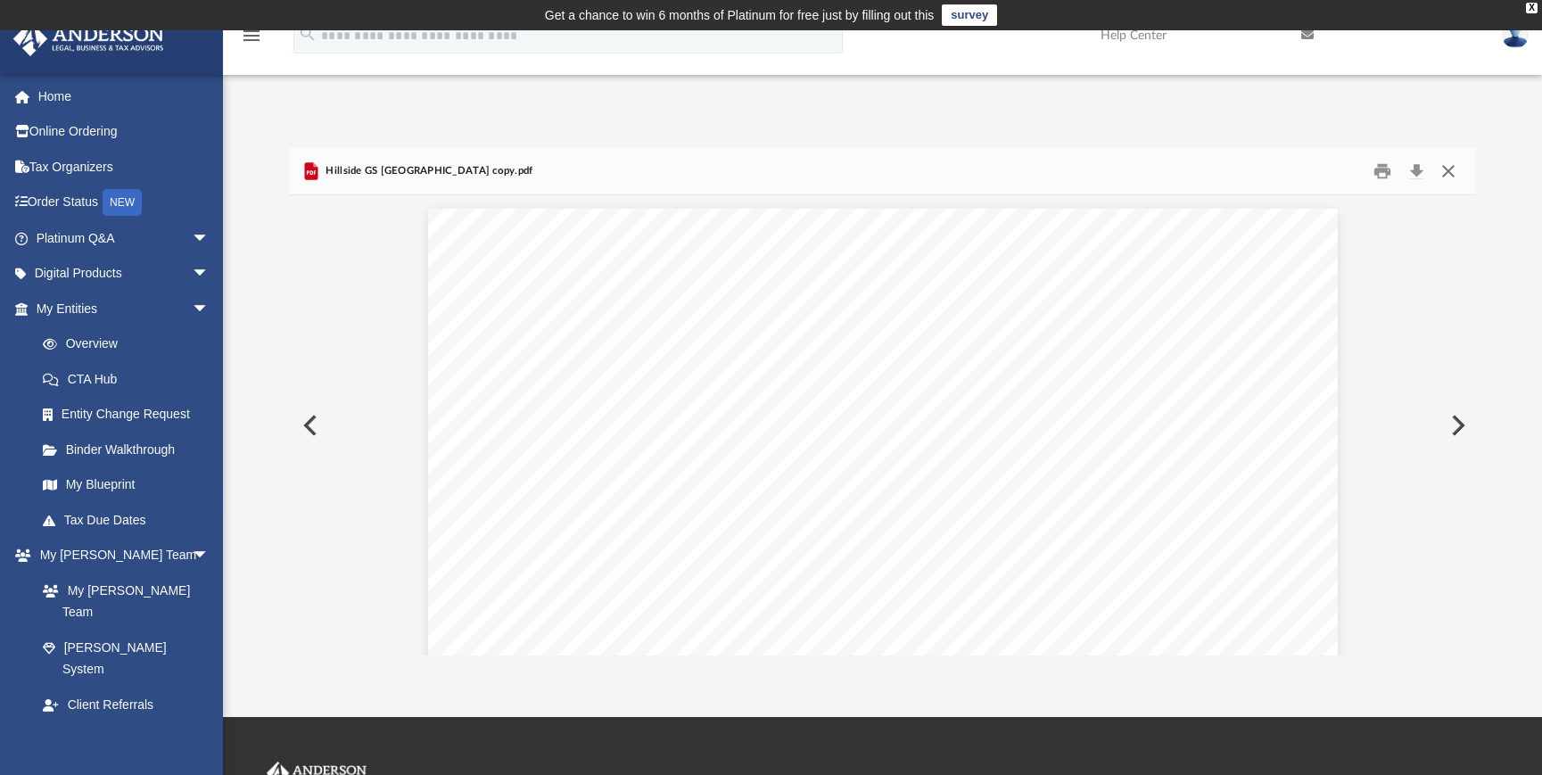
click at [1446, 169] on button "Close" at bounding box center [1448, 172] width 32 height 28
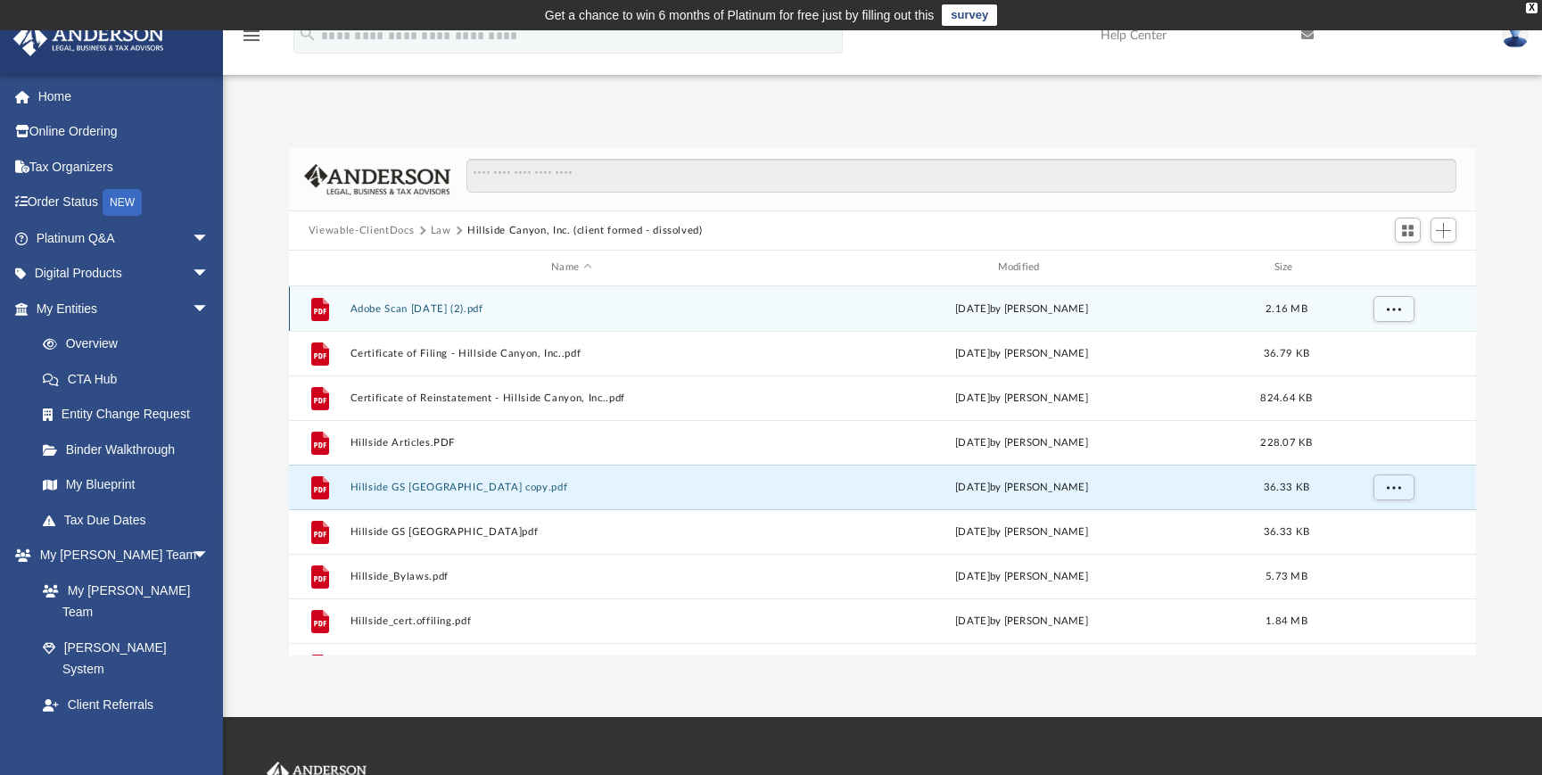
click at [439, 308] on button "Adobe Scan [DATE] (2).pdf" at bounding box center [571, 309] width 442 height 12
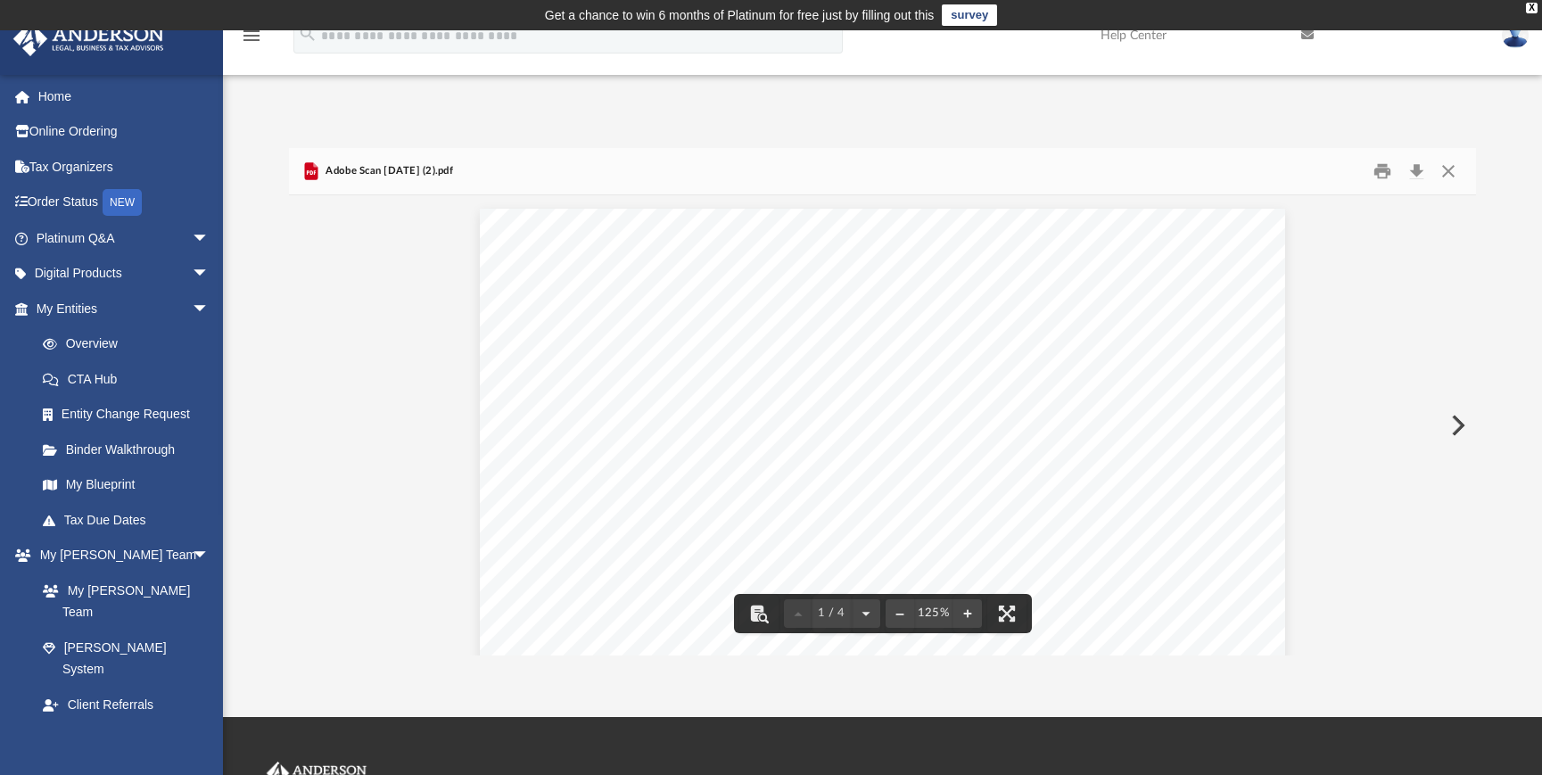
scroll to position [254, 0]
click at [1451, 175] on button "Close" at bounding box center [1448, 172] width 32 height 28
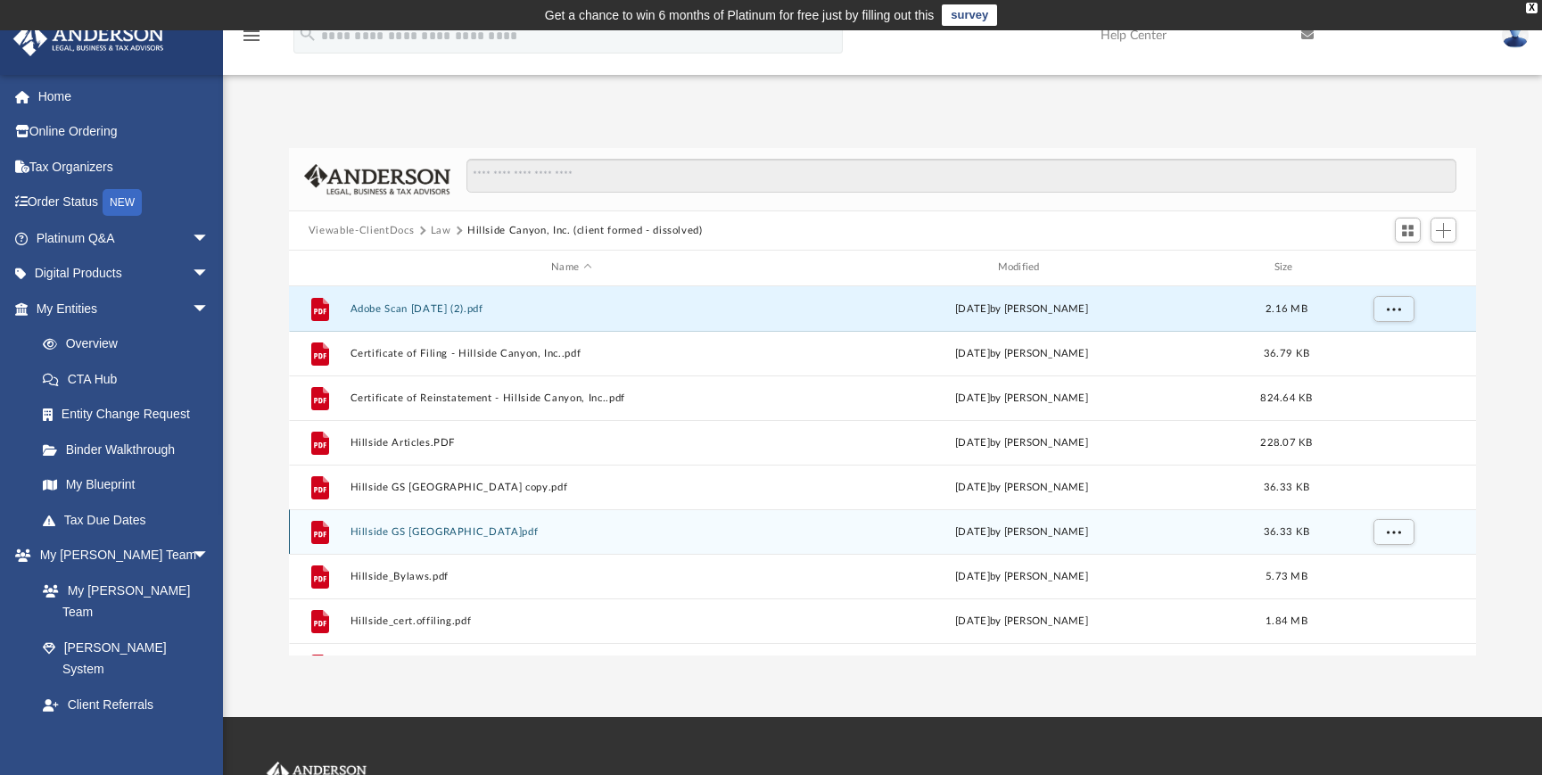
click at [421, 527] on button "Hillside GS [GEOGRAPHIC_DATA]pdf" at bounding box center [571, 532] width 442 height 12
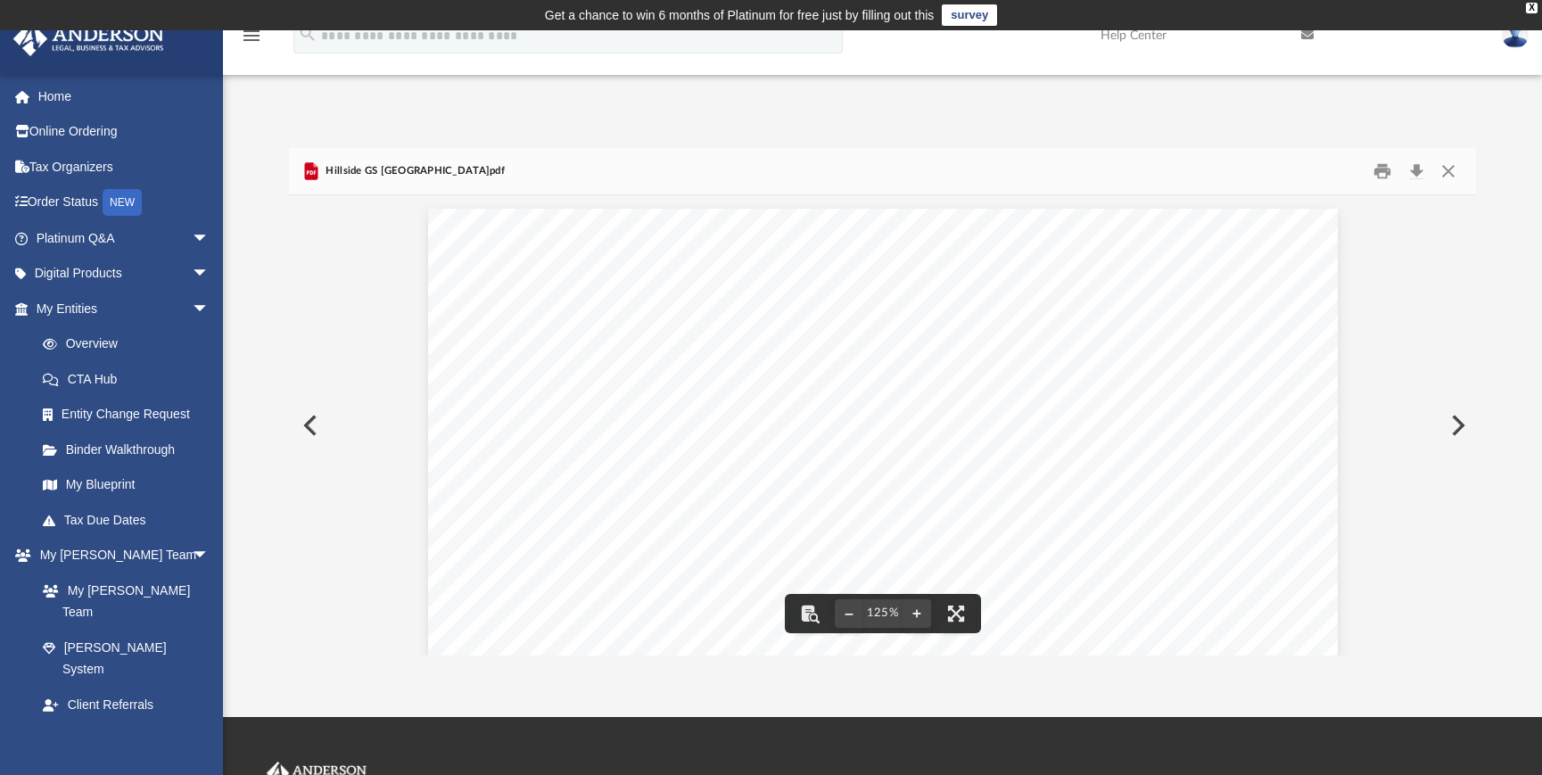
scroll to position [506, 0]
click at [1449, 169] on button "Close" at bounding box center [1448, 172] width 32 height 28
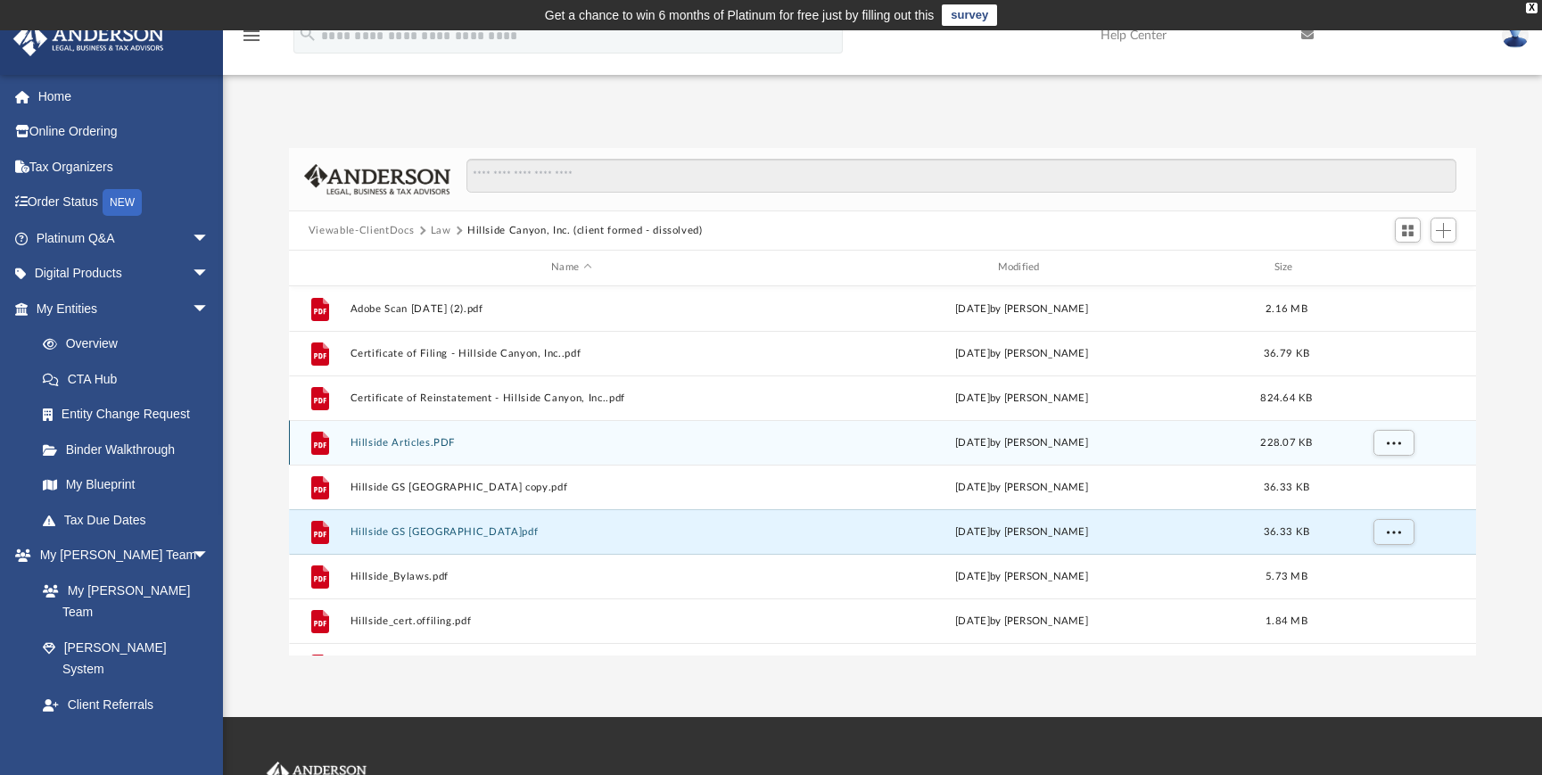
click at [400, 444] on button "Hillside Articles.PDF" at bounding box center [571, 443] width 442 height 12
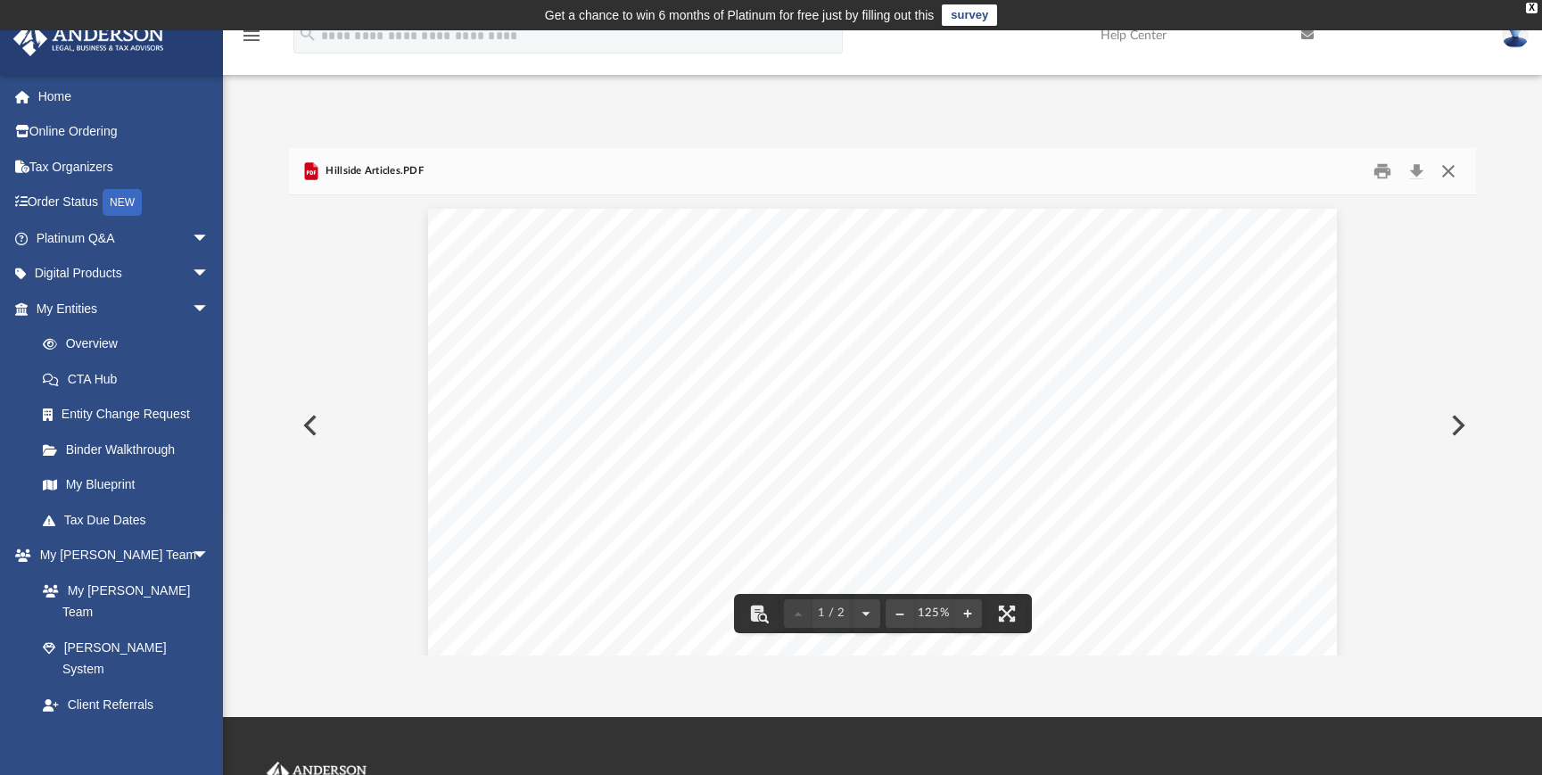
click at [1448, 170] on button "Close" at bounding box center [1448, 172] width 32 height 28
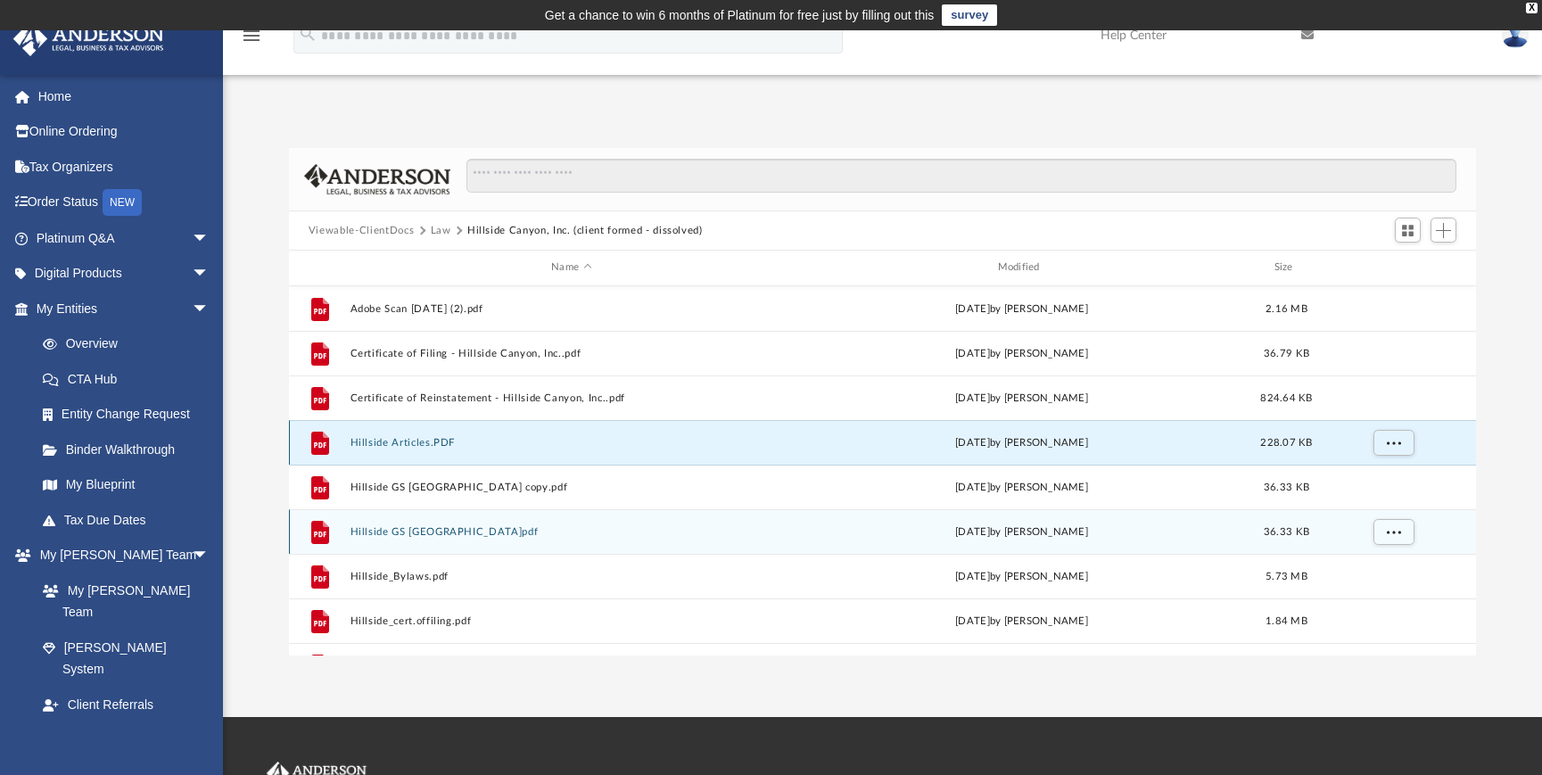
scroll to position [141, 0]
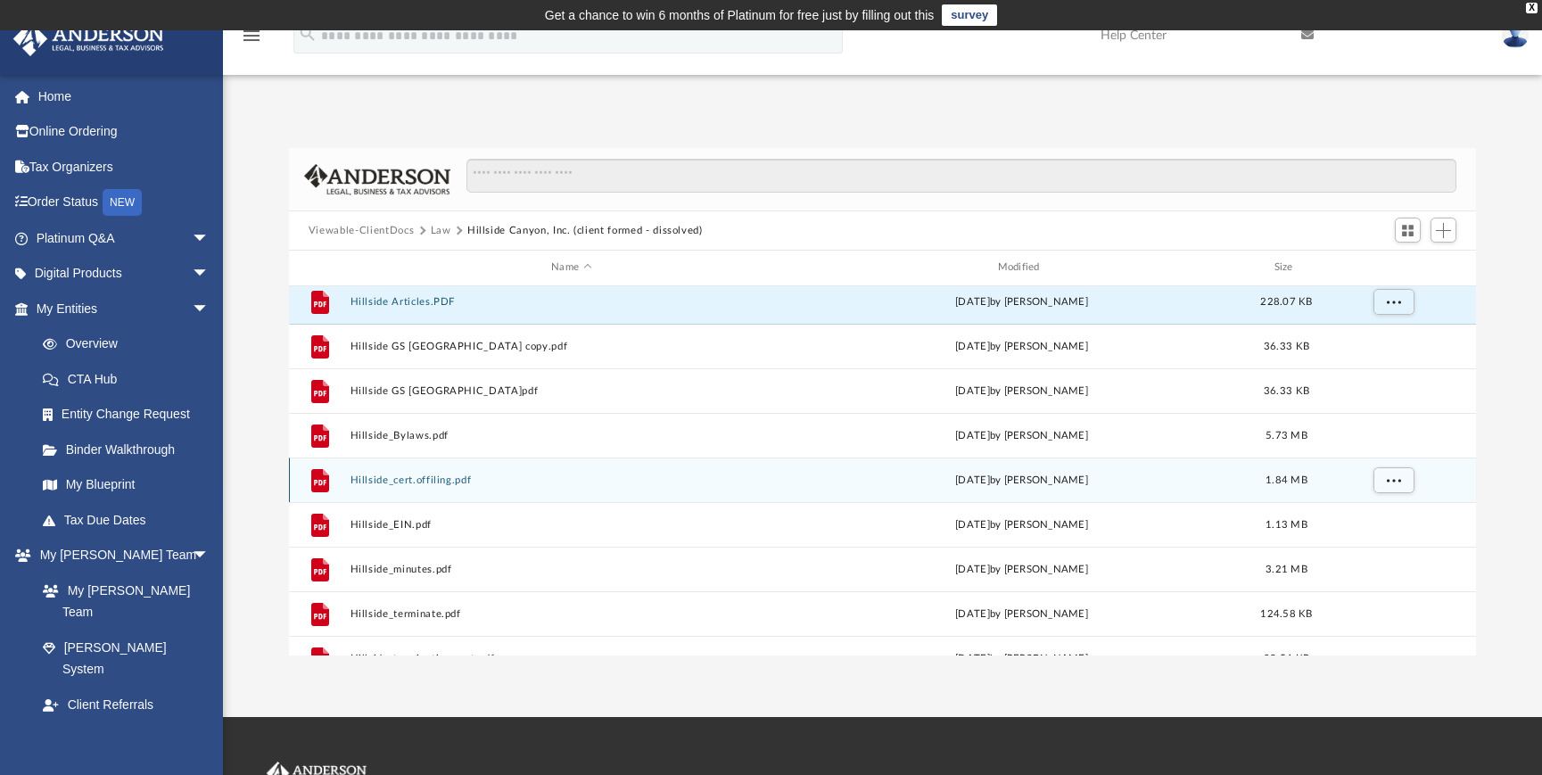
click at [420, 477] on button "Hillside_cert.offiling.pdf" at bounding box center [571, 480] width 442 height 12
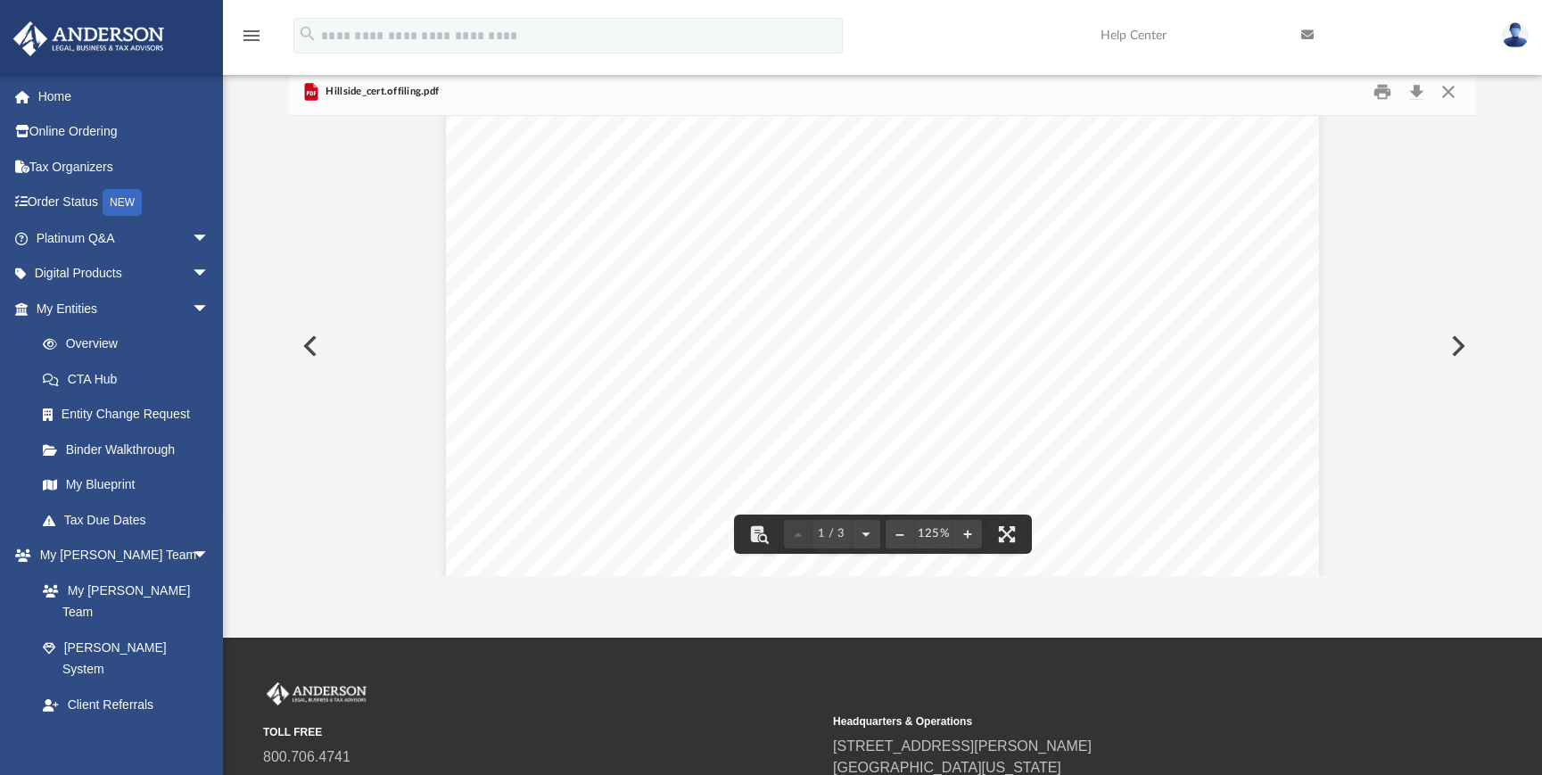
scroll to position [0, 0]
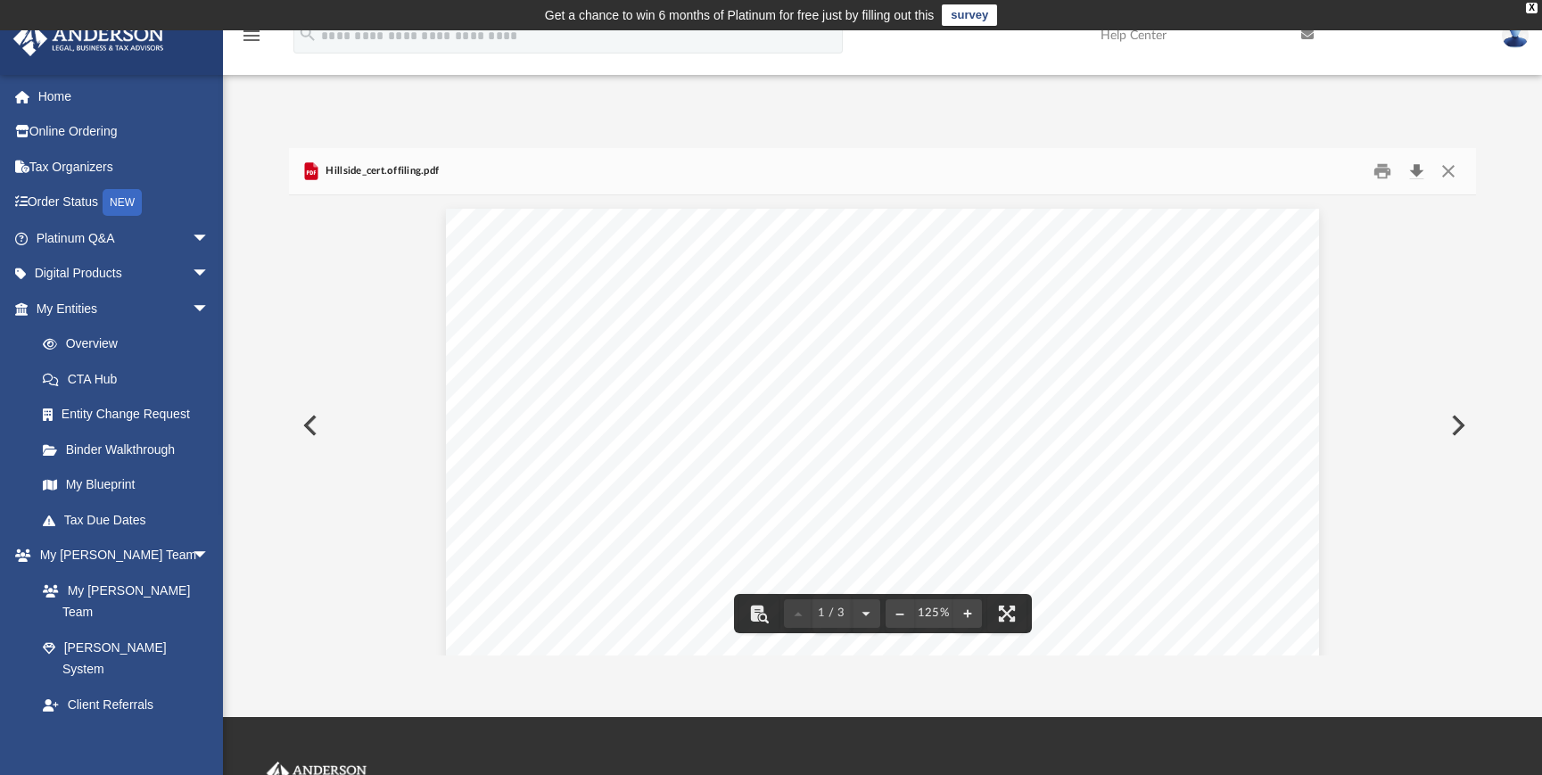
click at [1419, 167] on button "Download" at bounding box center [1416, 172] width 32 height 28
click at [1444, 166] on button "Close" at bounding box center [1448, 172] width 32 height 28
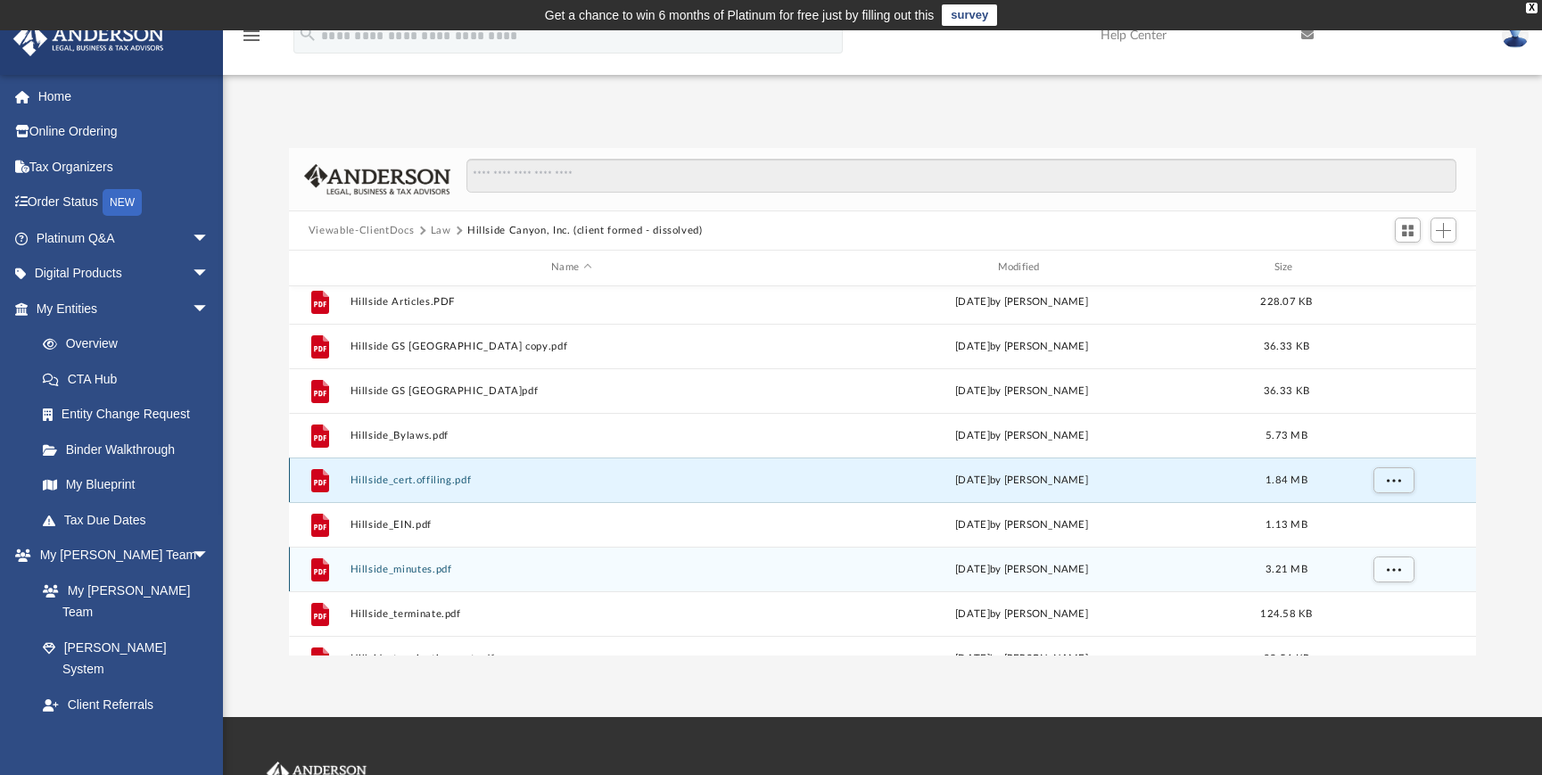
scroll to position [169, 0]
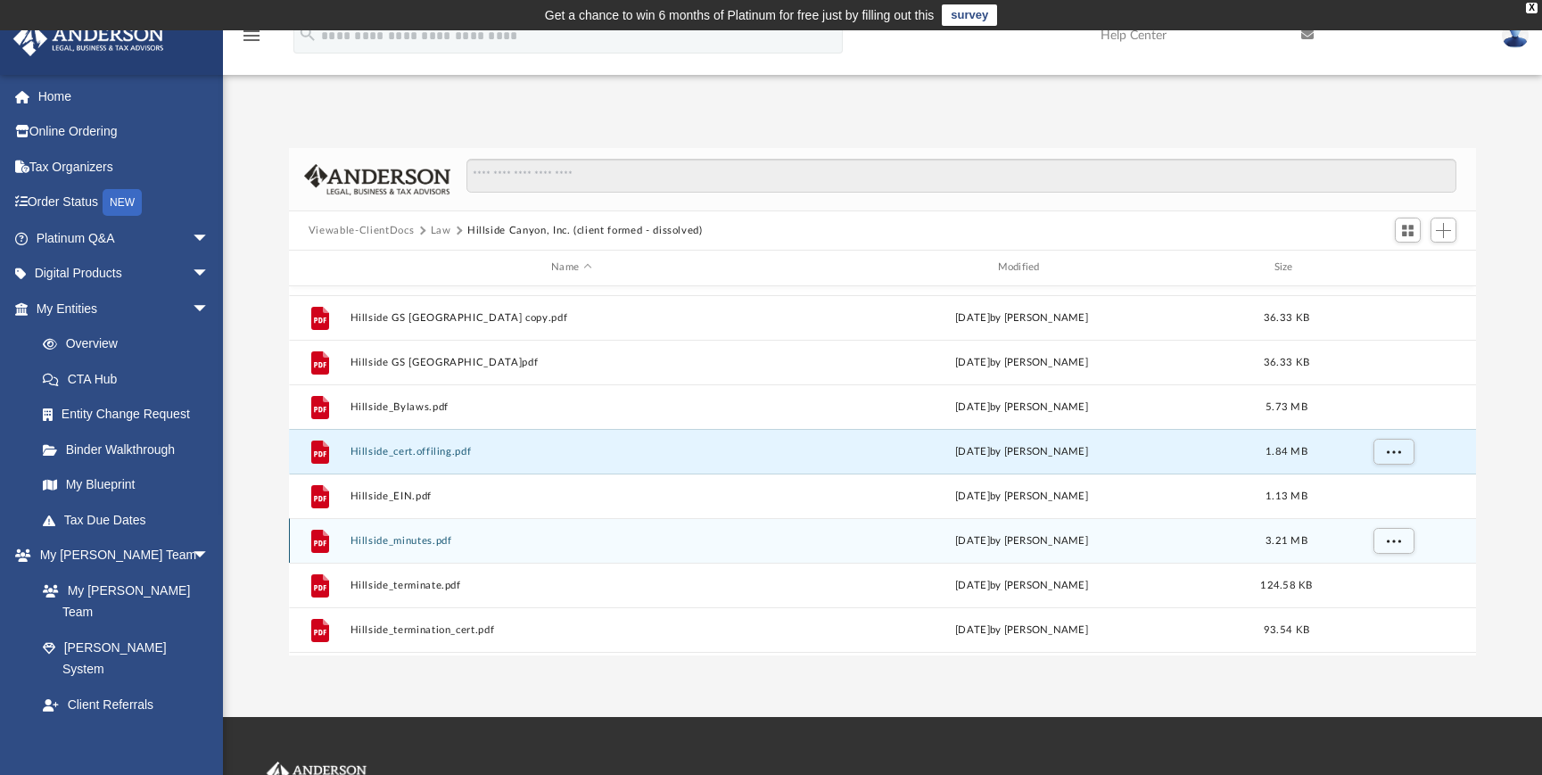
click at [373, 536] on button "Hillside_minutes.pdf" at bounding box center [571, 541] width 442 height 12
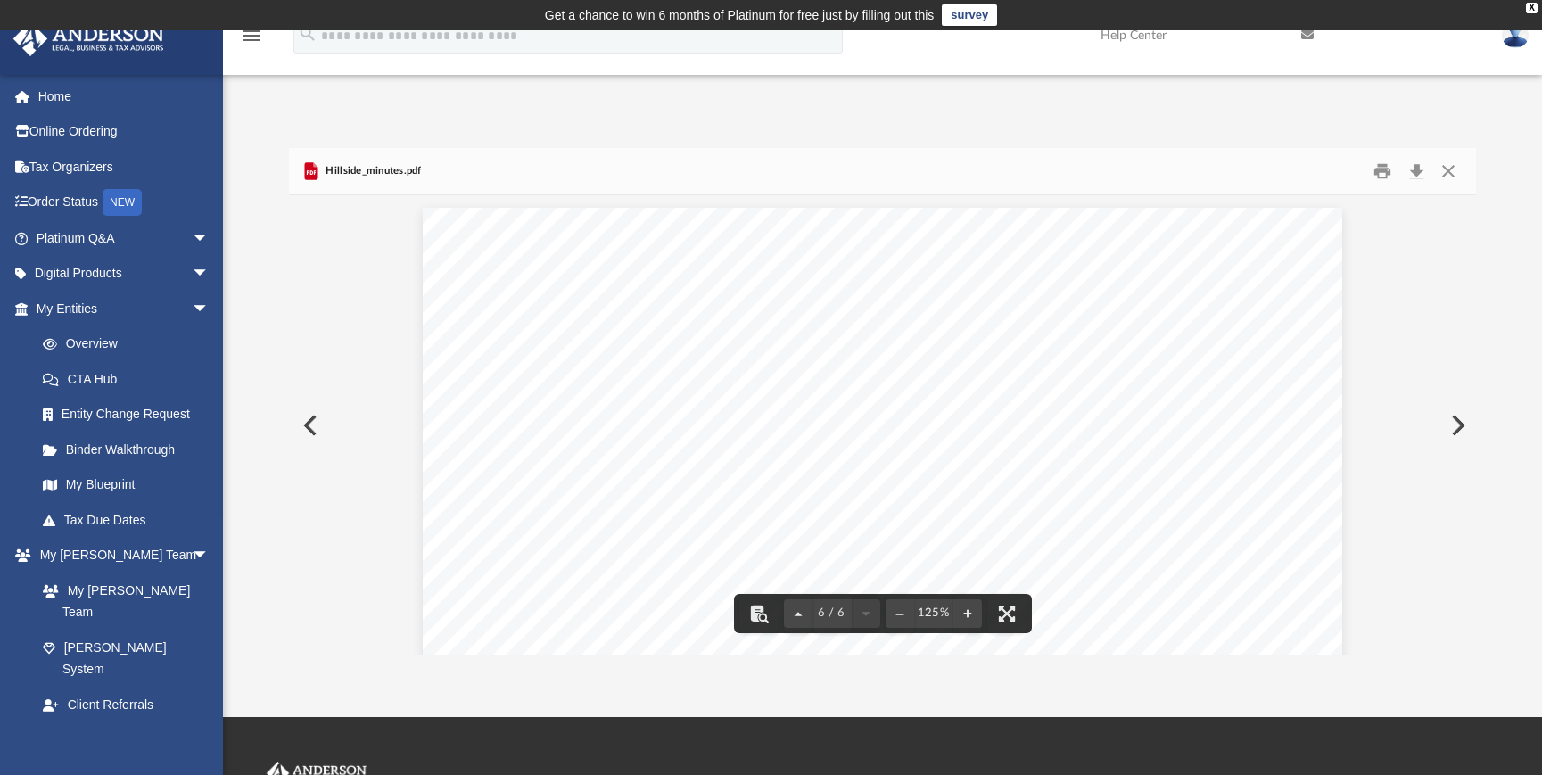
scroll to position [6149, 0]
click at [1444, 171] on button "Close" at bounding box center [1448, 172] width 32 height 28
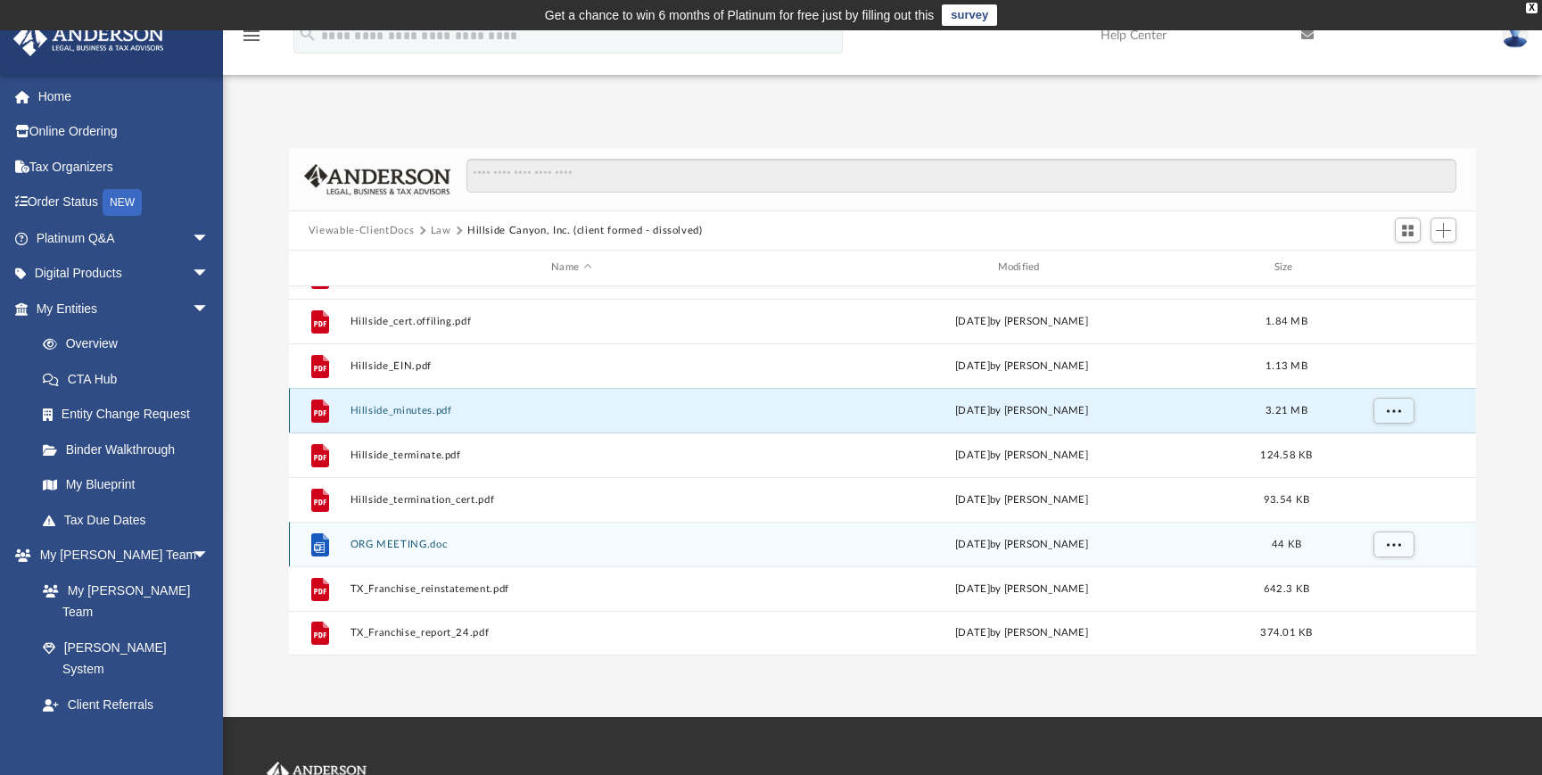
scroll to position [70, 0]
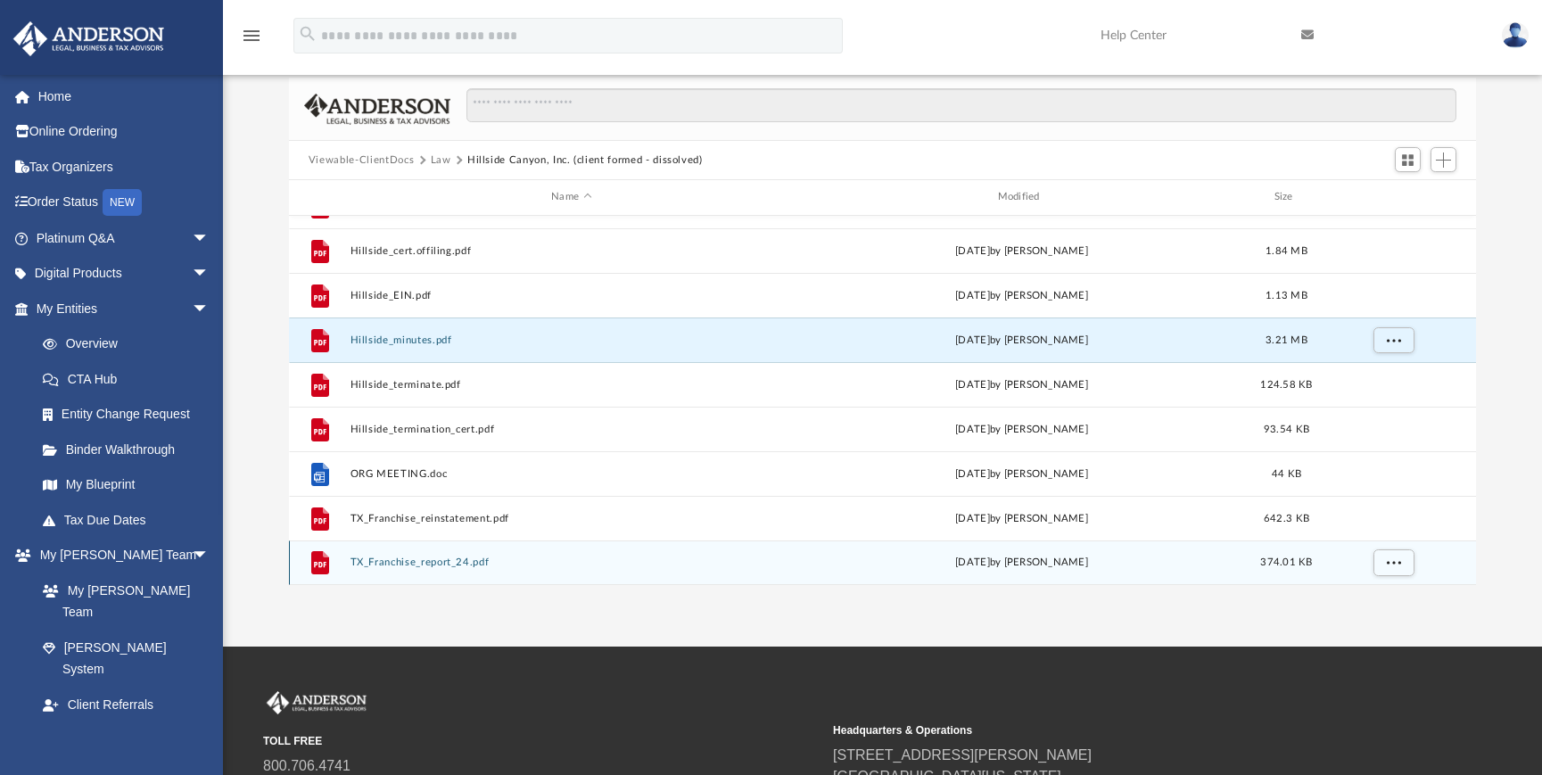
click at [408, 557] on button "TX_Franchise_report_24.pdf" at bounding box center [571, 563] width 442 height 12
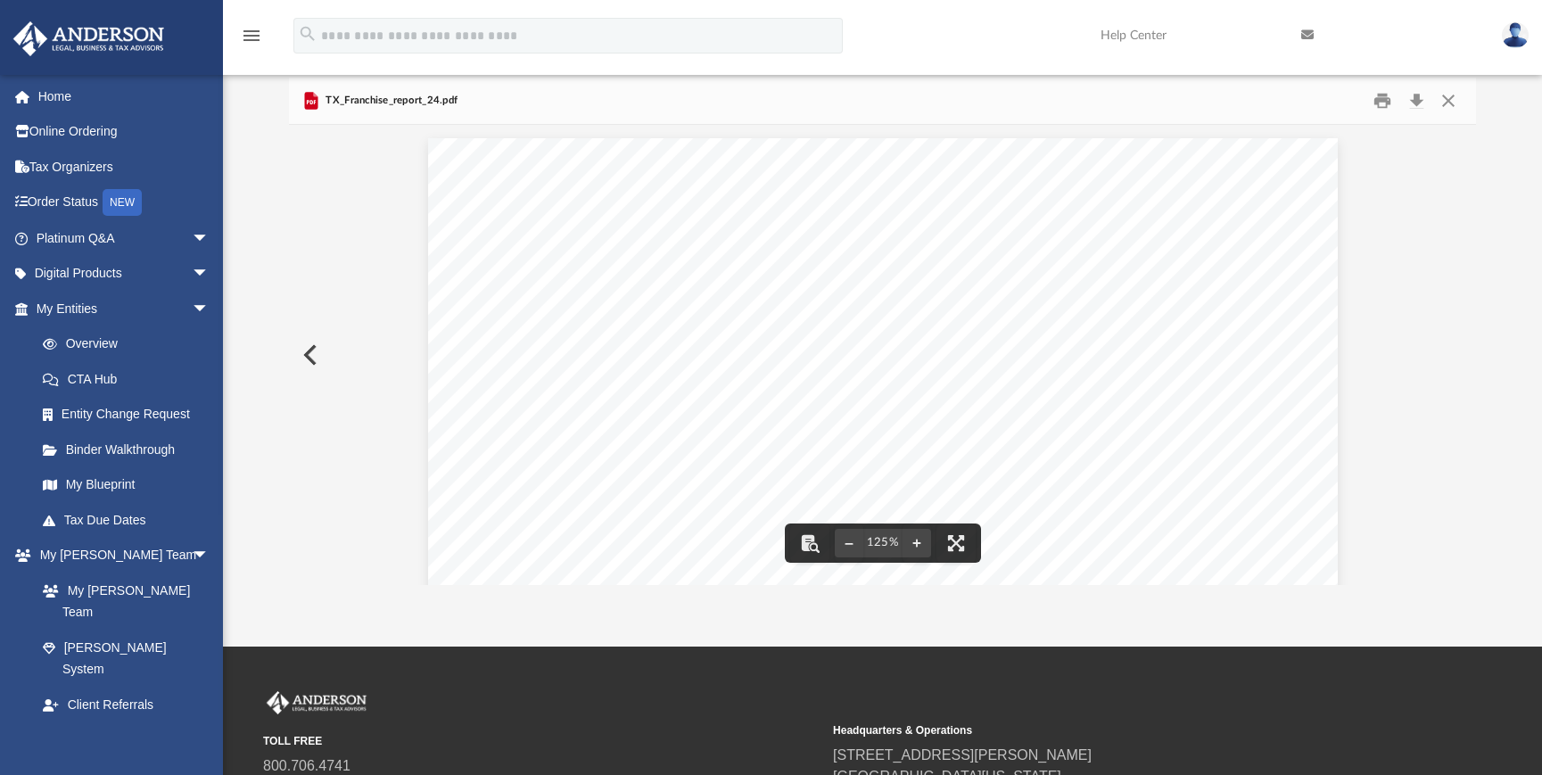
scroll to position [21, 0]
click at [1447, 101] on button "Close" at bounding box center [1448, 101] width 32 height 28
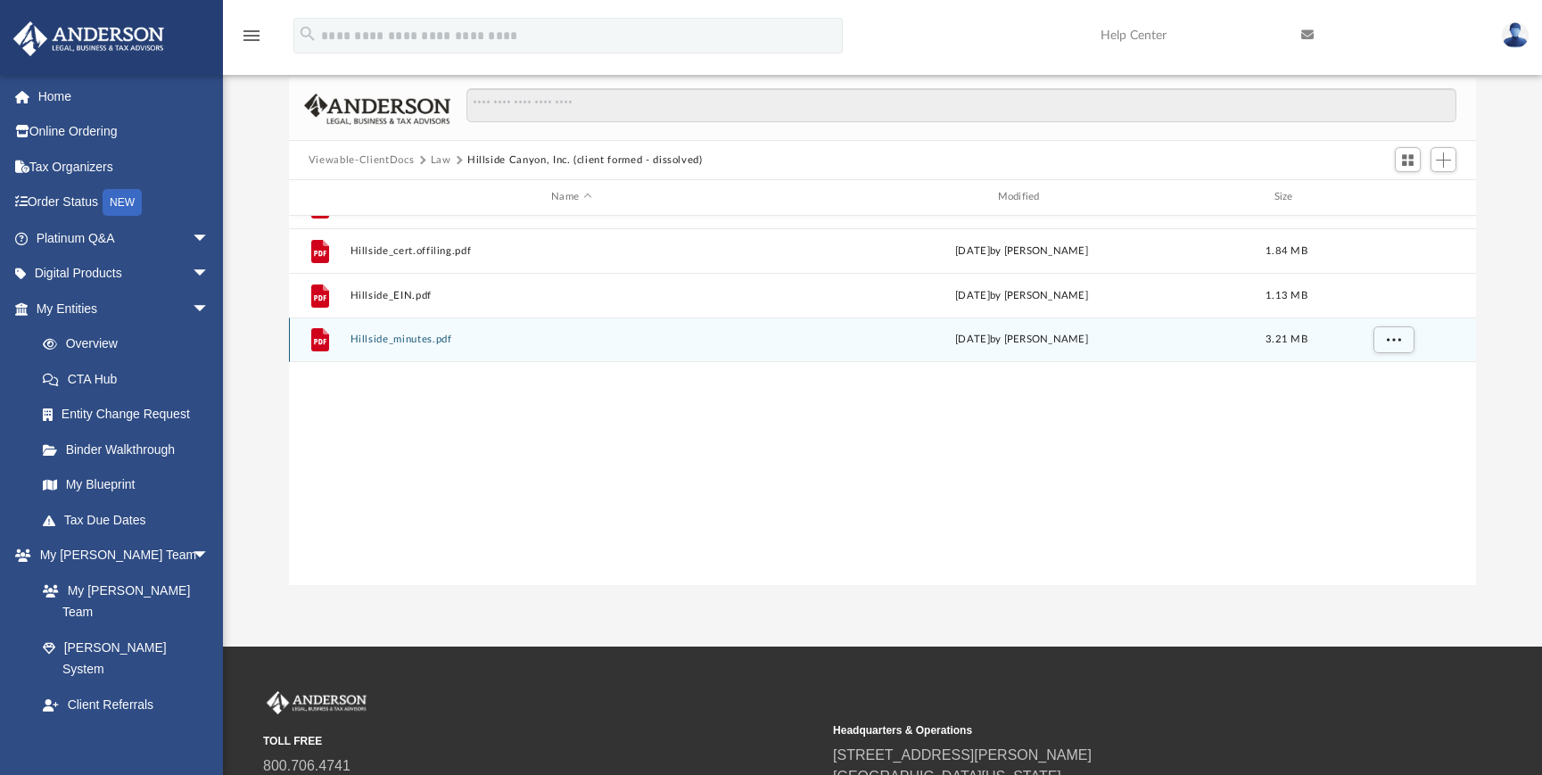
scroll to position [0, 0]
